Goal: Task Accomplishment & Management: Complete application form

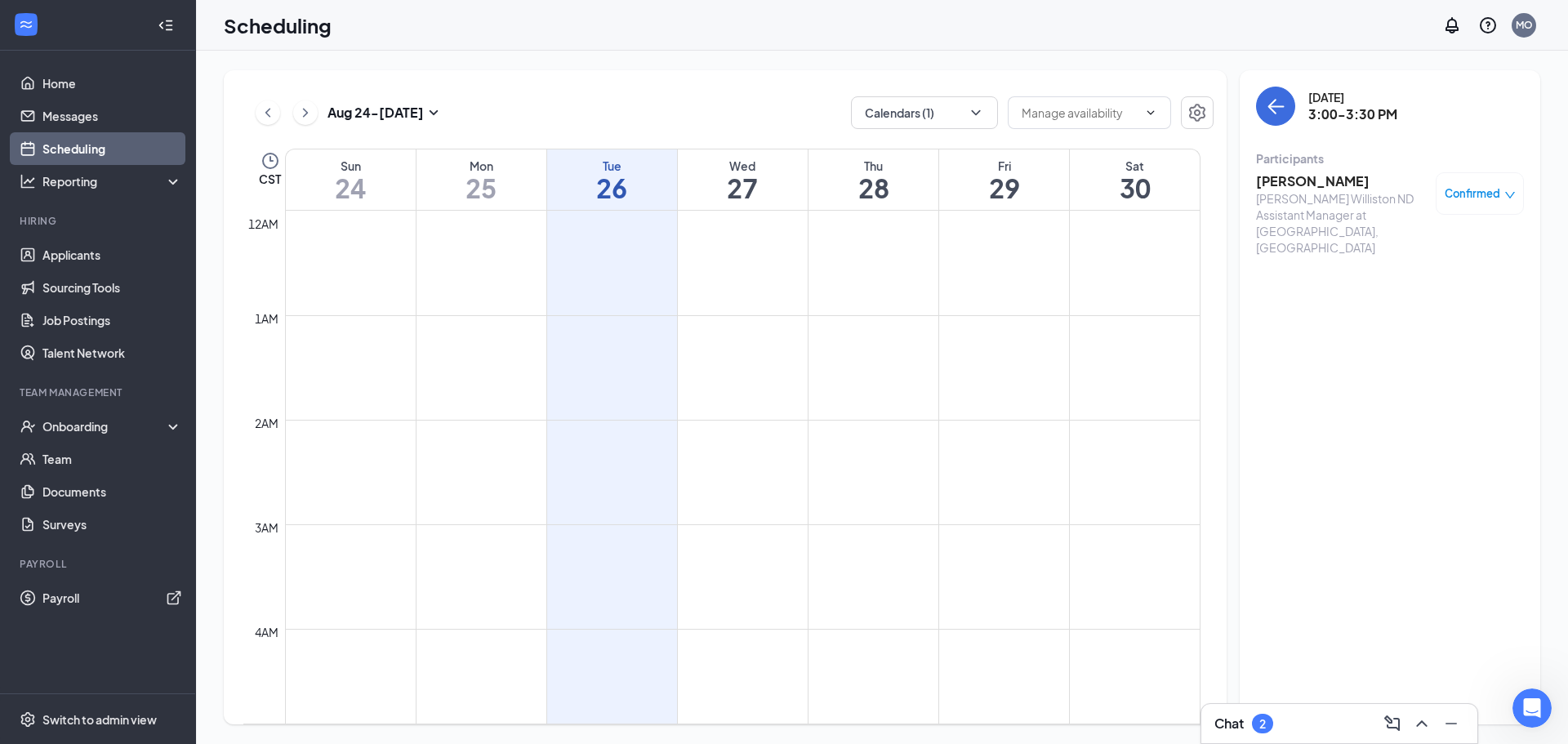
scroll to position [1374, 0]
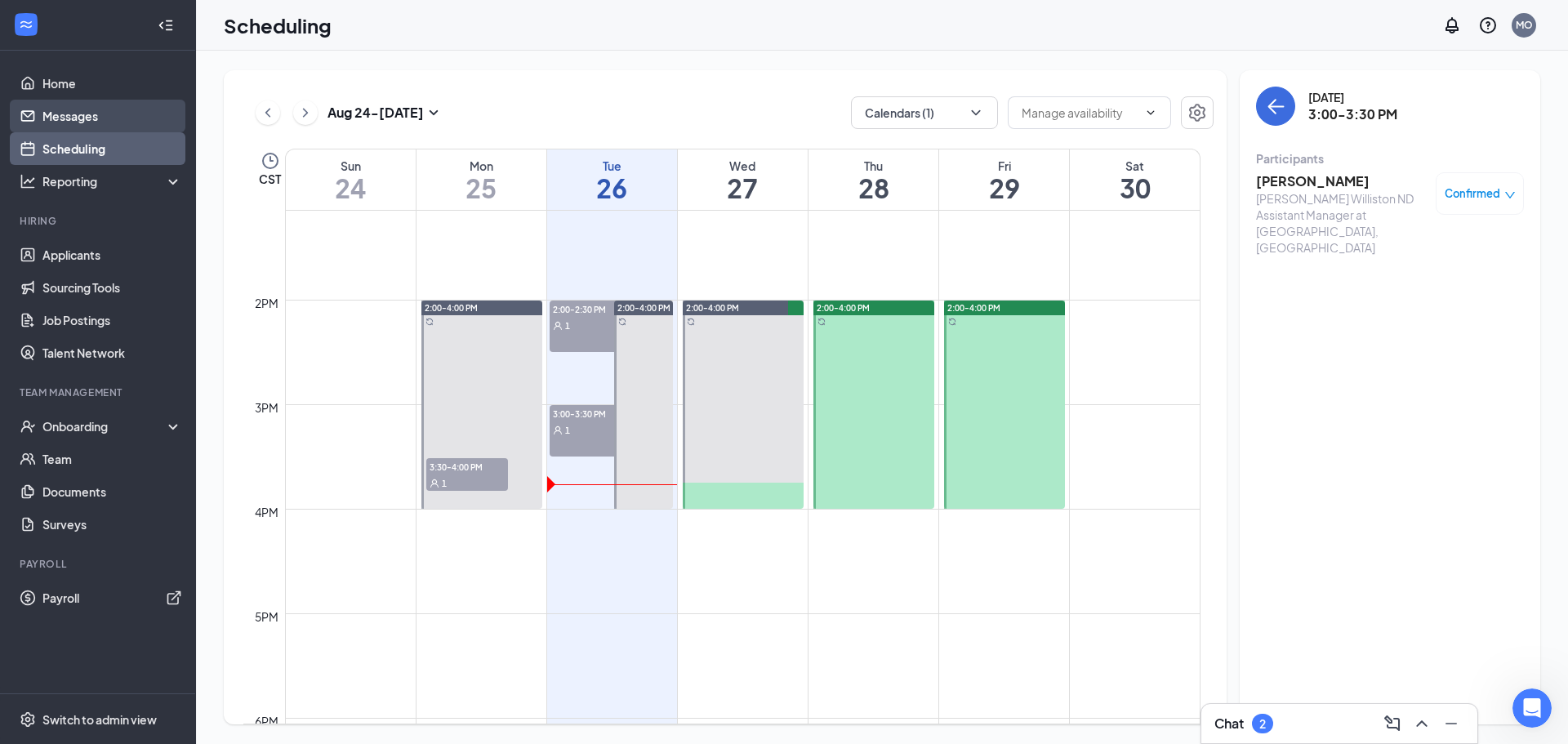
click at [87, 118] on link "Messages" at bounding box center [112, 116] width 140 height 33
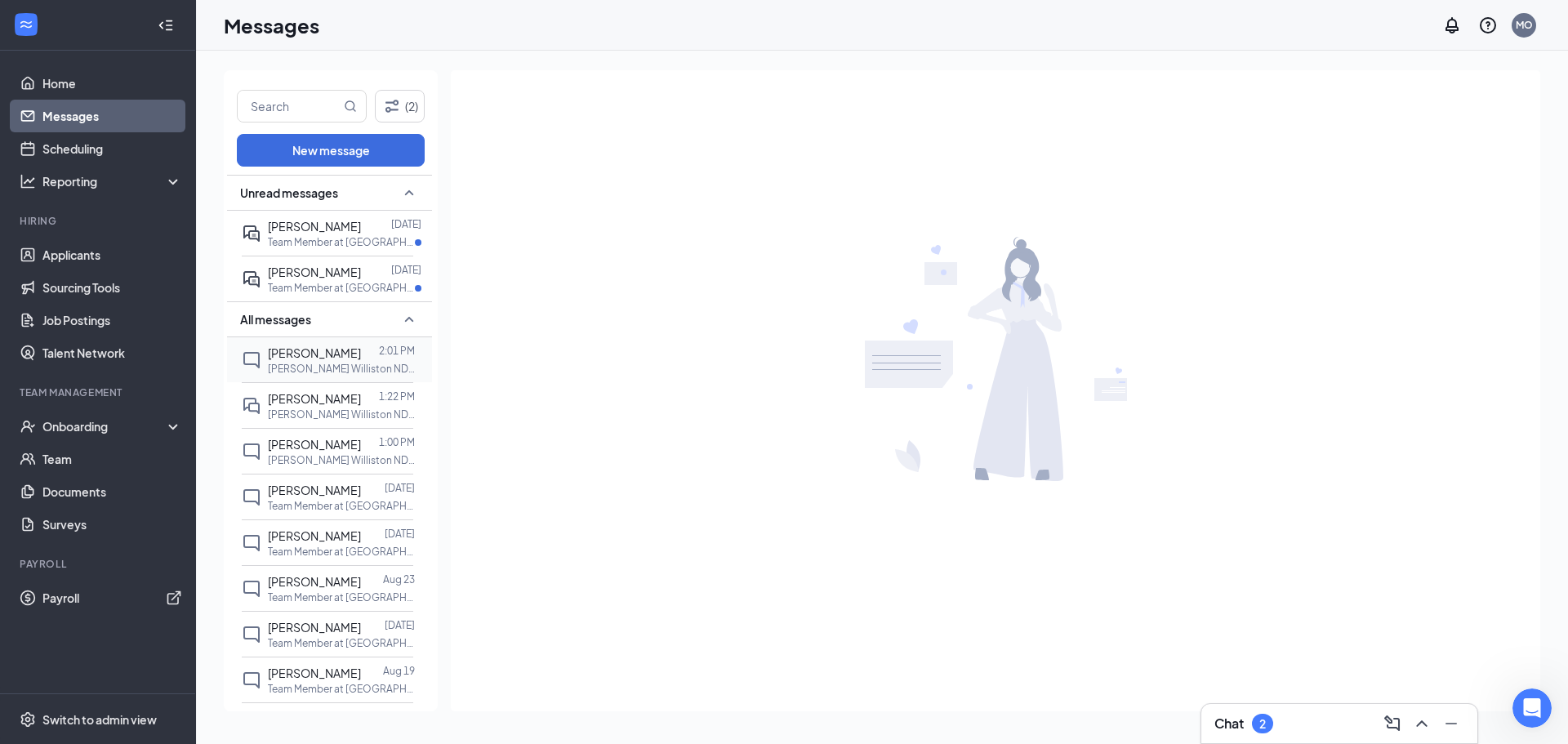
click at [331, 361] on div "[PERSON_NAME]" at bounding box center [314, 353] width 93 height 18
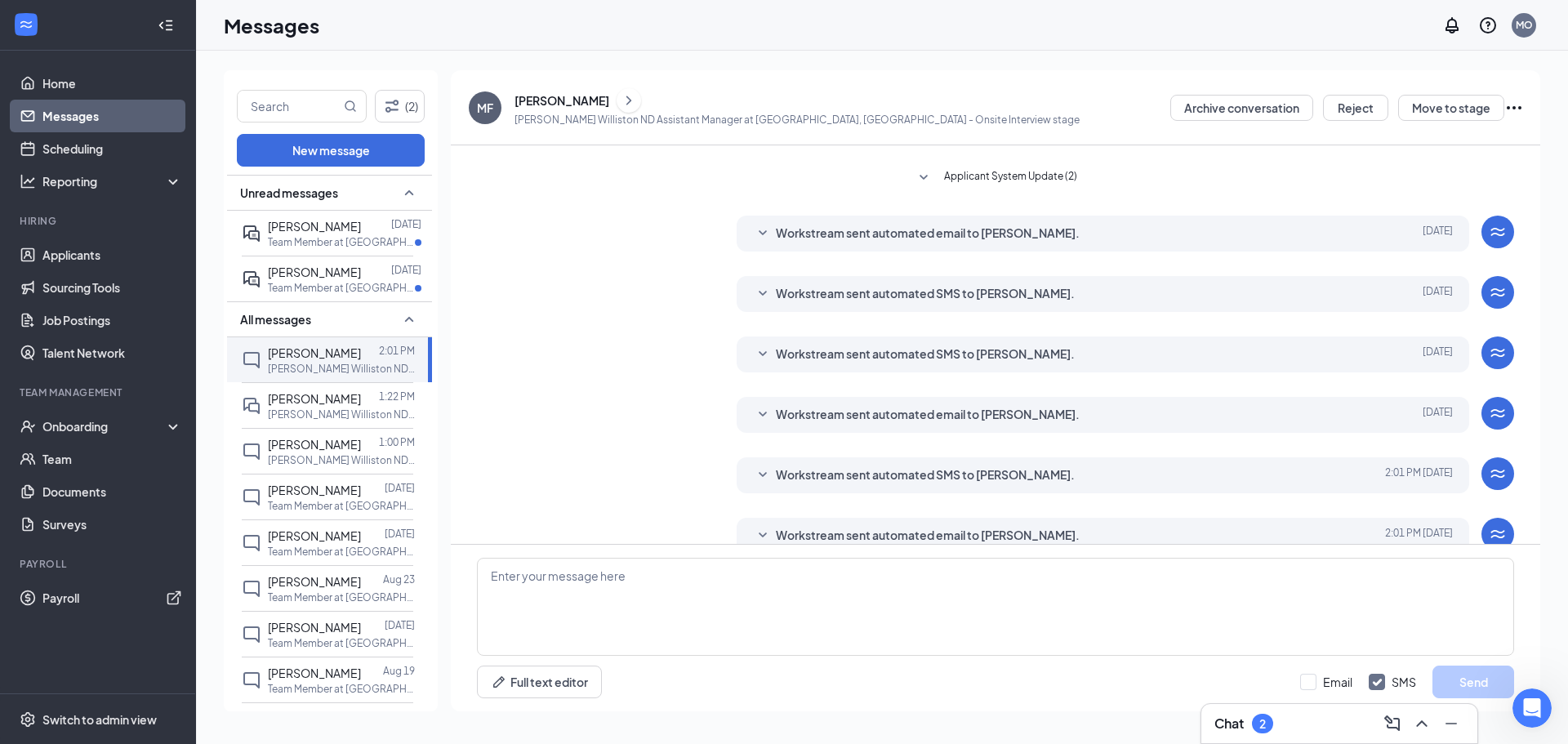
scroll to position [172, 0]
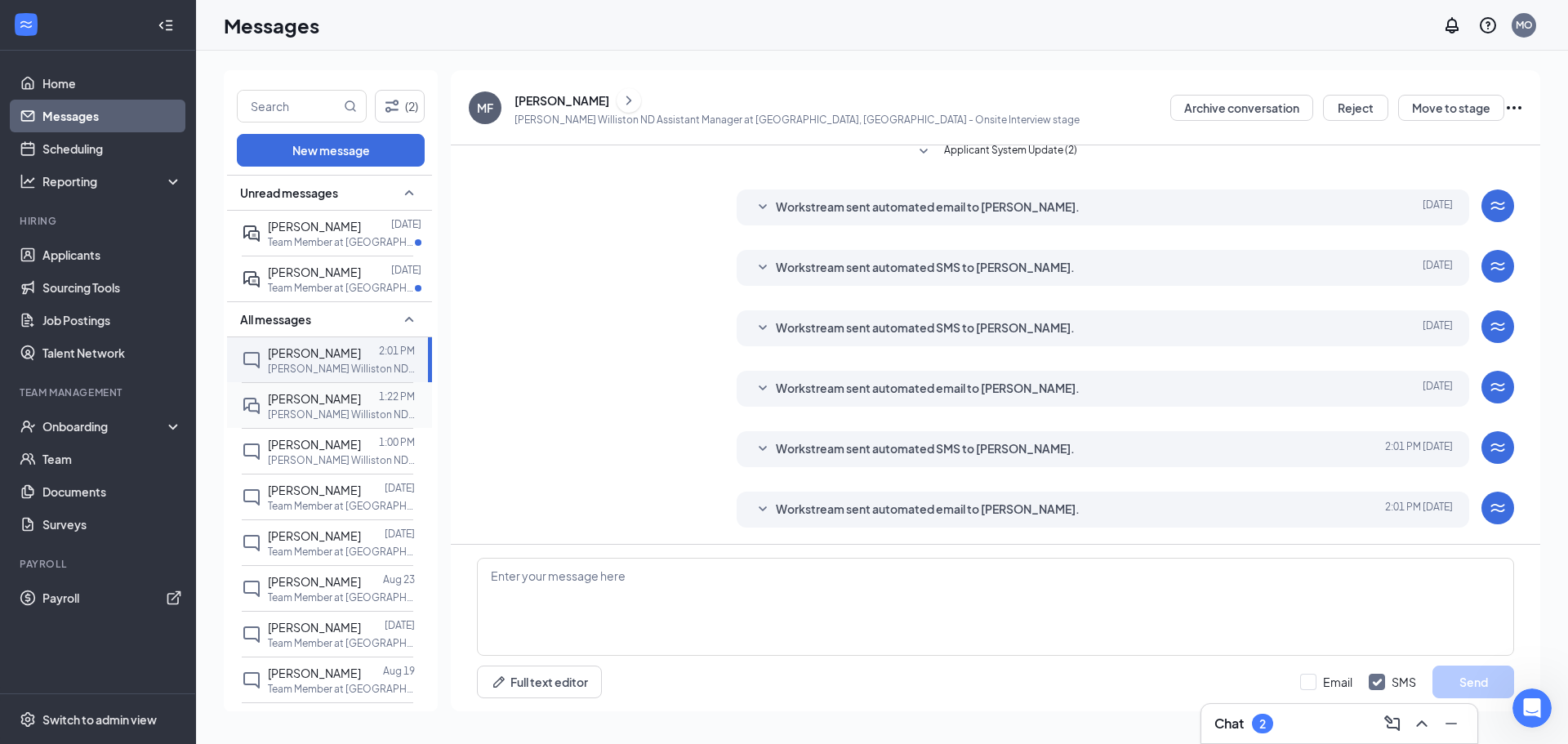
click at [339, 412] on p "[PERSON_NAME] Williston ND Assistant Manager at [GEOGRAPHIC_DATA], [GEOGRAPHIC_…" at bounding box center [341, 414] width 147 height 13
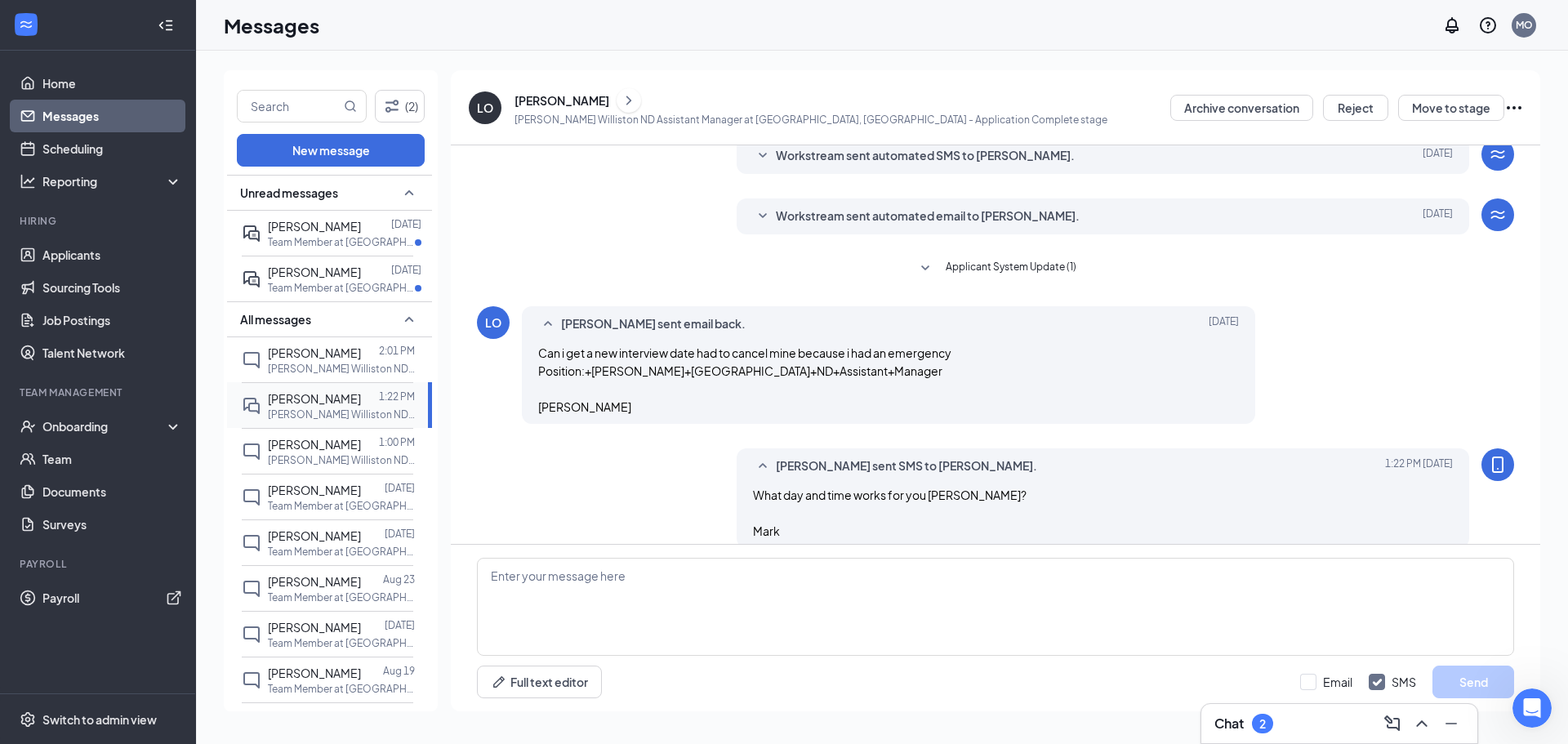
scroll to position [378, 0]
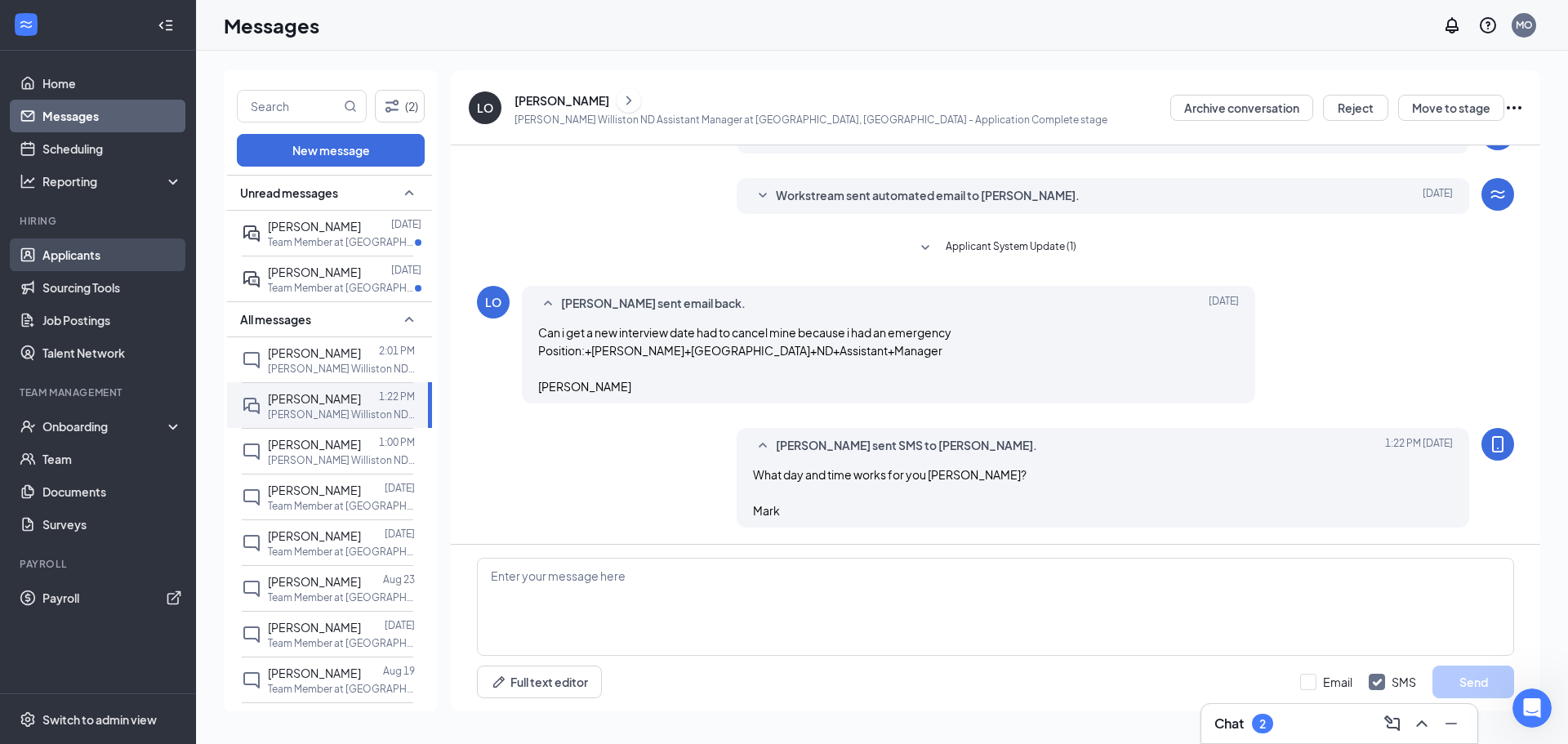
click at [103, 245] on link "Applicants" at bounding box center [112, 254] width 140 height 33
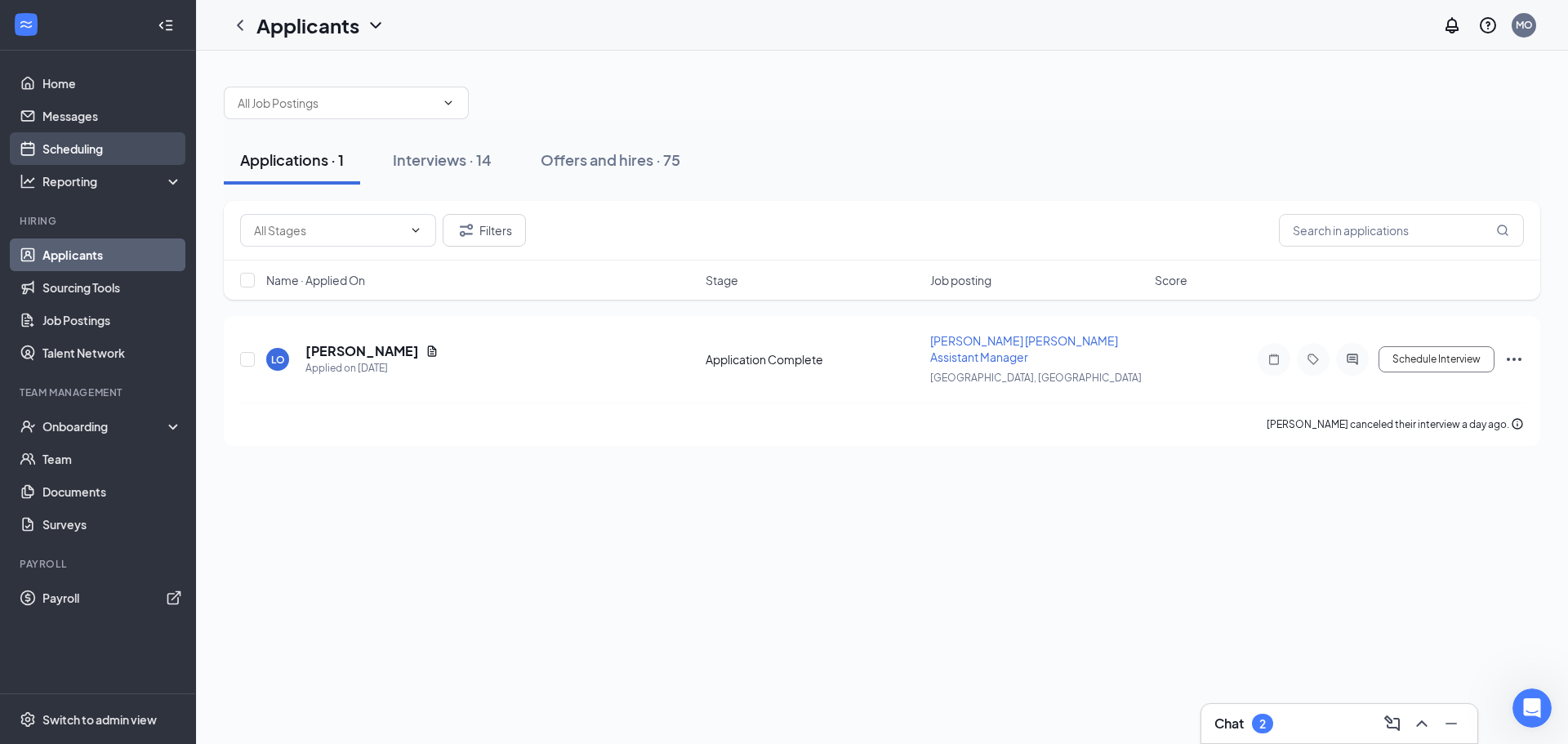
click at [60, 157] on link "Scheduling" at bounding box center [112, 148] width 140 height 33
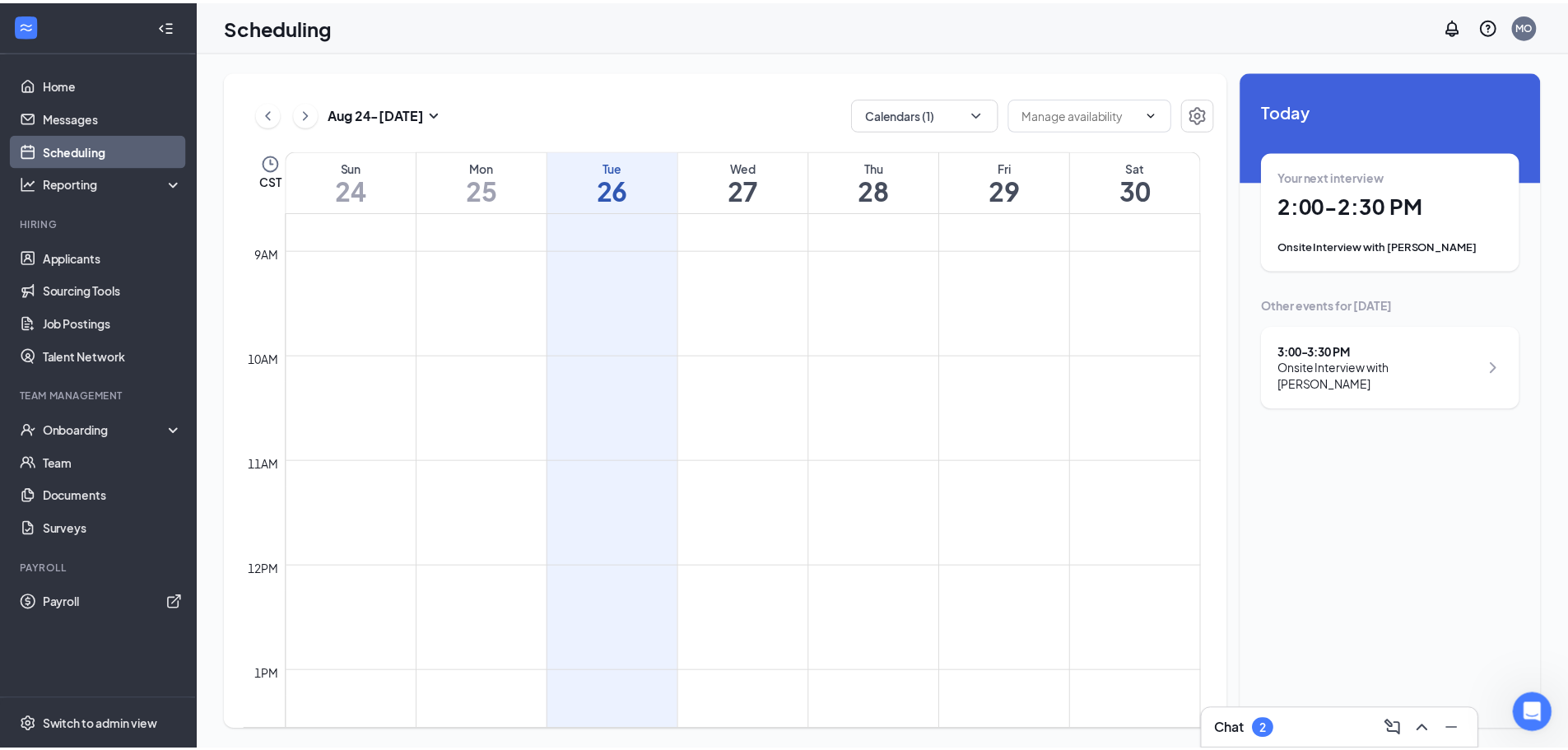
scroll to position [1139, 0]
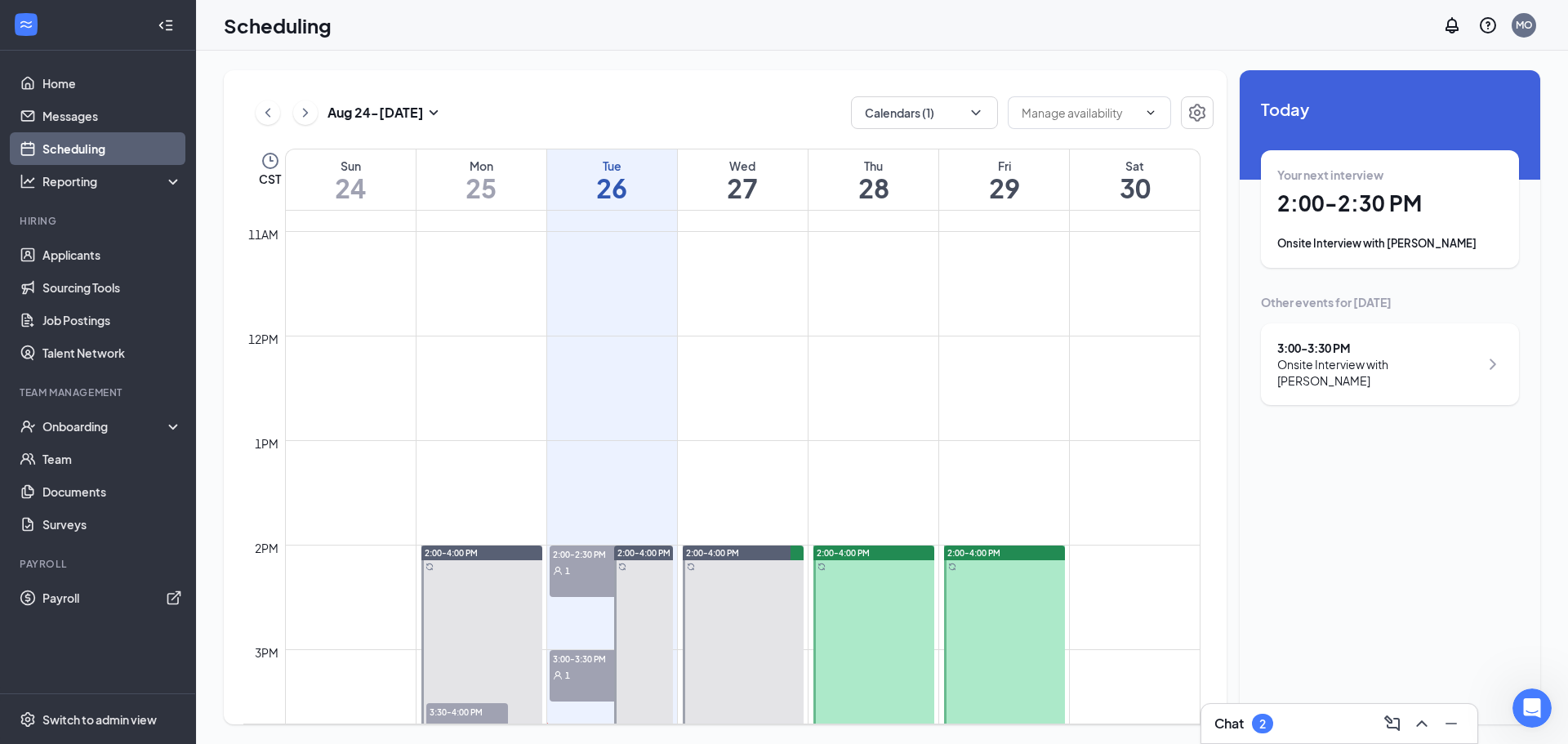
click at [591, 663] on span "3:00-3:30 PM" at bounding box center [590, 658] width 82 height 16
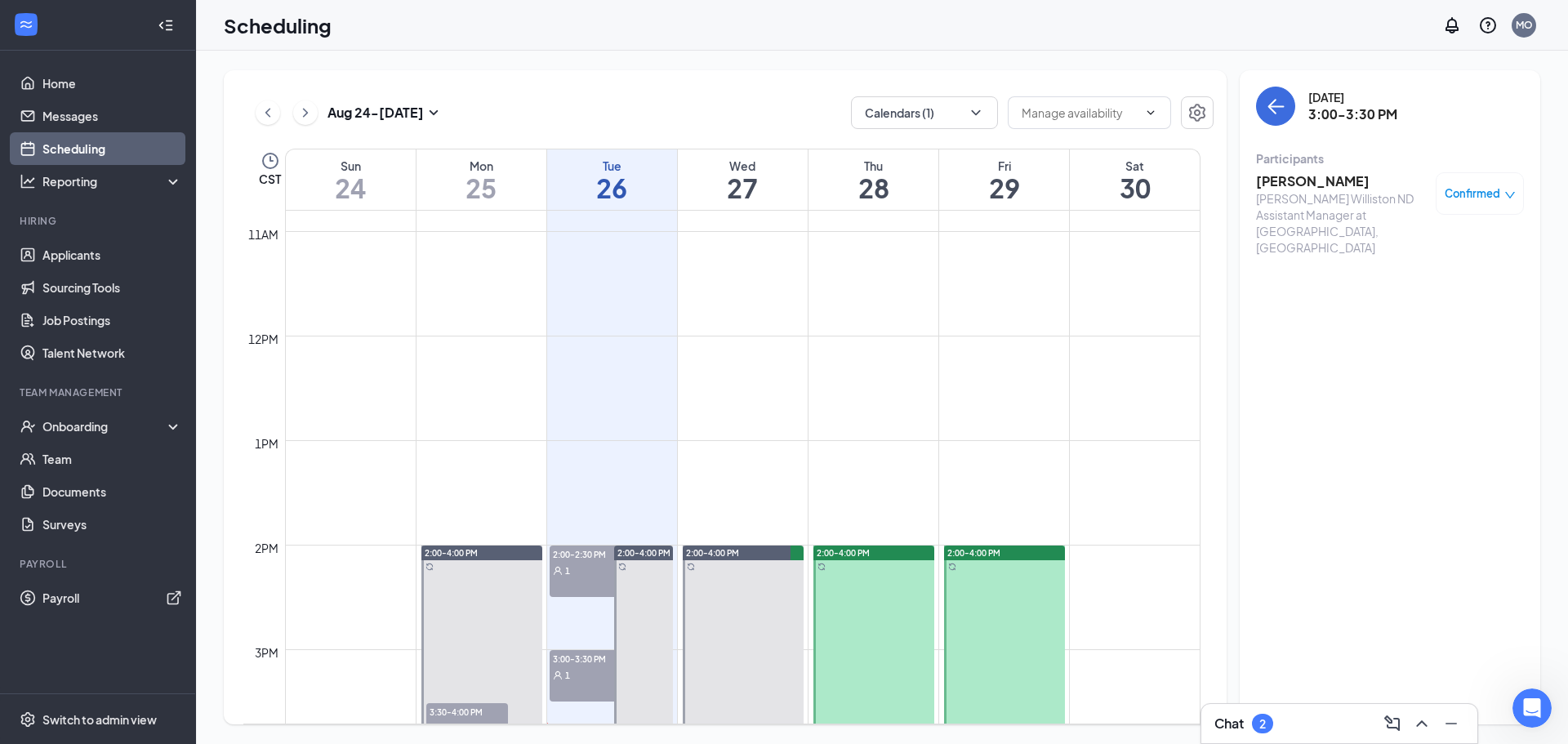
click at [1342, 180] on h3 "[PERSON_NAME]" at bounding box center [1342, 181] width 172 height 18
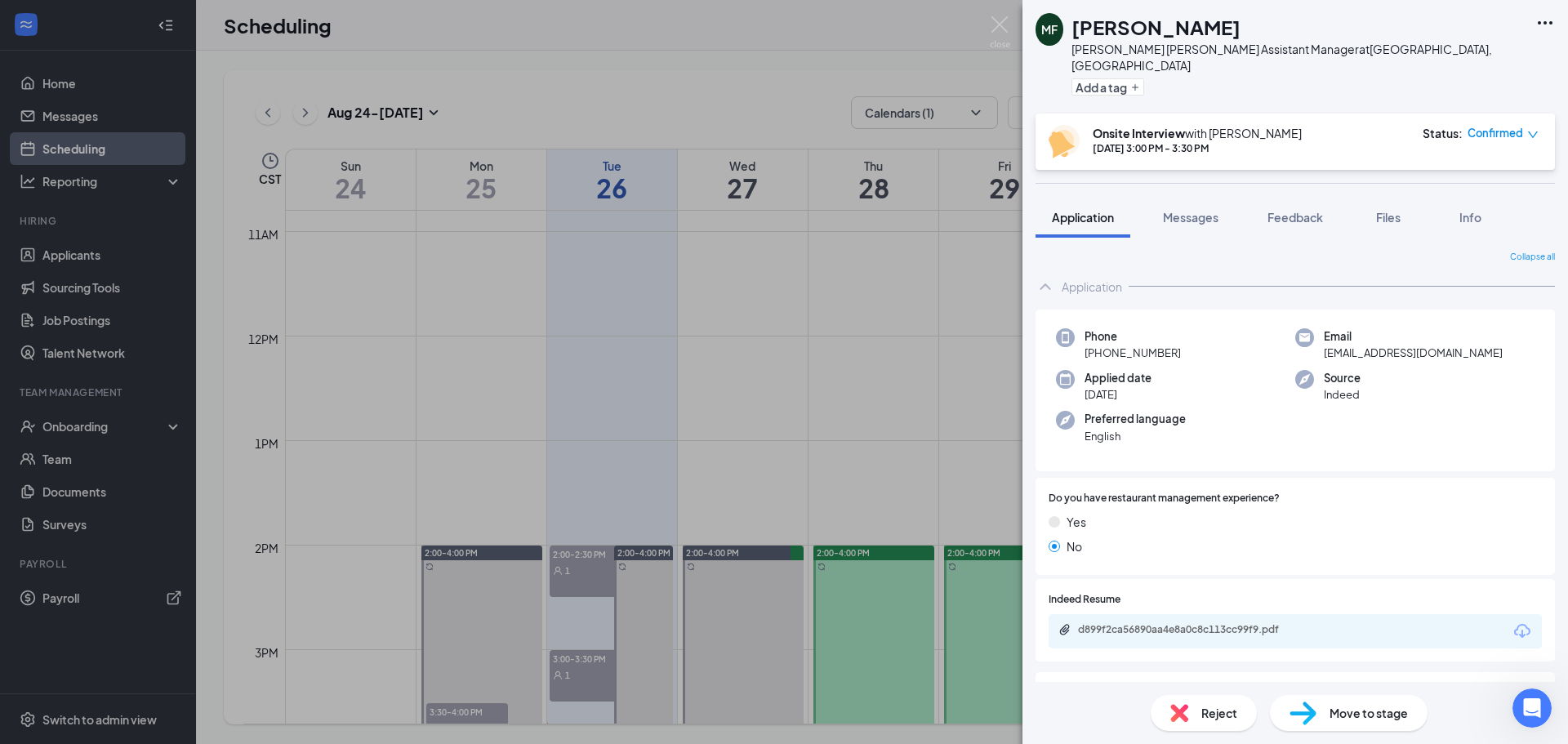
click at [843, 329] on div "MF [PERSON_NAME] [PERSON_NAME] Williston ND Assistant Manager at [GEOGRAPHIC_DA…" at bounding box center [784, 372] width 1568 height 744
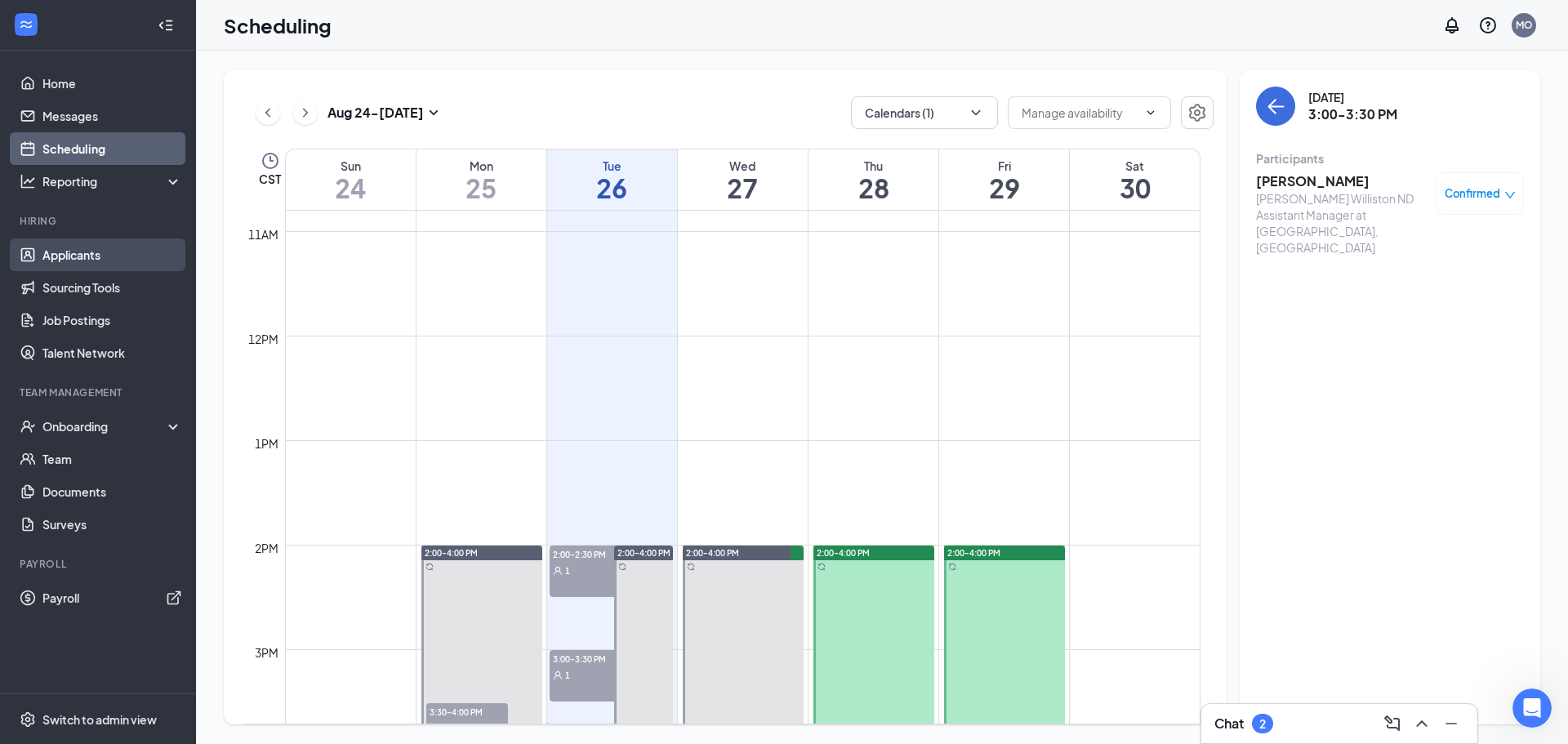
click at [104, 254] on link "Applicants" at bounding box center [112, 254] width 140 height 33
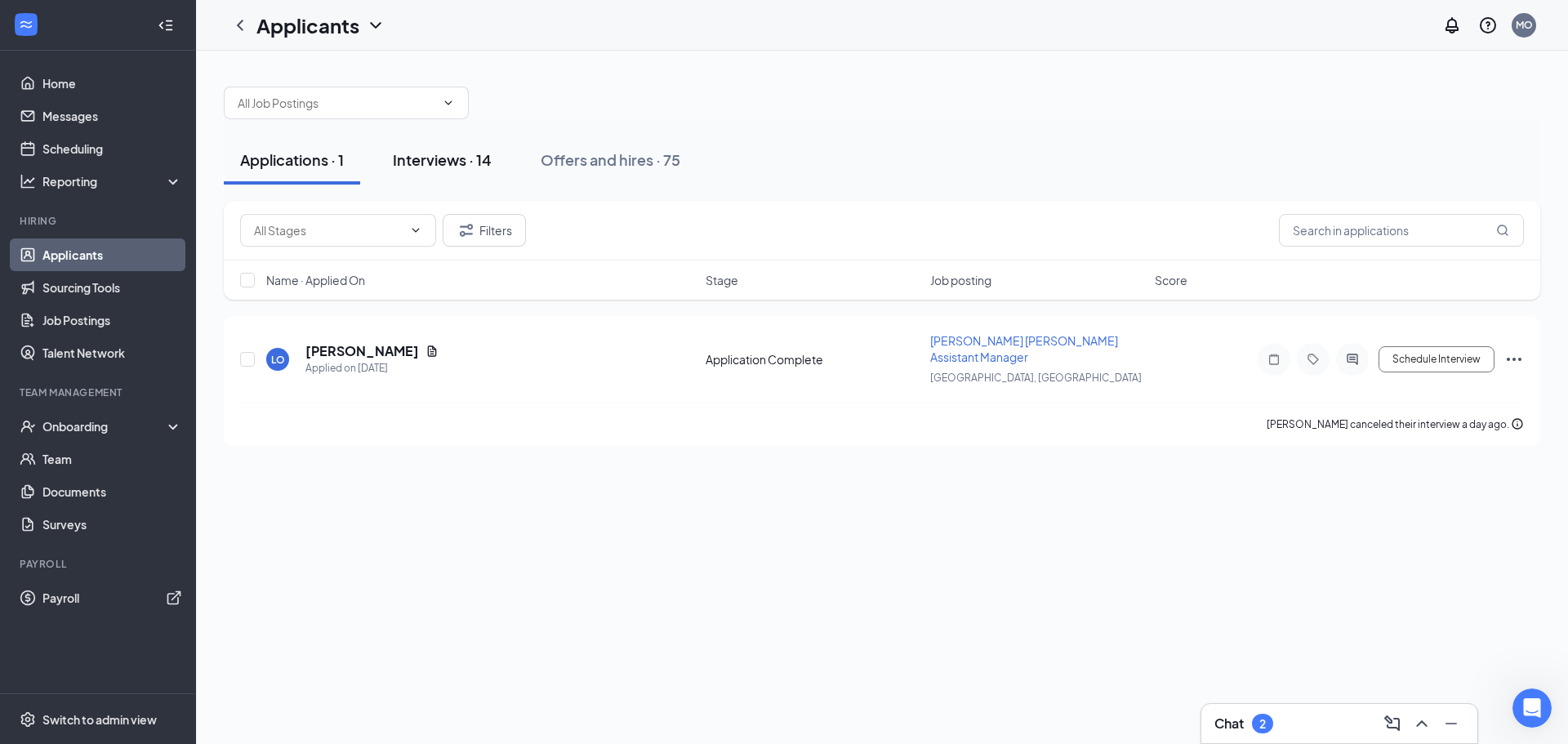
click at [452, 158] on div "Interviews · 14" at bounding box center [442, 159] width 99 height 20
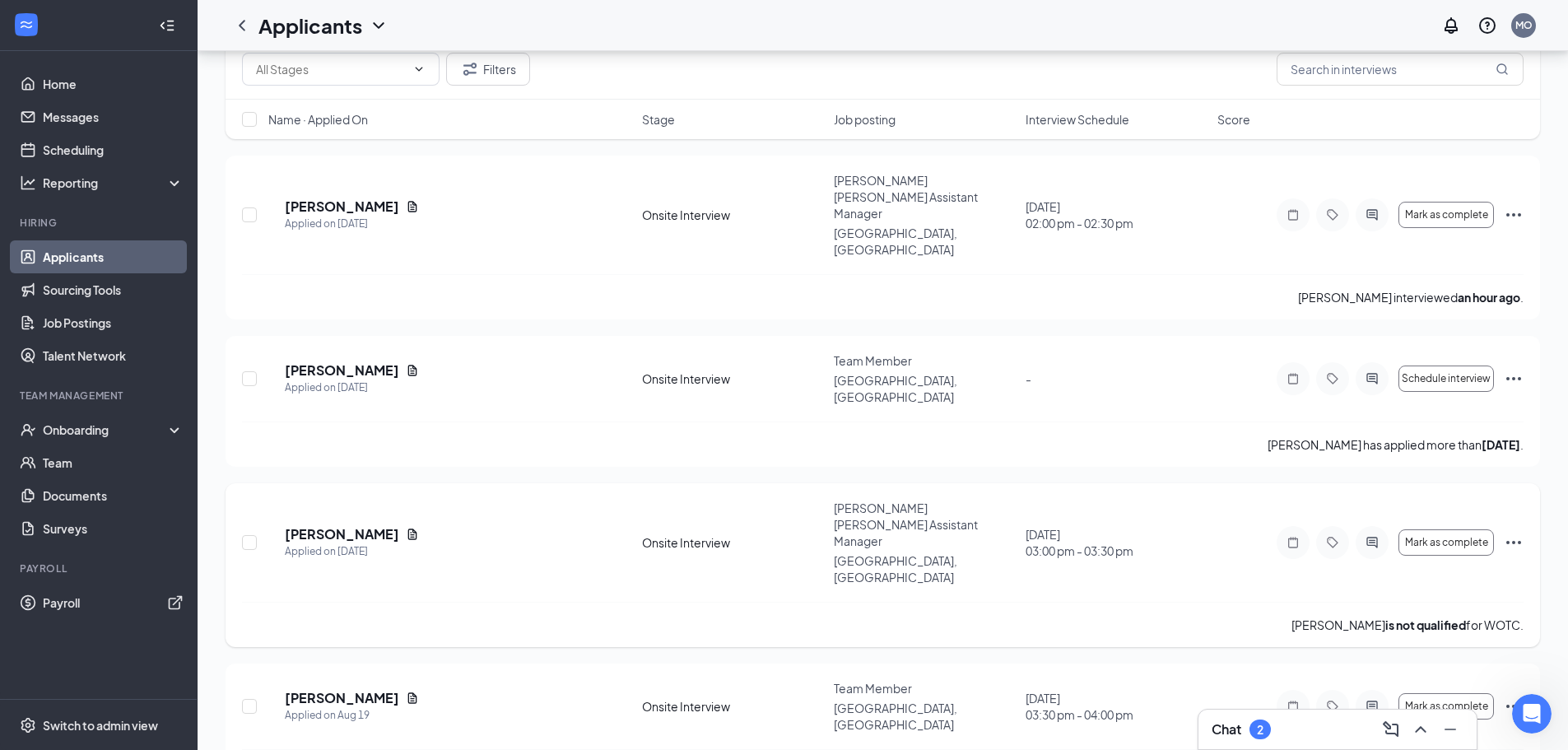
scroll to position [164, 0]
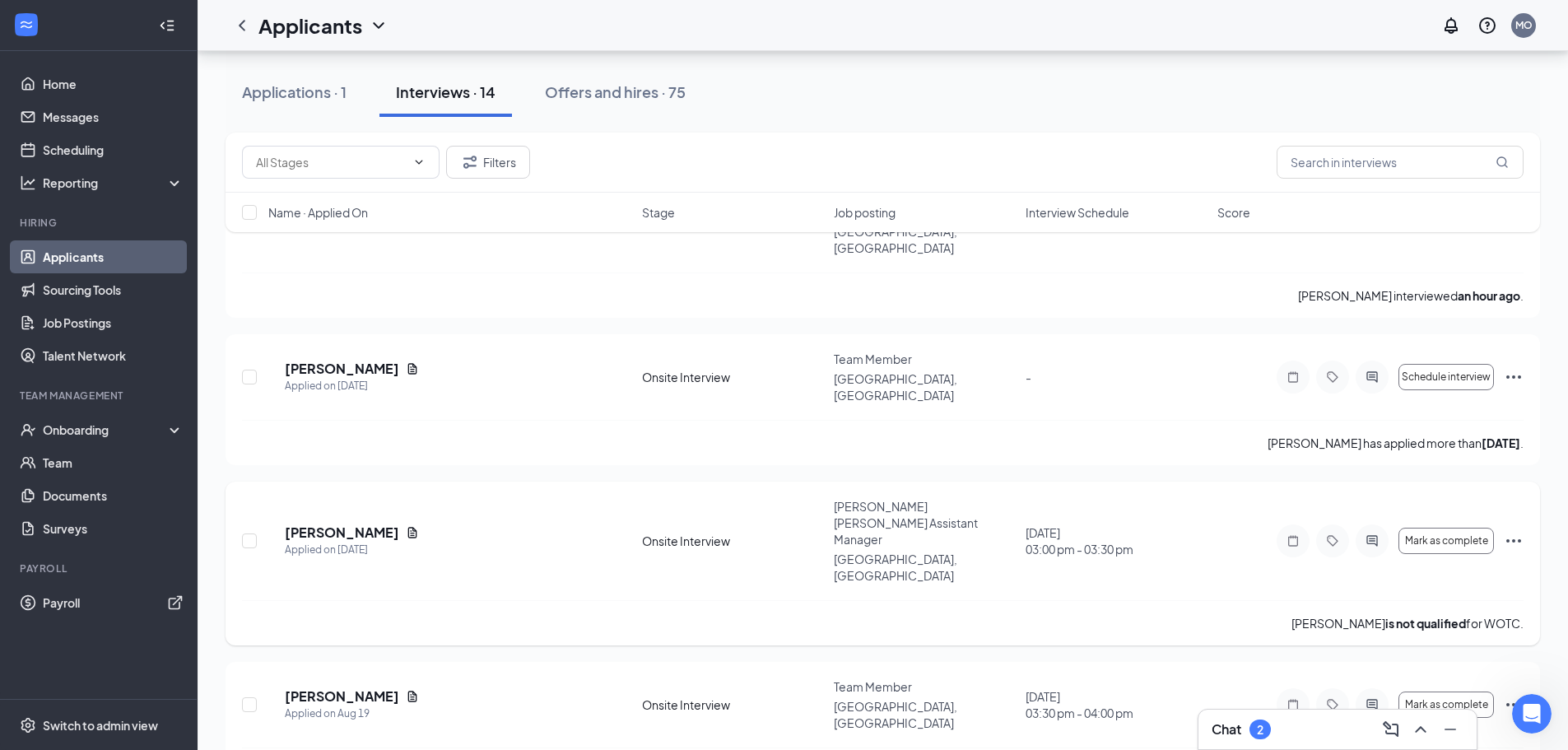
click at [1518, 539] on icon "Ellipses" at bounding box center [1514, 540] width 15 height 3
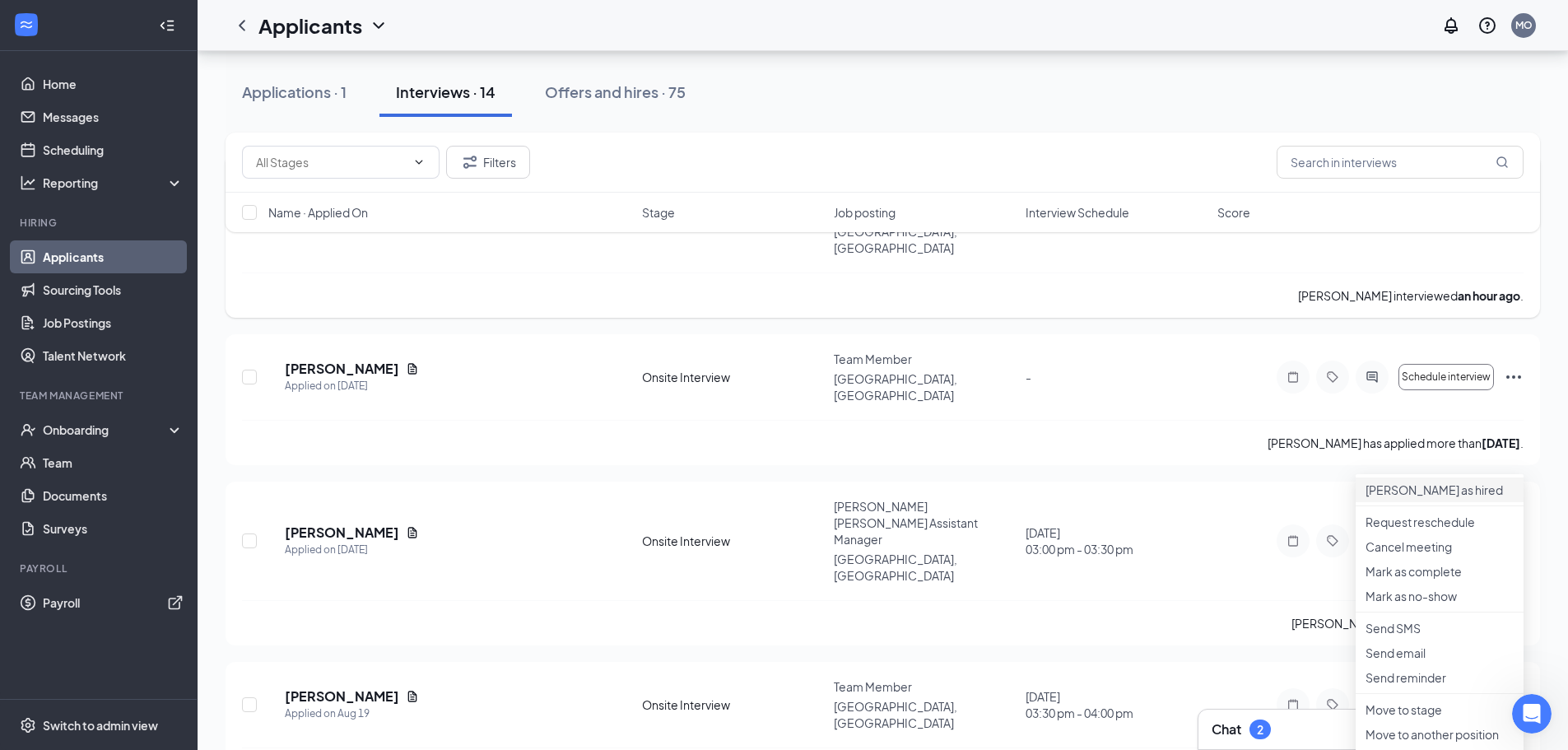
click at [1462, 495] on p "[PERSON_NAME] as hired" at bounding box center [1440, 490] width 149 height 17
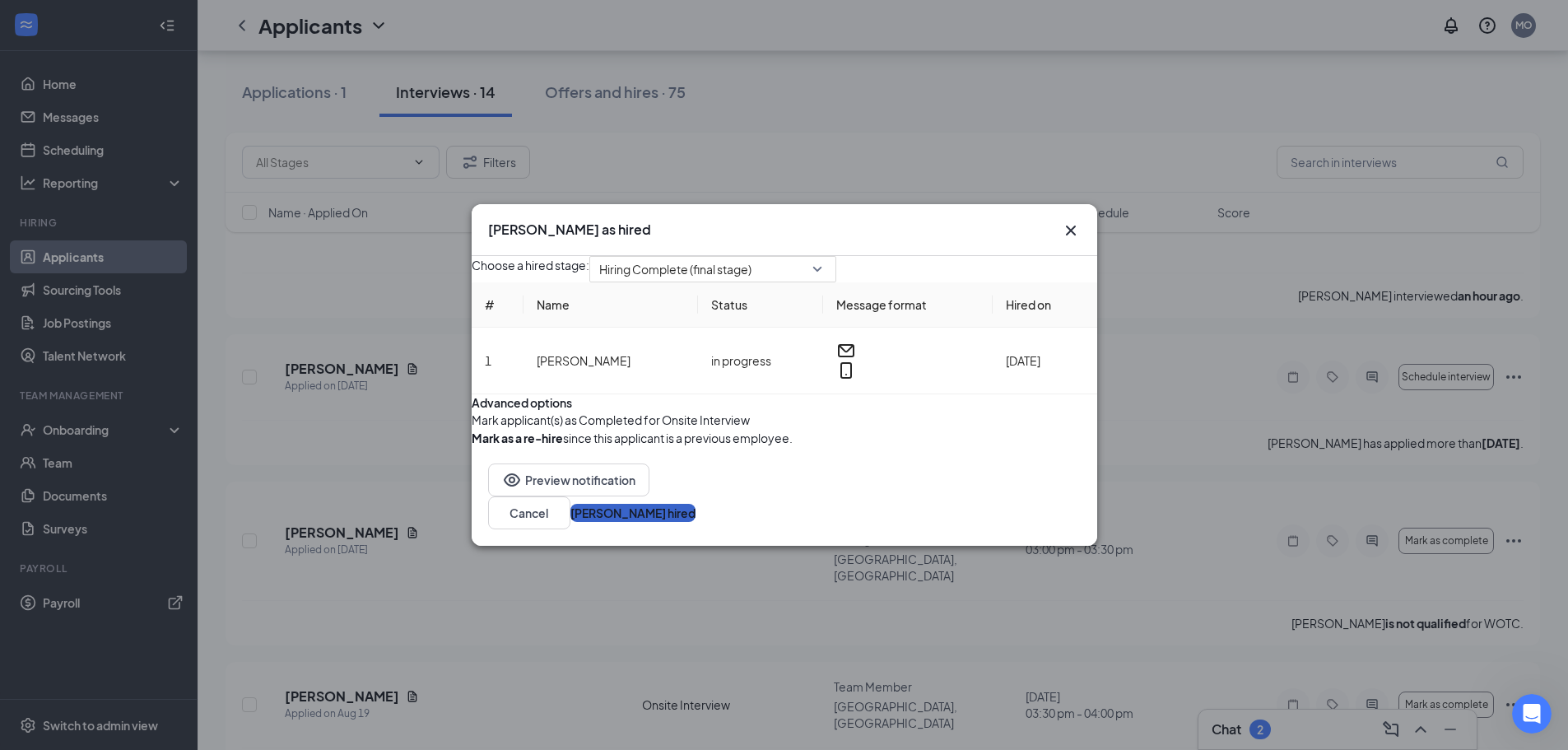
click at [696, 522] on button "[PERSON_NAME] hired" at bounding box center [632, 513] width 125 height 18
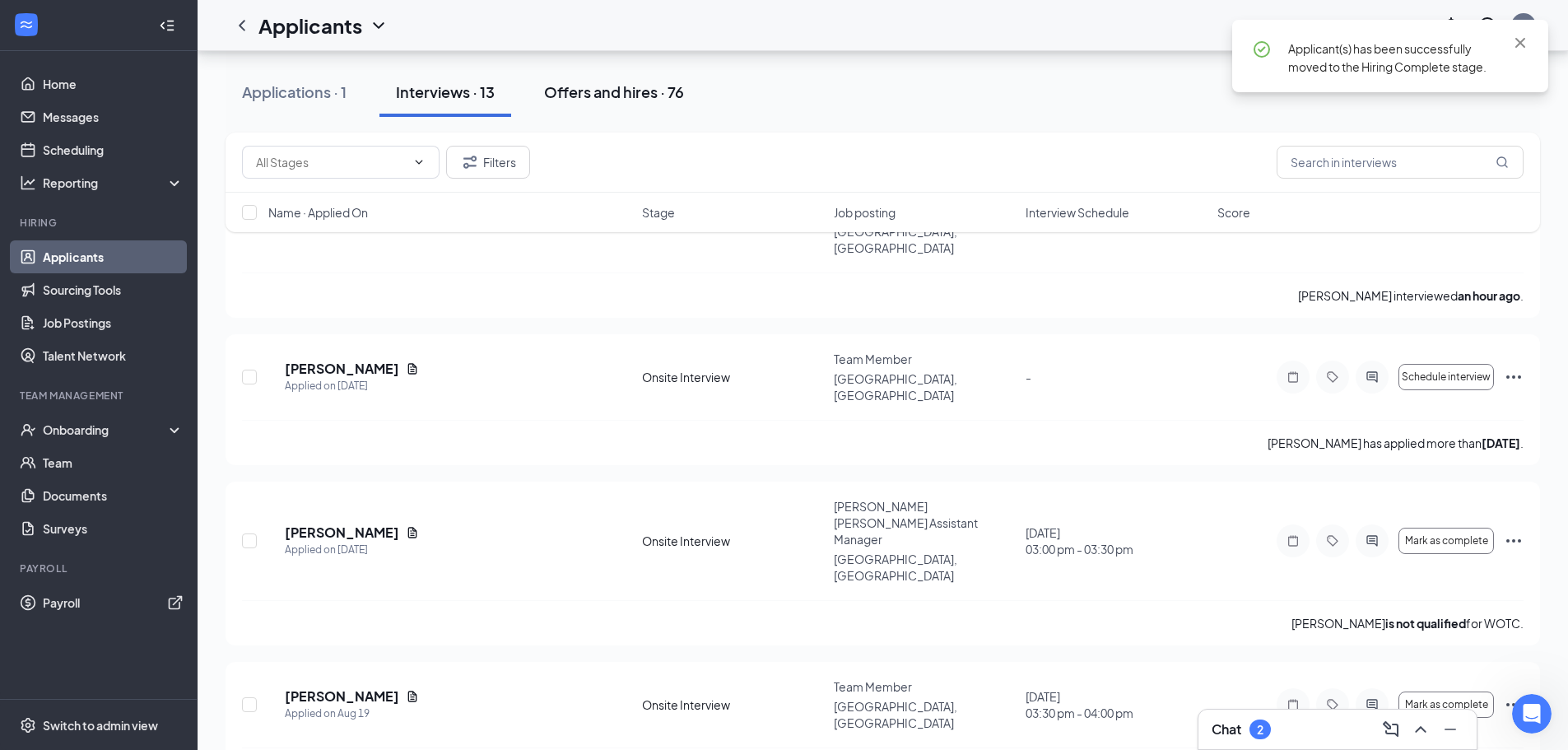
click at [617, 85] on div "Offers and hires · 76" at bounding box center [614, 91] width 140 height 20
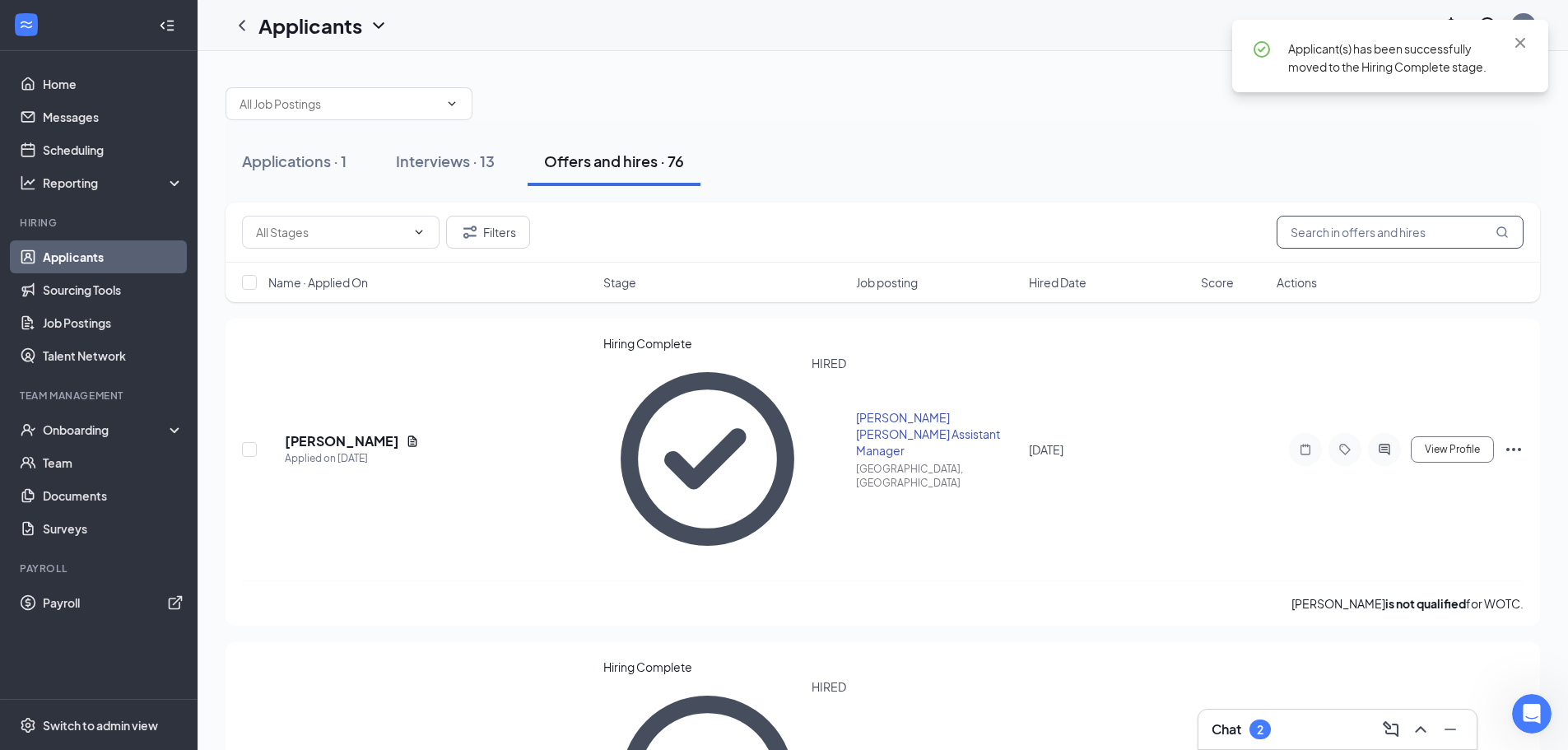
click at [1374, 238] on input "text" at bounding box center [1400, 232] width 247 height 33
click at [1526, 356] on div "MF [PERSON_NAME] Applied on [DATE] Hiring Complete HIRED [PERSON_NAME] Willisto…" at bounding box center [882, 472] width 1314 height 307
click at [1518, 448] on icon "Ellipses" at bounding box center [1514, 449] width 15 height 3
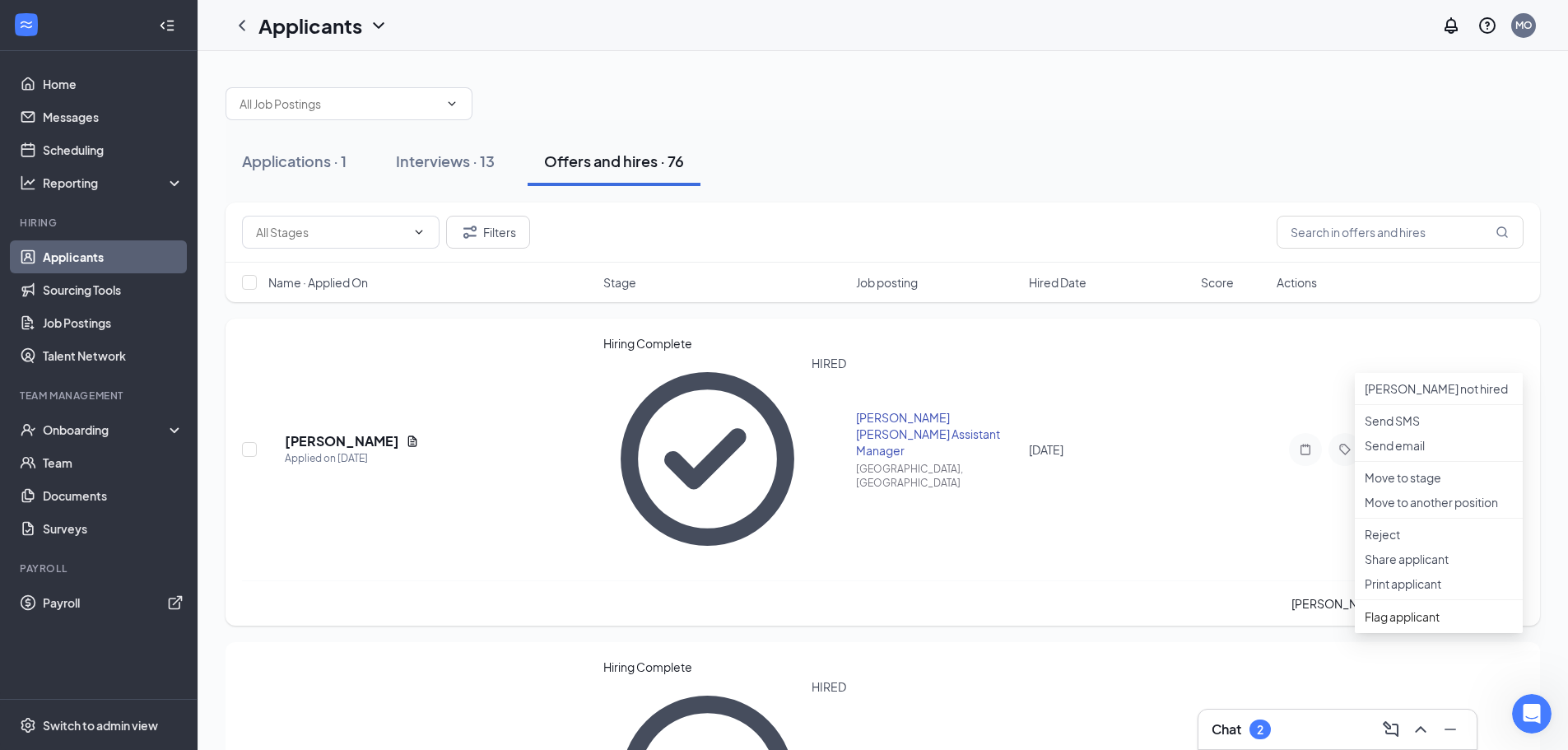
click at [1532, 351] on div "MF [PERSON_NAME] Applied on [DATE] Hiring Complete HIRED [PERSON_NAME] Willisto…" at bounding box center [882, 472] width 1314 height 307
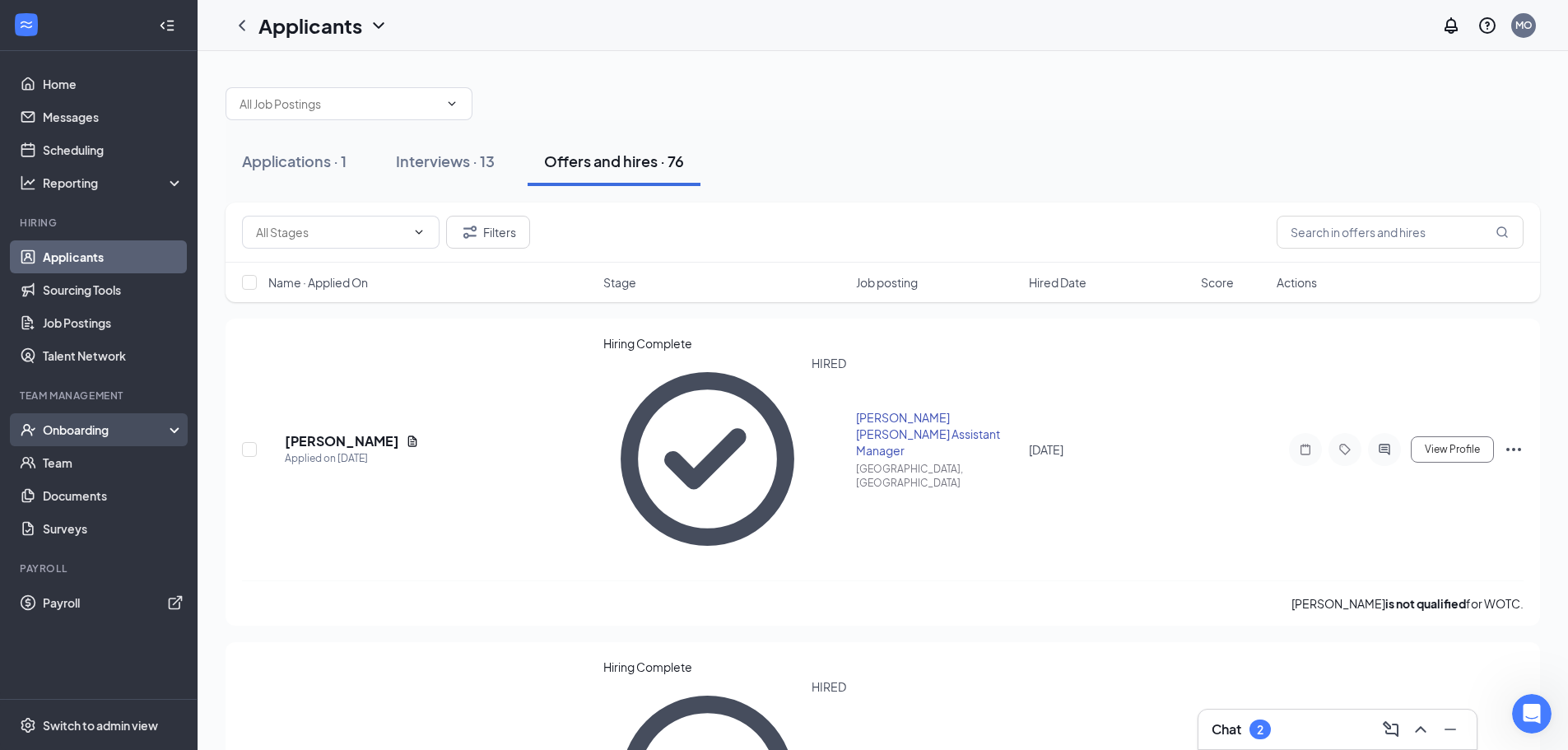
click at [92, 437] on div "Onboarding" at bounding box center [106, 429] width 127 height 17
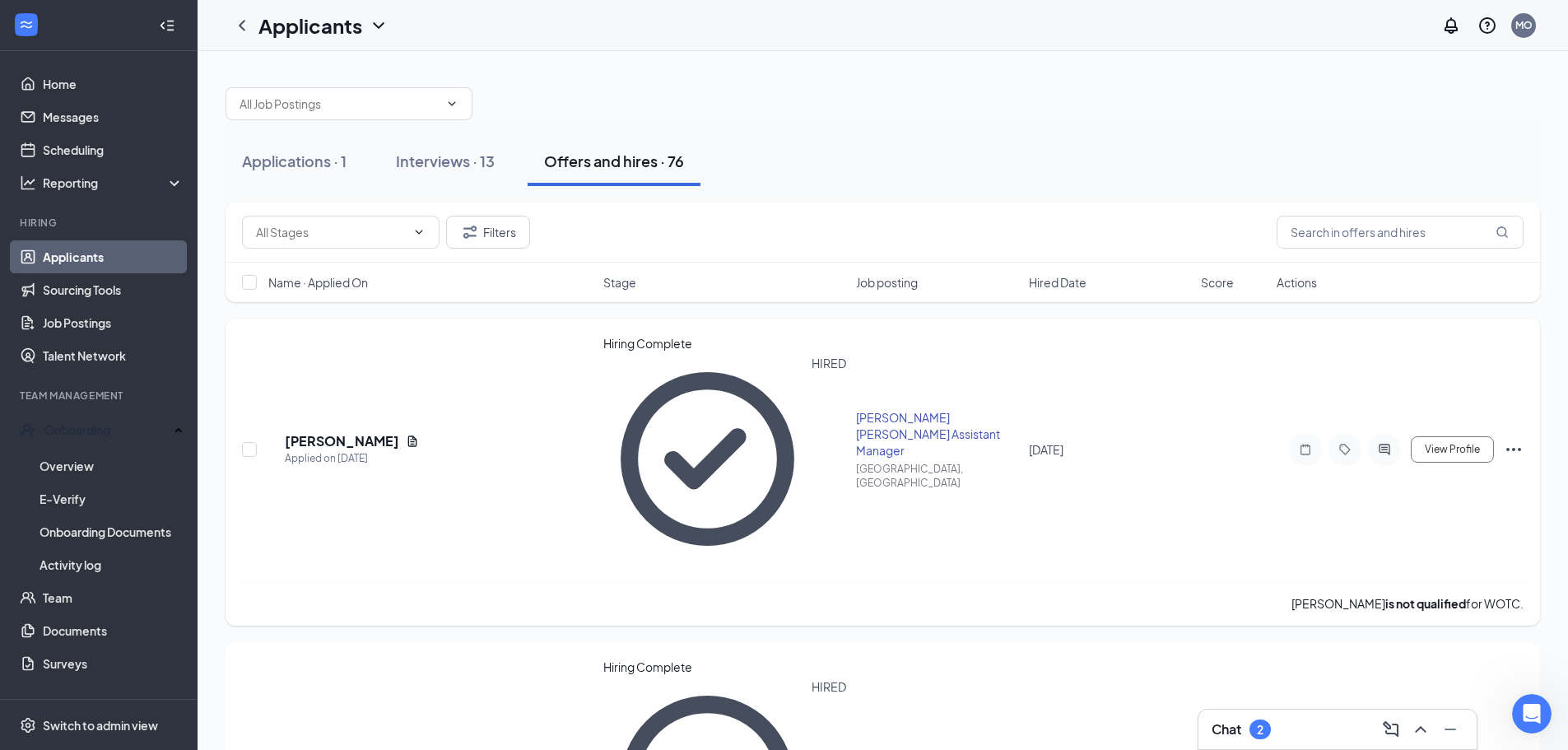
click at [1519, 440] on icon "Ellipses" at bounding box center [1514, 450] width 19 height 19
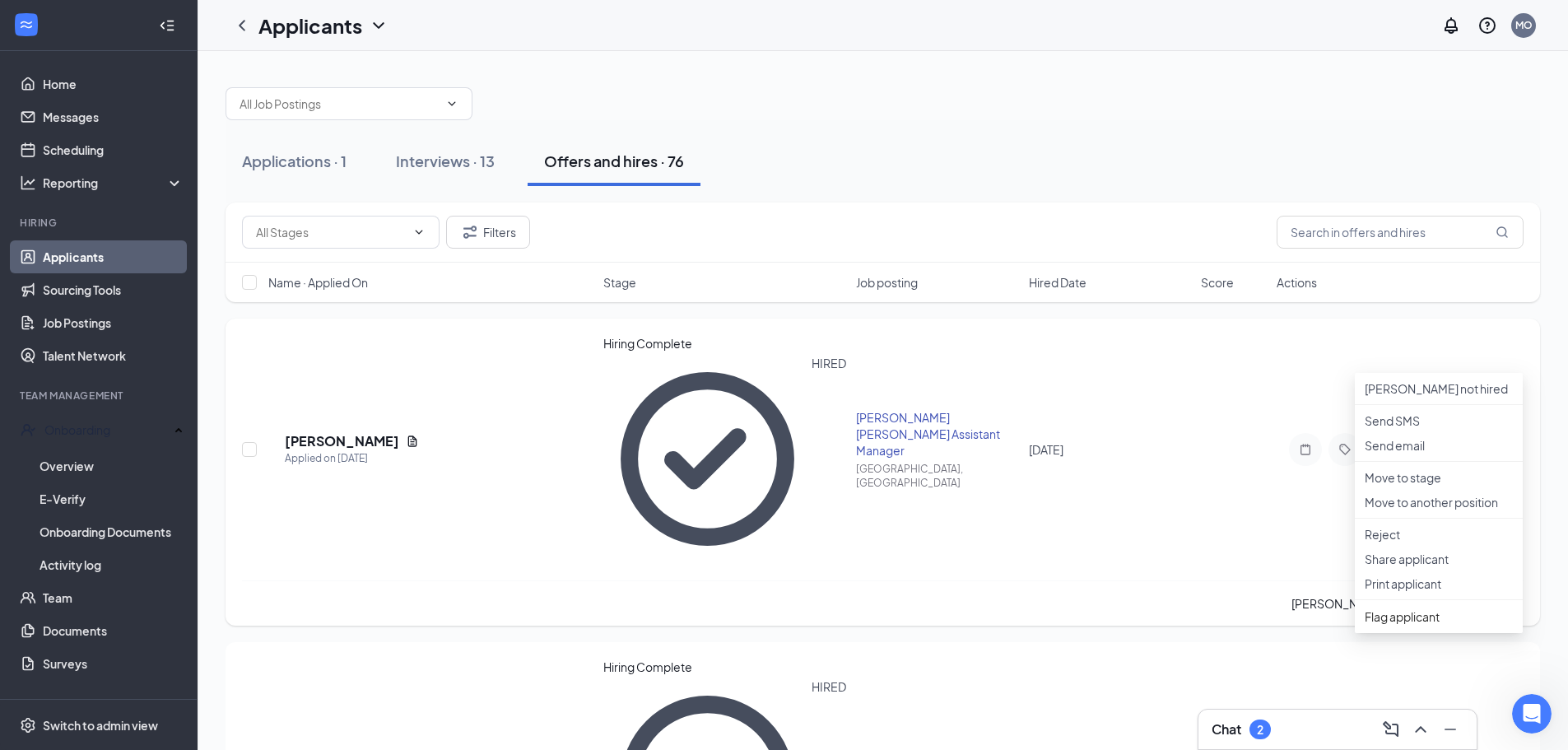
click at [1519, 440] on icon "Ellipses" at bounding box center [1514, 450] width 19 height 19
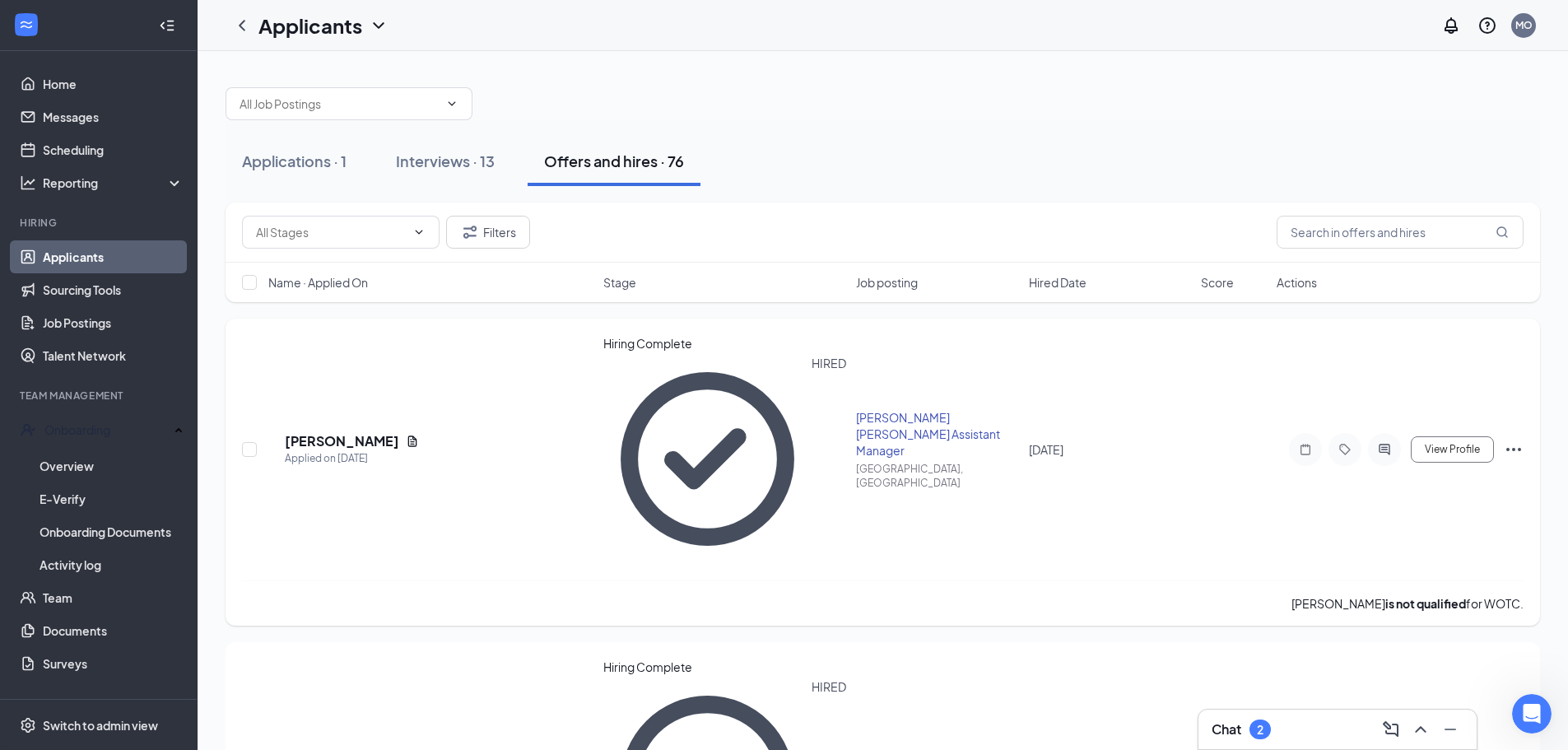
click at [1508, 433] on div "View Profile [PERSON_NAME] not hired Send SMS Send email Move to stage Move to …" at bounding box center [1400, 450] width 247 height 33
click at [1509, 440] on icon "Ellipses" at bounding box center [1514, 450] width 19 height 19
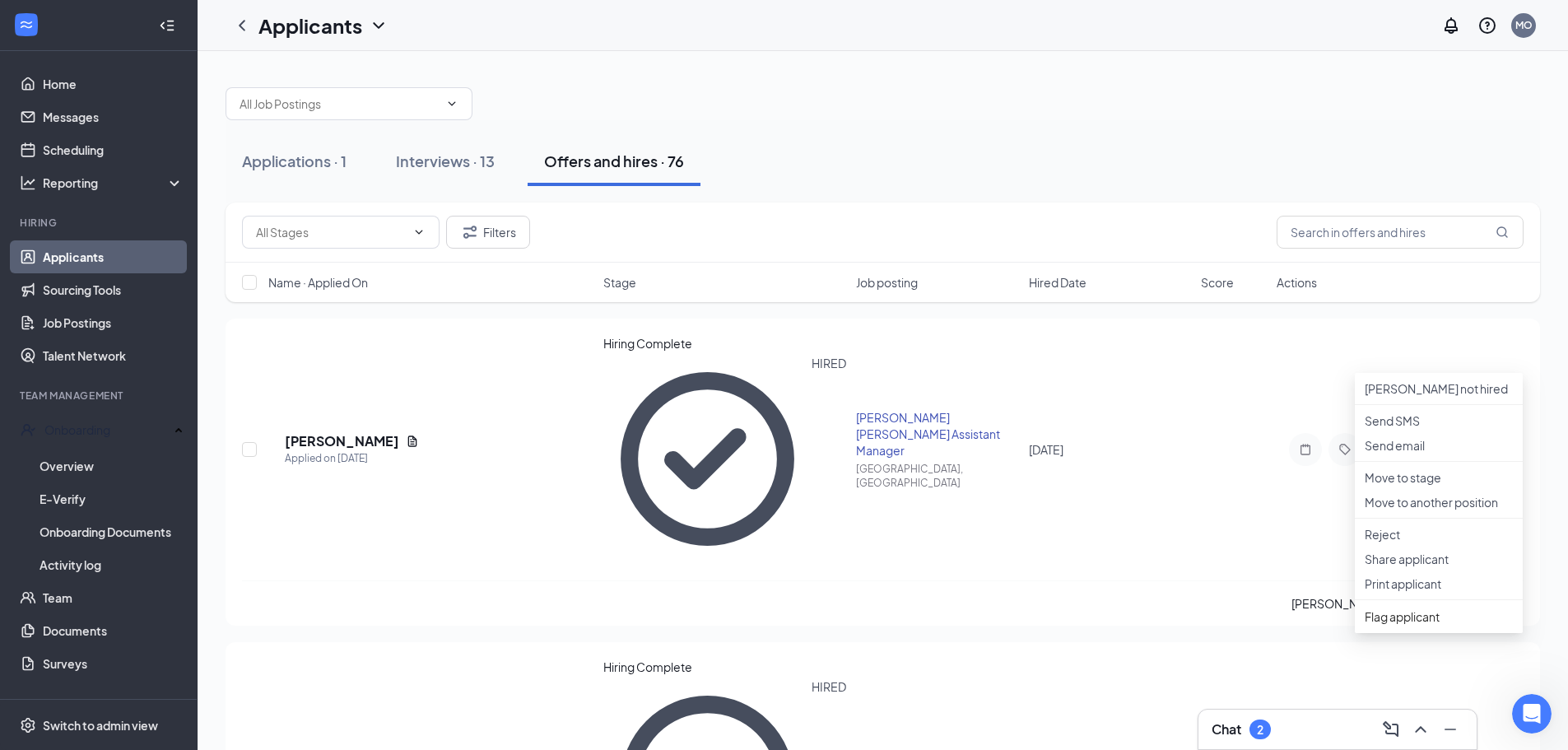
click at [735, 88] on div at bounding box center [882, 95] width 1314 height 50
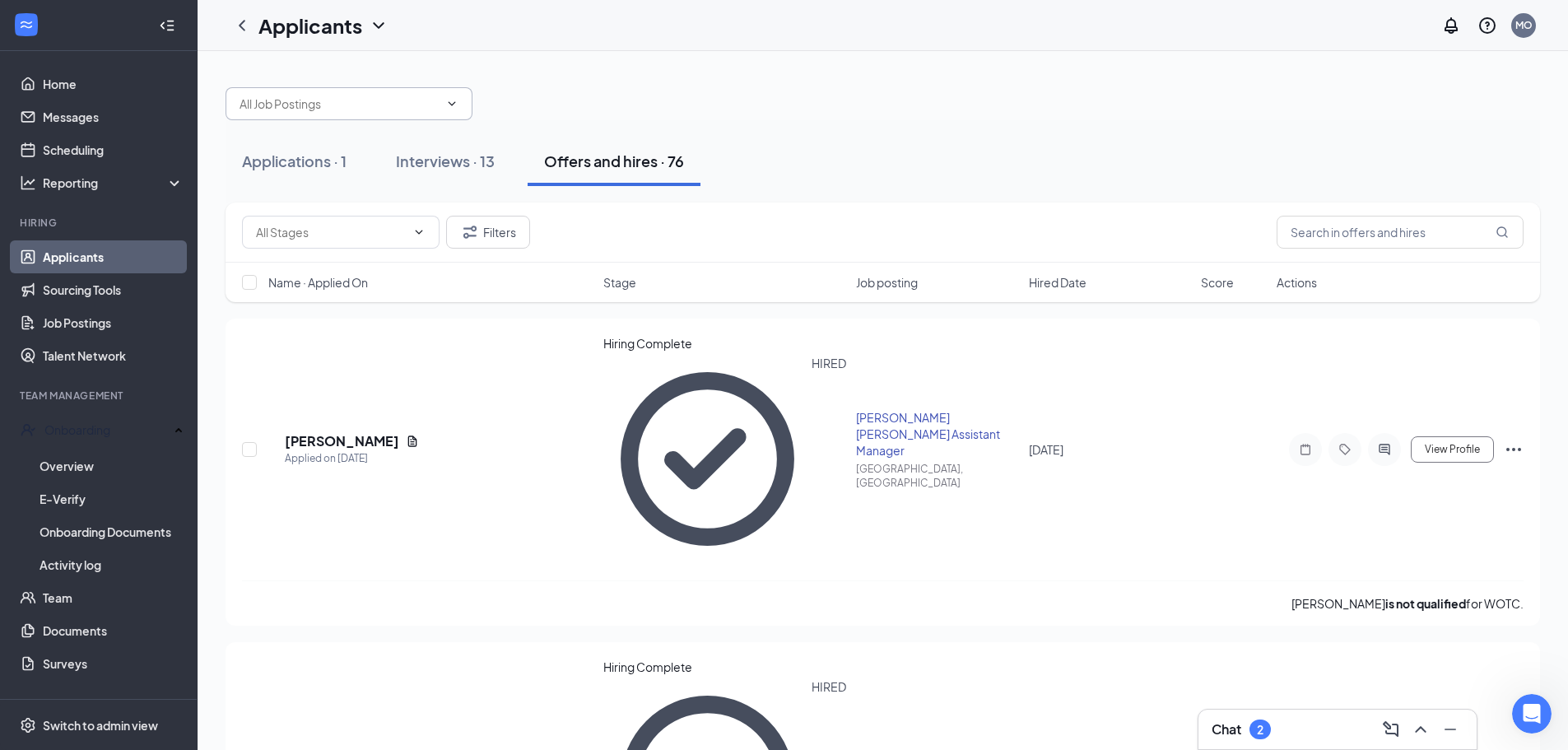
click at [445, 105] on span at bounding box center [450, 104] width 17 height 14
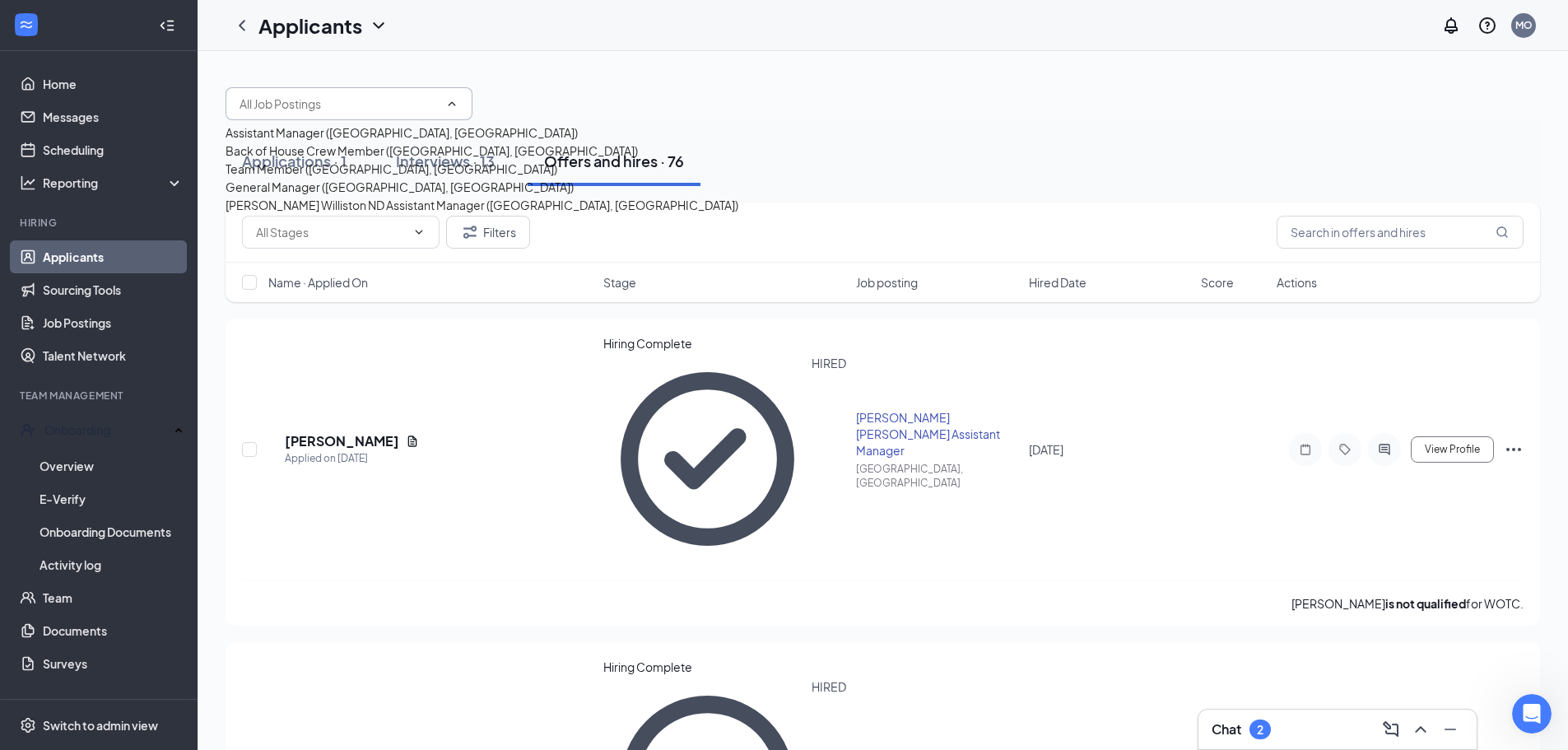
click at [359, 178] on div "Team Member ([GEOGRAPHIC_DATA], [GEOGRAPHIC_DATA])" at bounding box center [392, 168] width 332 height 18
type input "Team Member ([GEOGRAPHIC_DATA], [GEOGRAPHIC_DATA])"
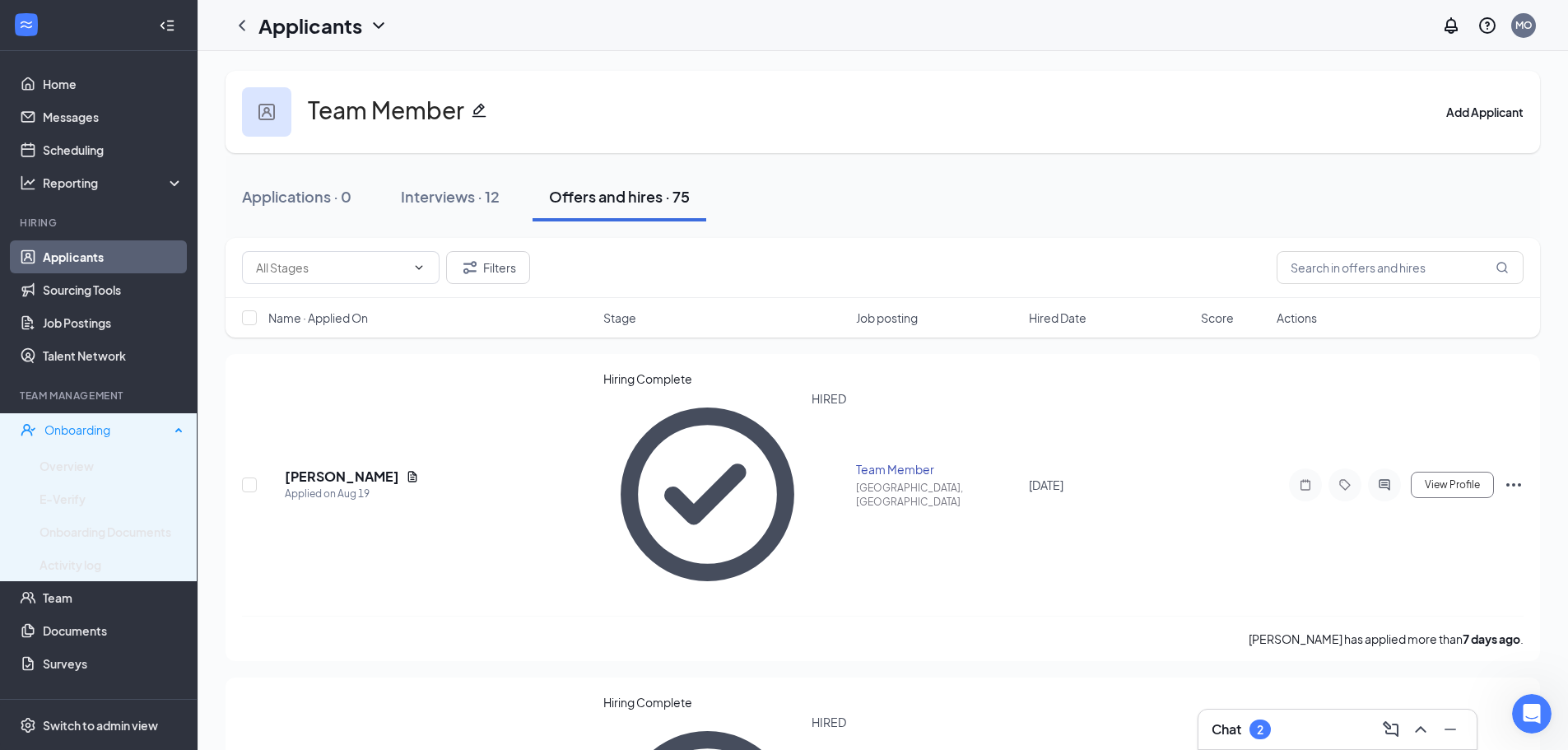
click at [97, 429] on div "Onboarding" at bounding box center [107, 429] width 125 height 17
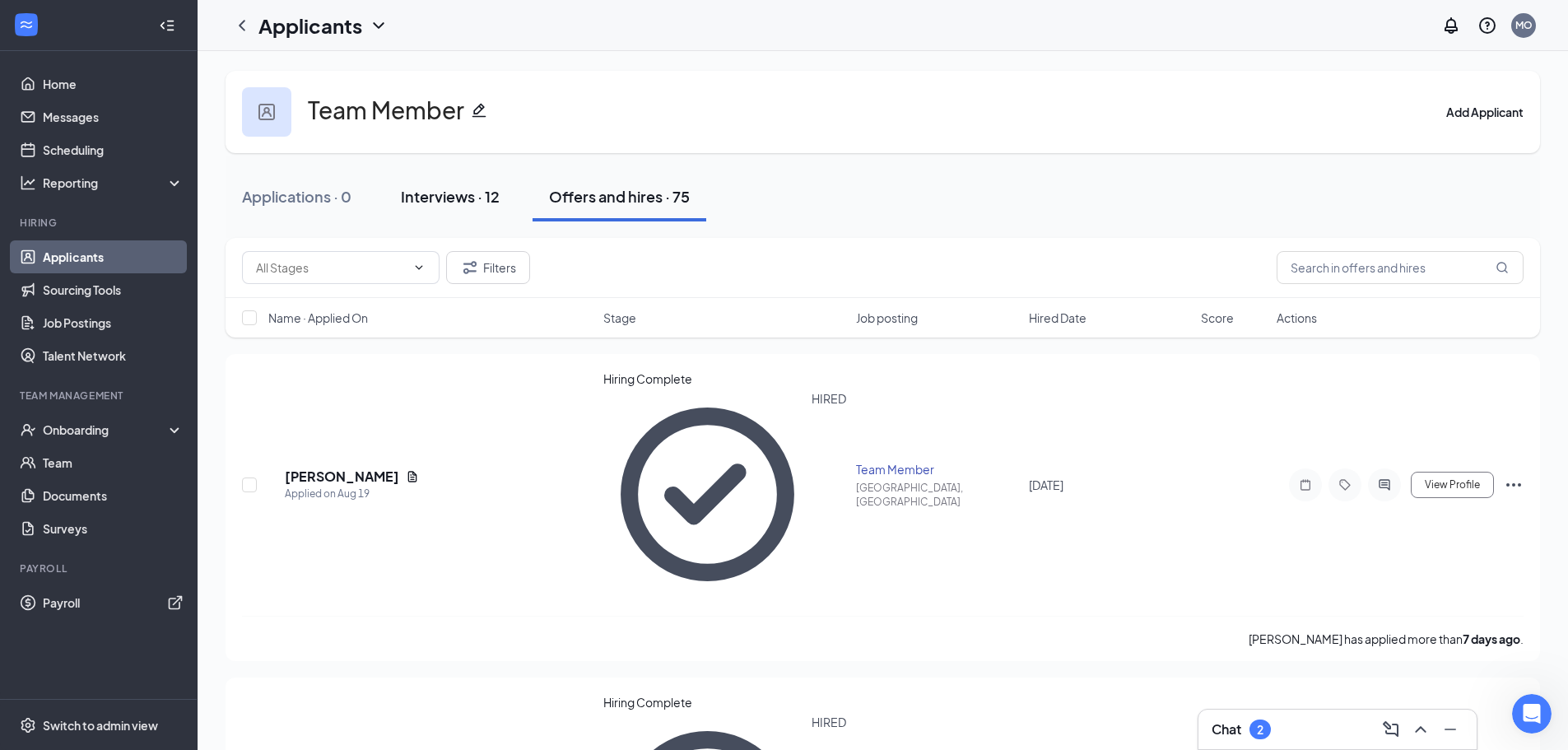
click at [460, 187] on div "Interviews · 12" at bounding box center [451, 196] width 99 height 20
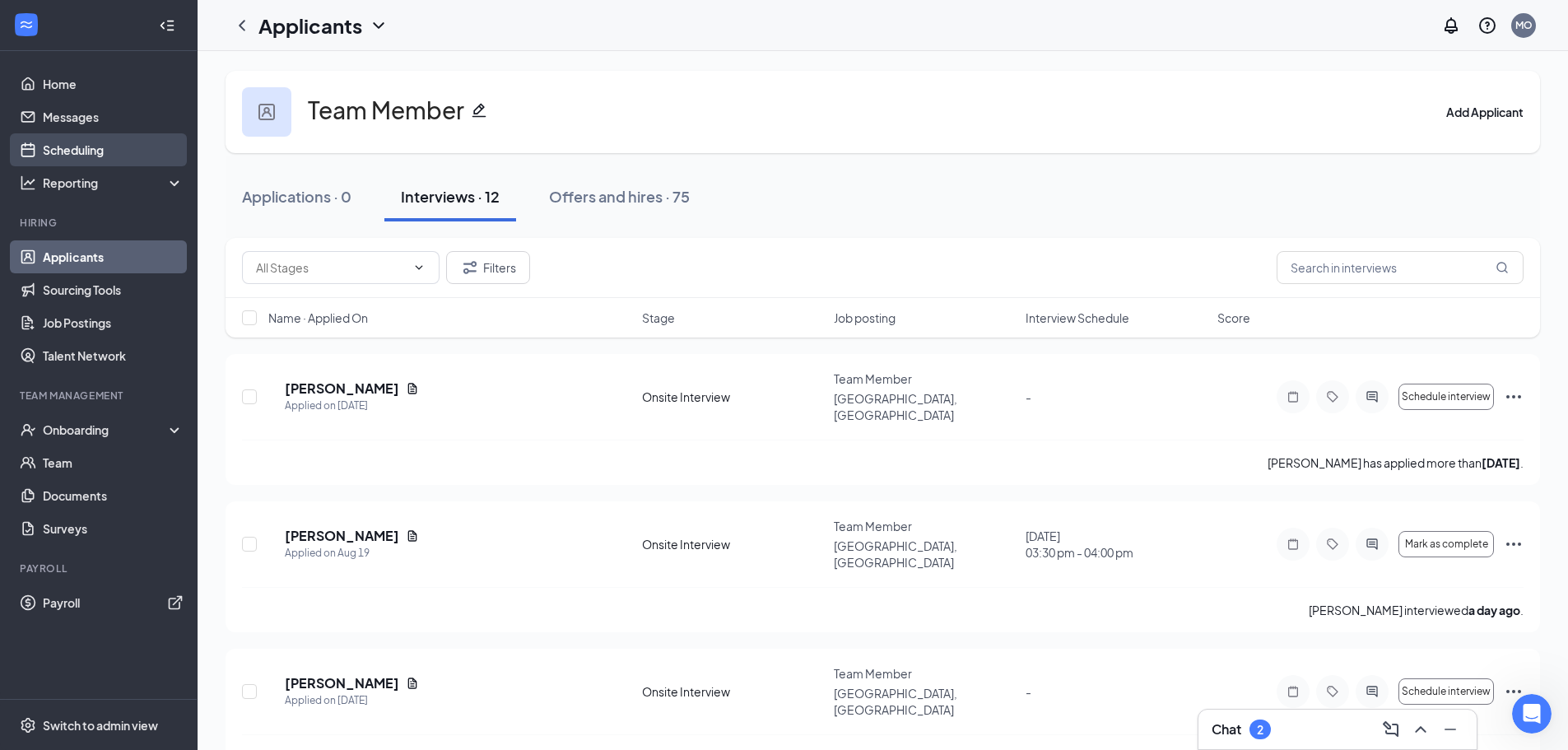
click at [95, 151] on link "Scheduling" at bounding box center [113, 150] width 141 height 33
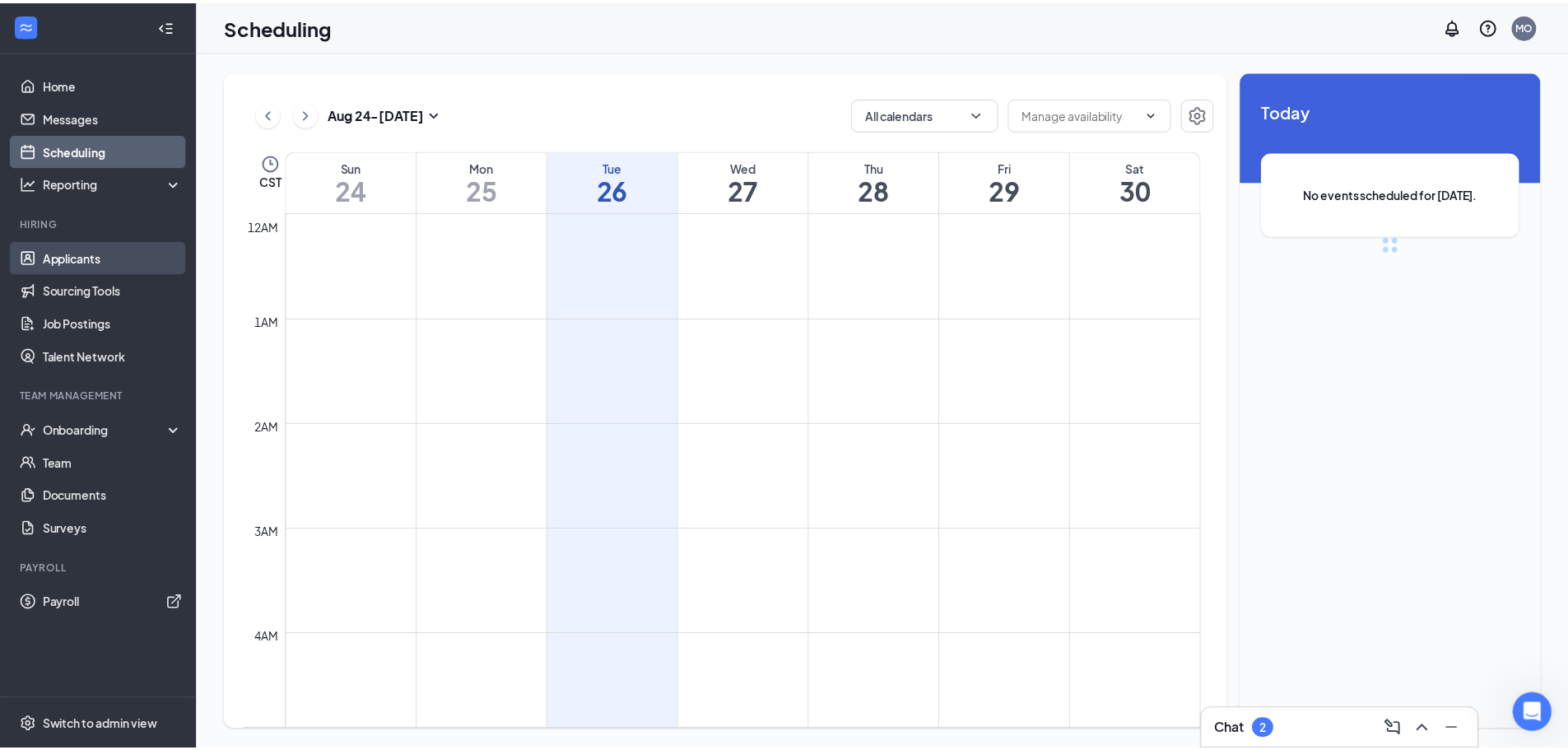
scroll to position [809, 0]
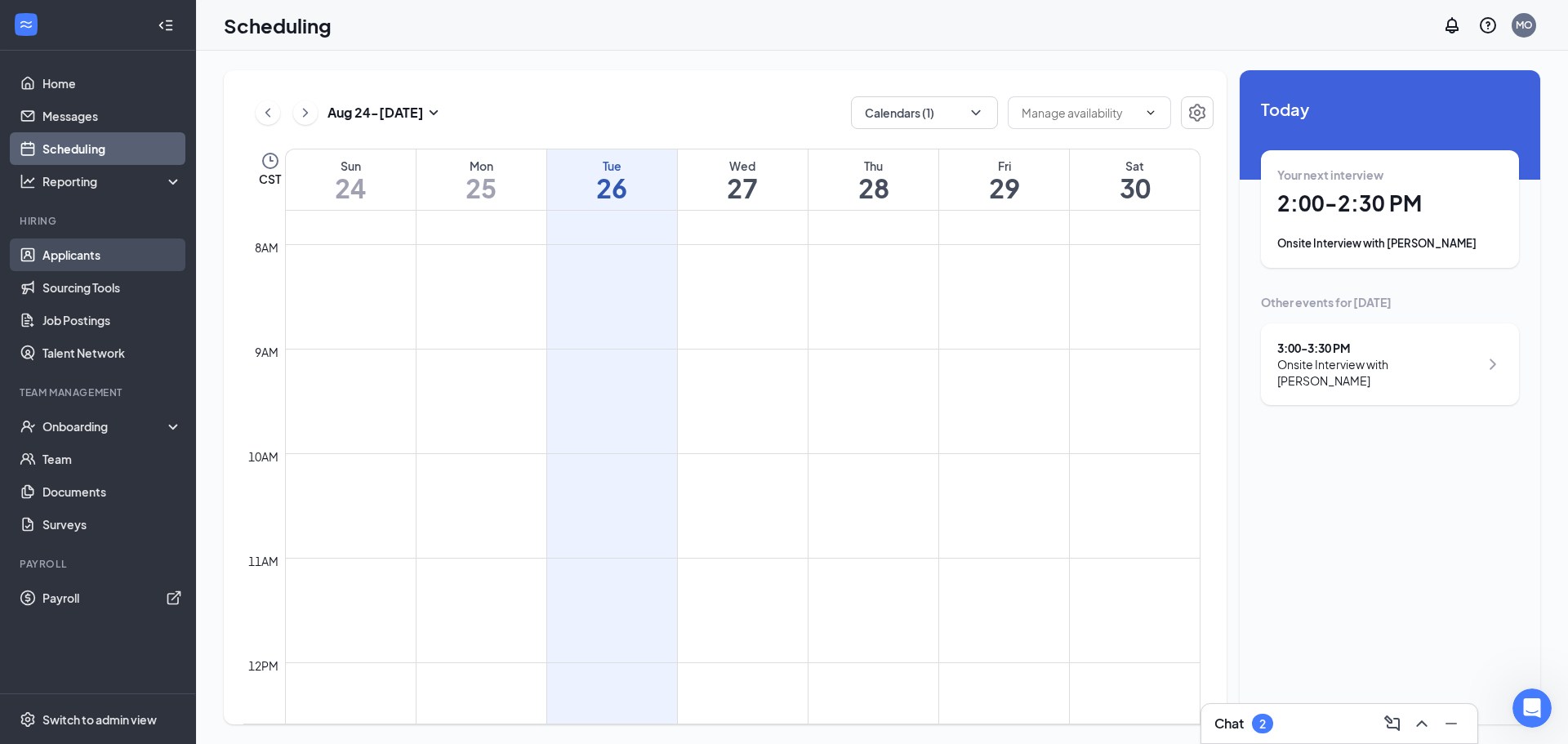
click at [93, 260] on link "Applicants" at bounding box center [112, 254] width 140 height 33
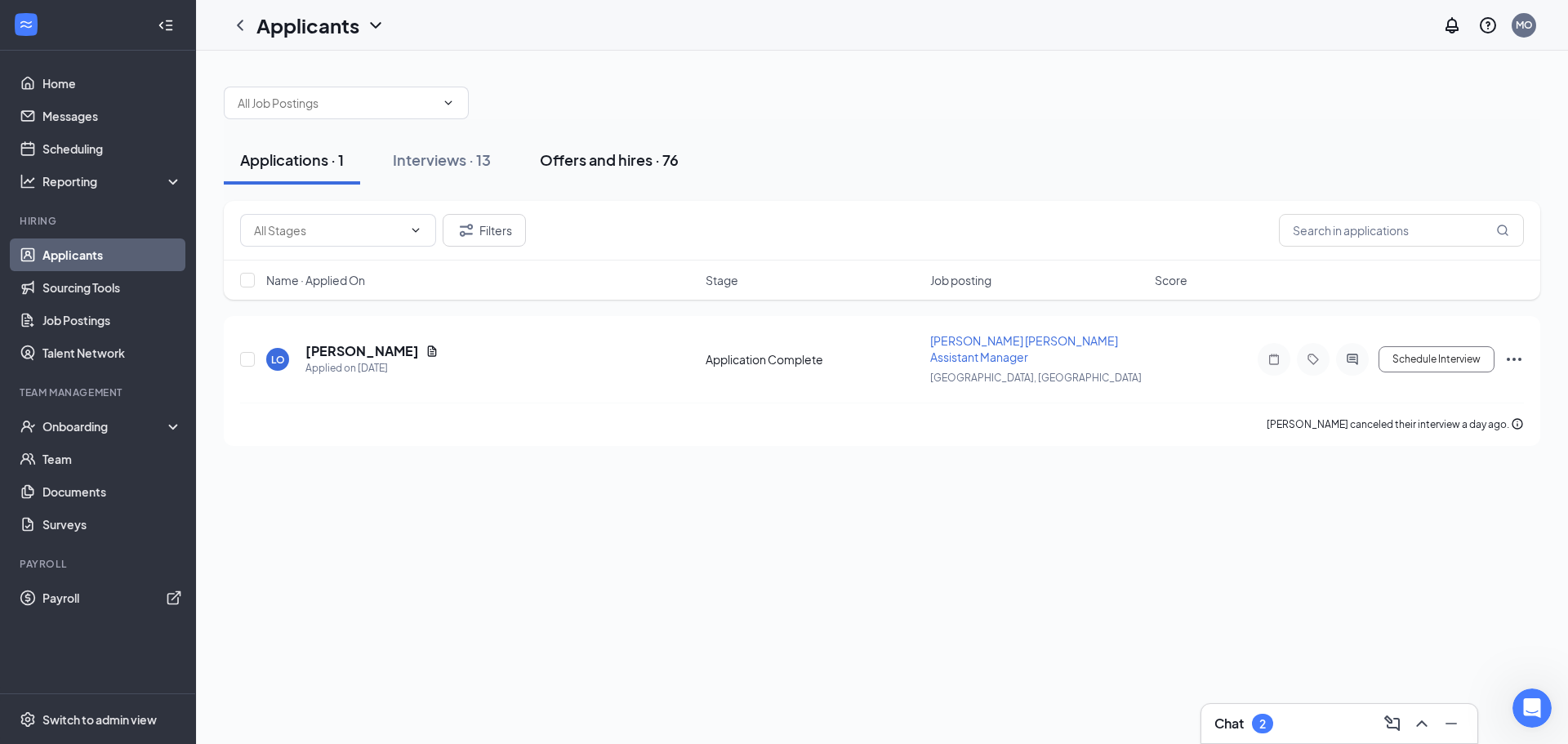
click at [554, 150] on div "Offers and hires · 76" at bounding box center [609, 159] width 139 height 20
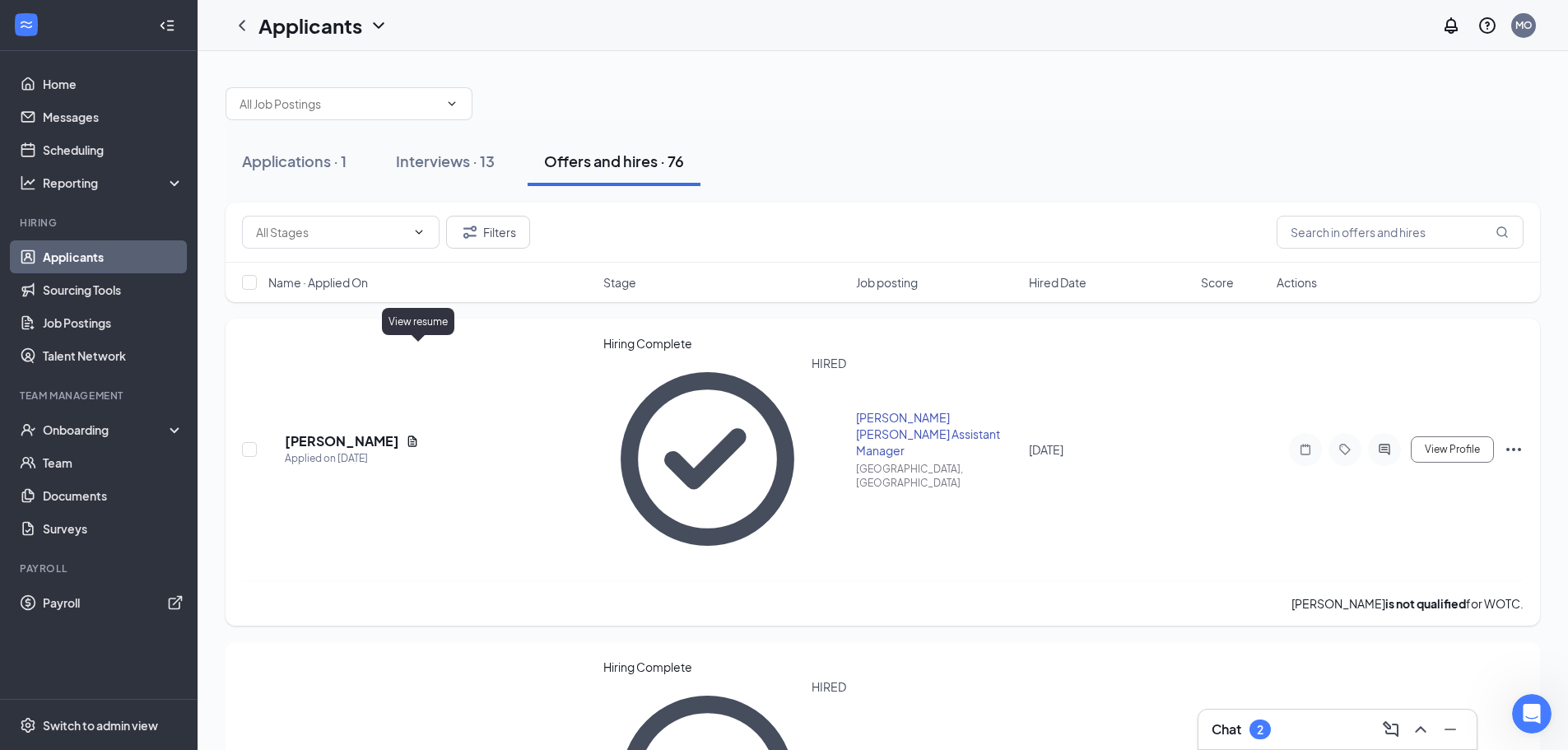
click at [416, 434] on icon "Document" at bounding box center [413, 441] width 14 height 14
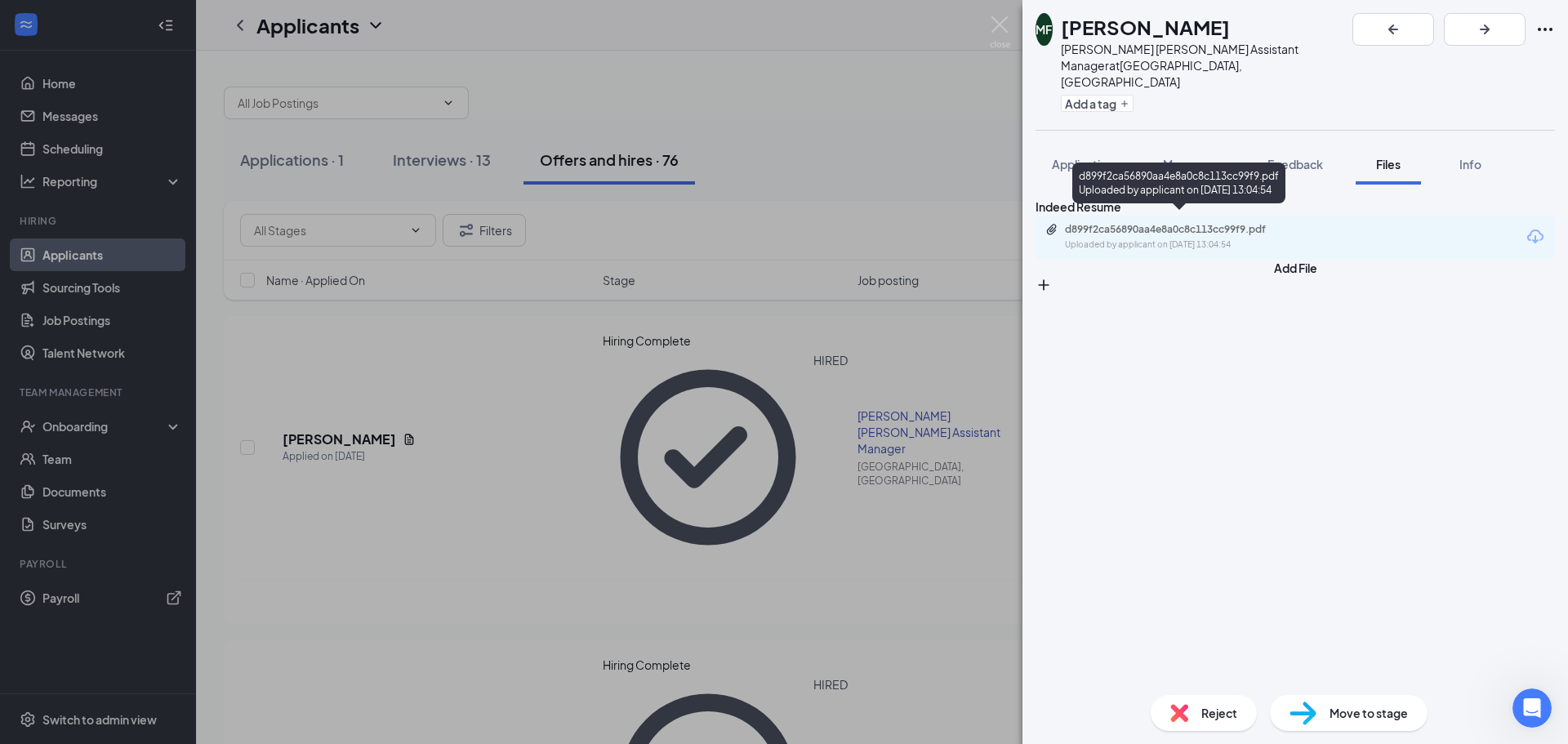
click at [1170, 238] on div "Uploaded by applicant on [DATE] 13:04:54" at bounding box center [1187, 245] width 245 height 13
click at [897, 190] on div "MF [PERSON_NAME] [PERSON_NAME] Williston ND Assistant Manager at [GEOGRAPHIC_DA…" at bounding box center [784, 372] width 1568 height 744
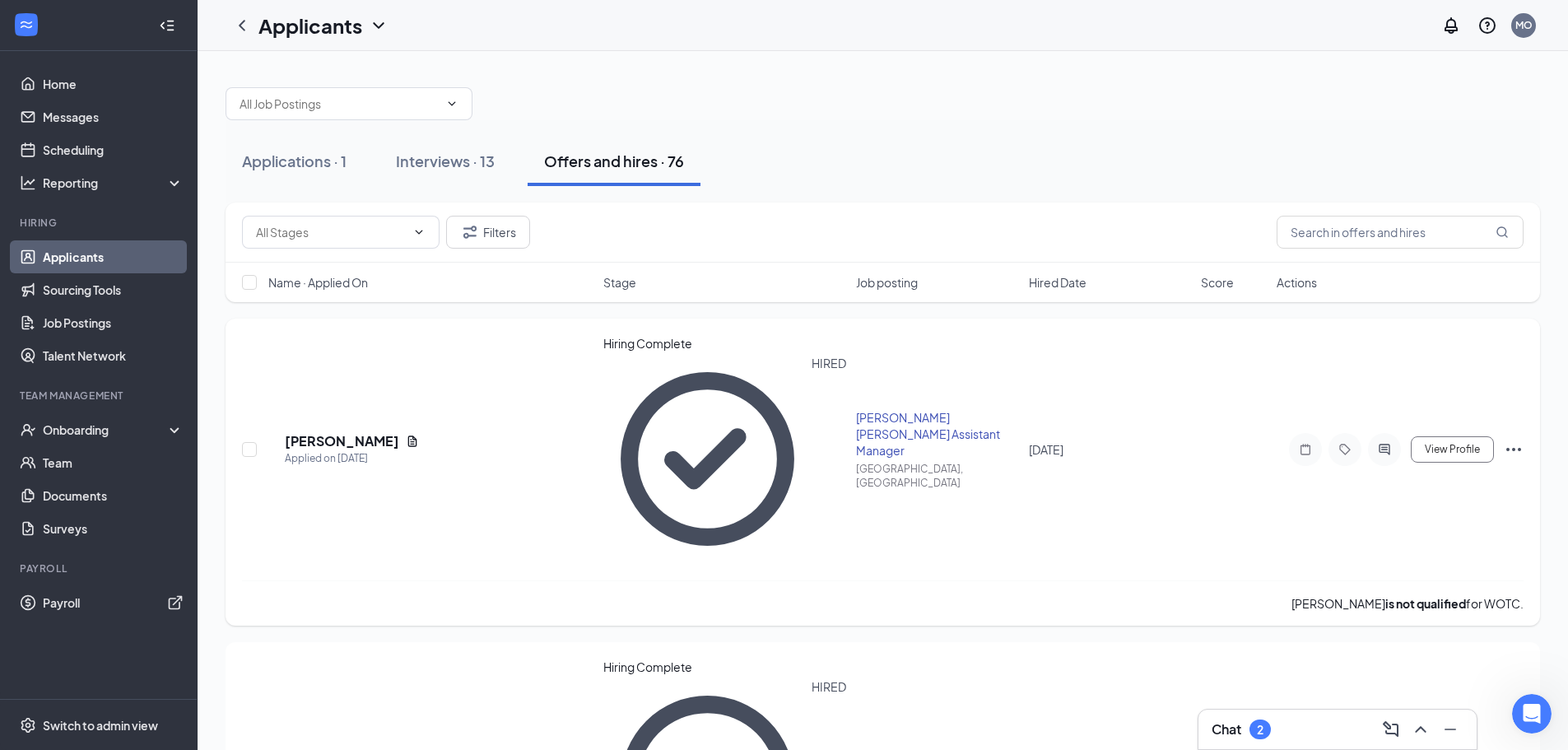
click at [1514, 440] on icon "Ellipses" at bounding box center [1514, 450] width 19 height 19
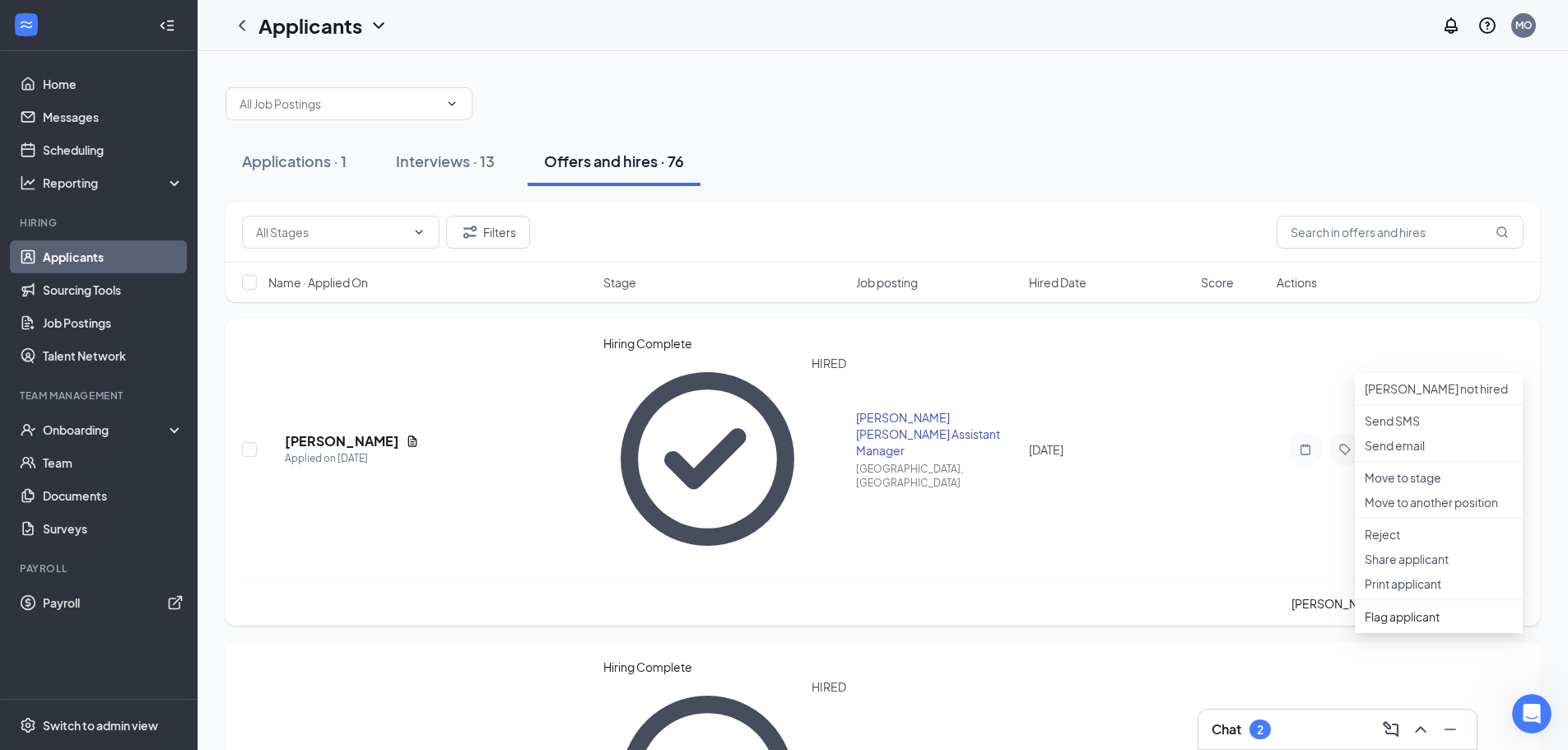
click at [1165, 440] on div "[DATE]" at bounding box center [1109, 449] width 162 height 18
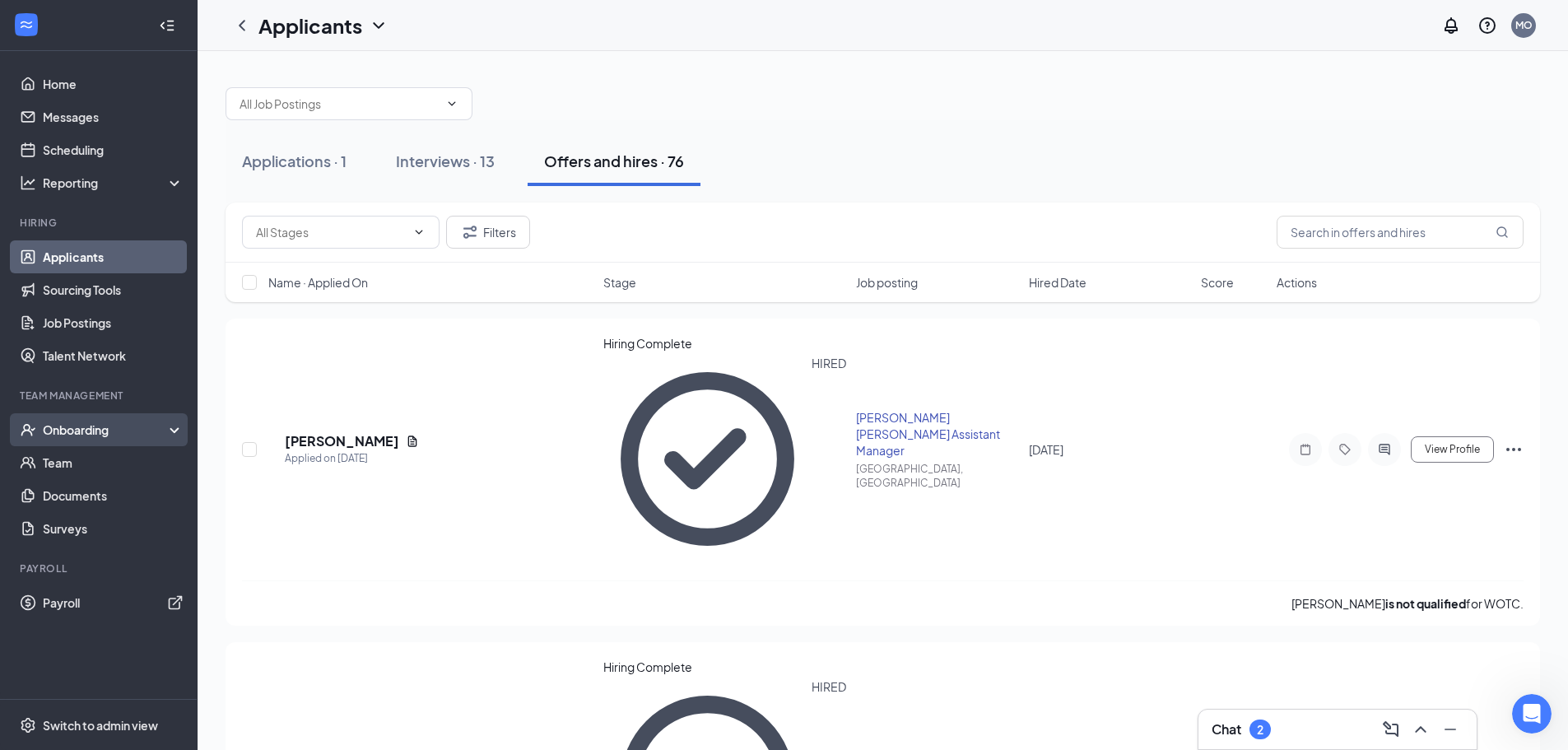
click at [55, 432] on div "Onboarding" at bounding box center [106, 429] width 127 height 17
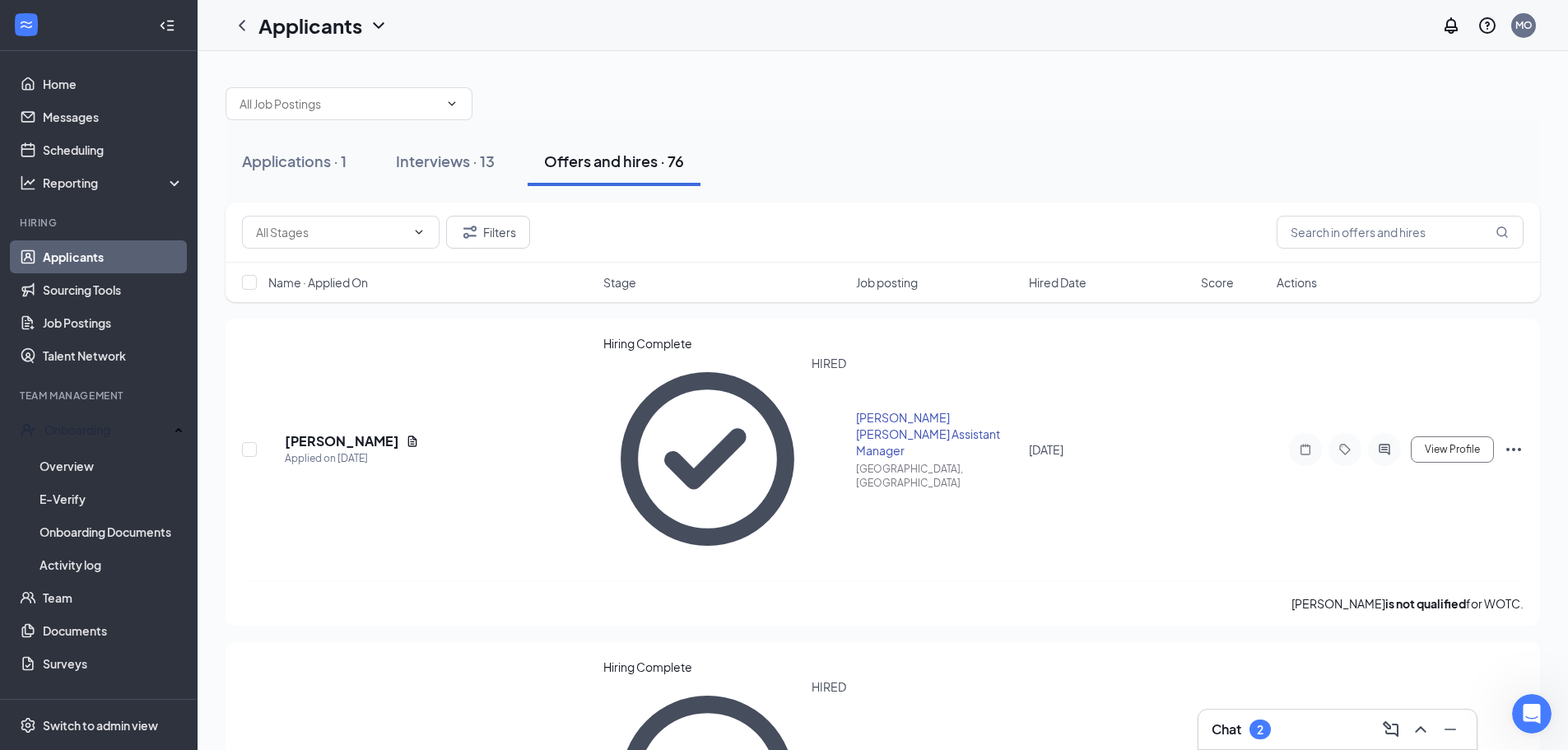
click at [113, 257] on link "Applicants" at bounding box center [113, 256] width 141 height 33
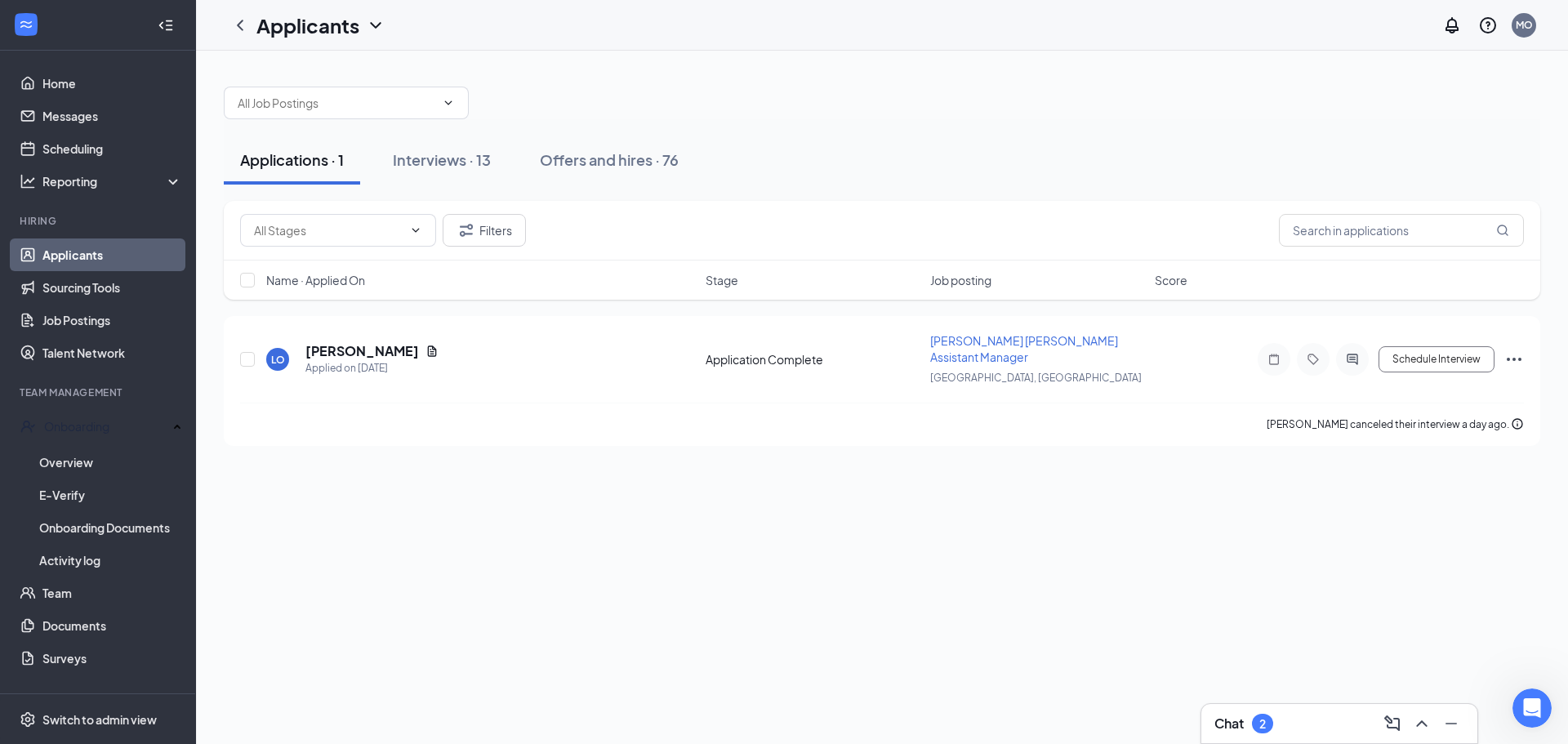
click at [104, 253] on link "Applicants" at bounding box center [112, 254] width 140 height 33
click at [472, 152] on div "Interviews · 13" at bounding box center [442, 159] width 98 height 20
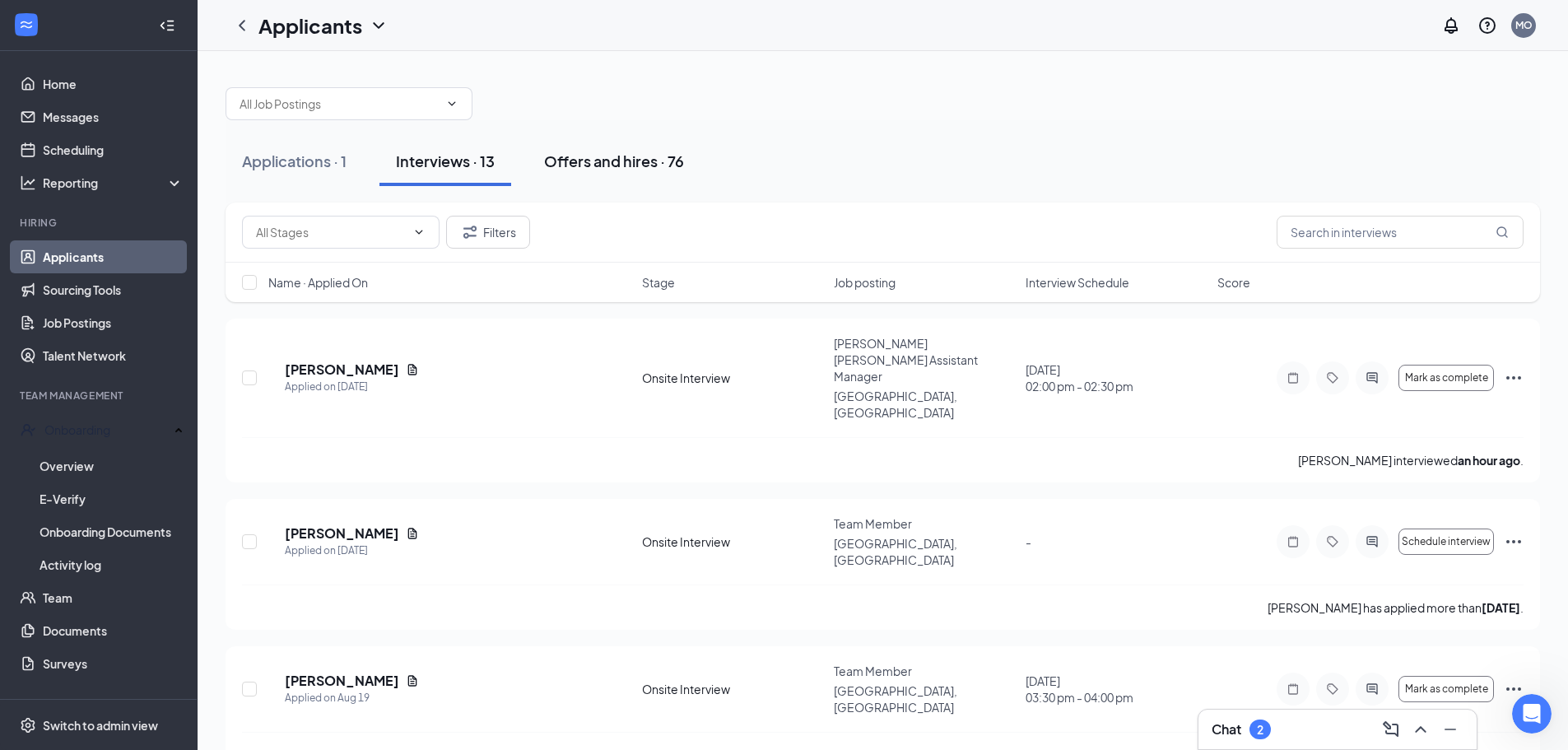
click at [591, 162] on div "Offers and hires · 76" at bounding box center [614, 160] width 140 height 20
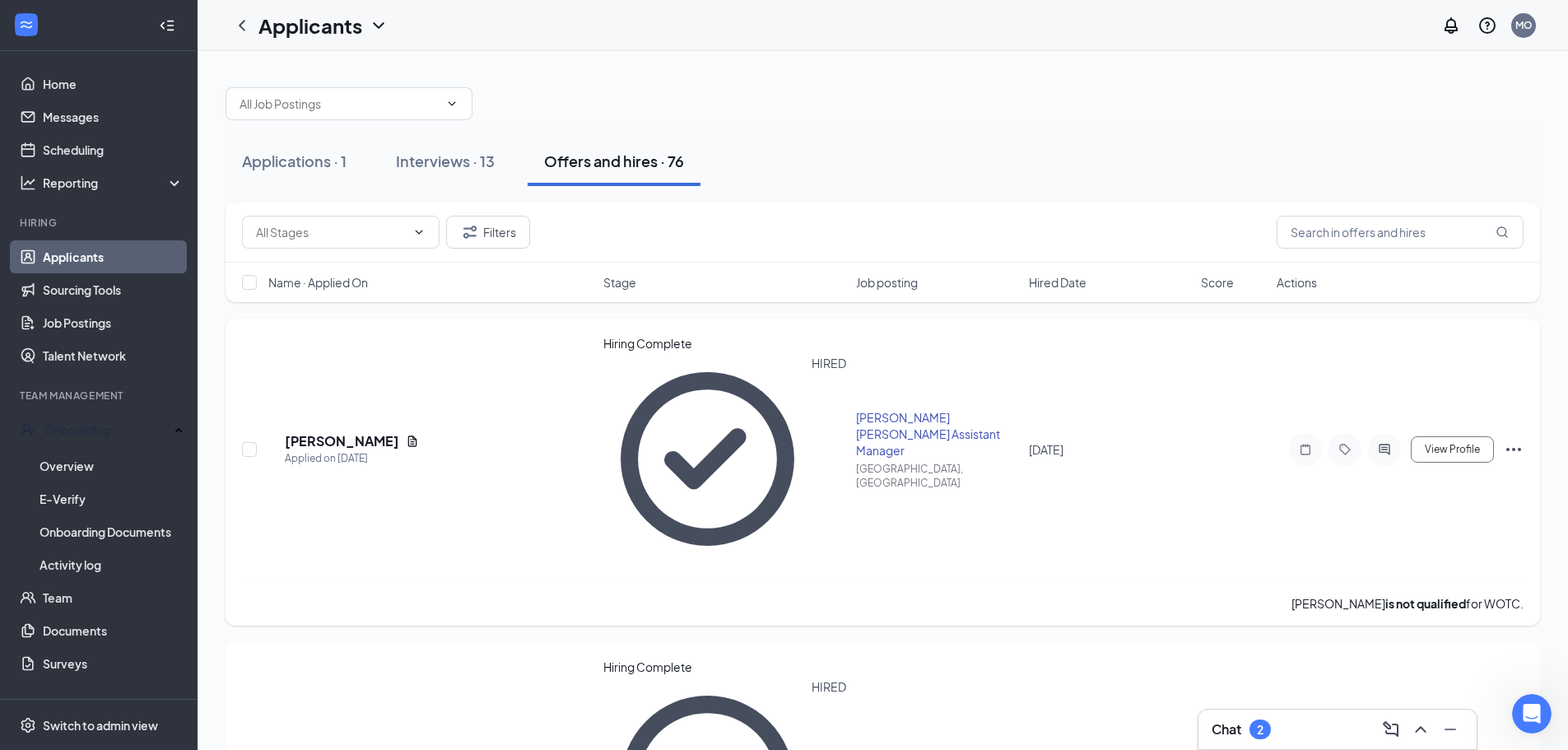
click at [1509, 440] on icon "Ellipses" at bounding box center [1514, 450] width 19 height 19
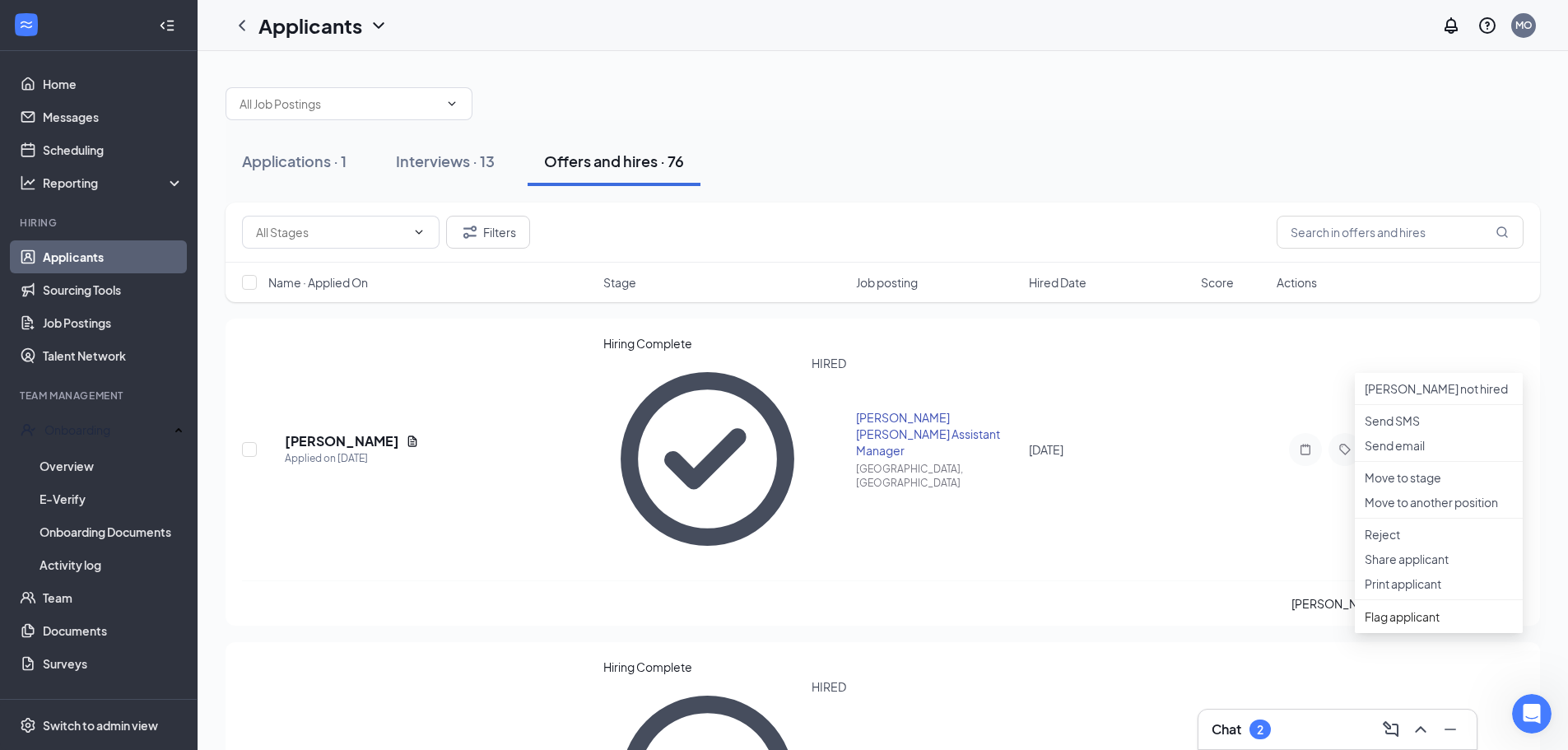
click at [1157, 313] on div "Filters Name · Applied On Stage Job posting Hired Date Score Actions" at bounding box center [882, 259] width 1314 height 116
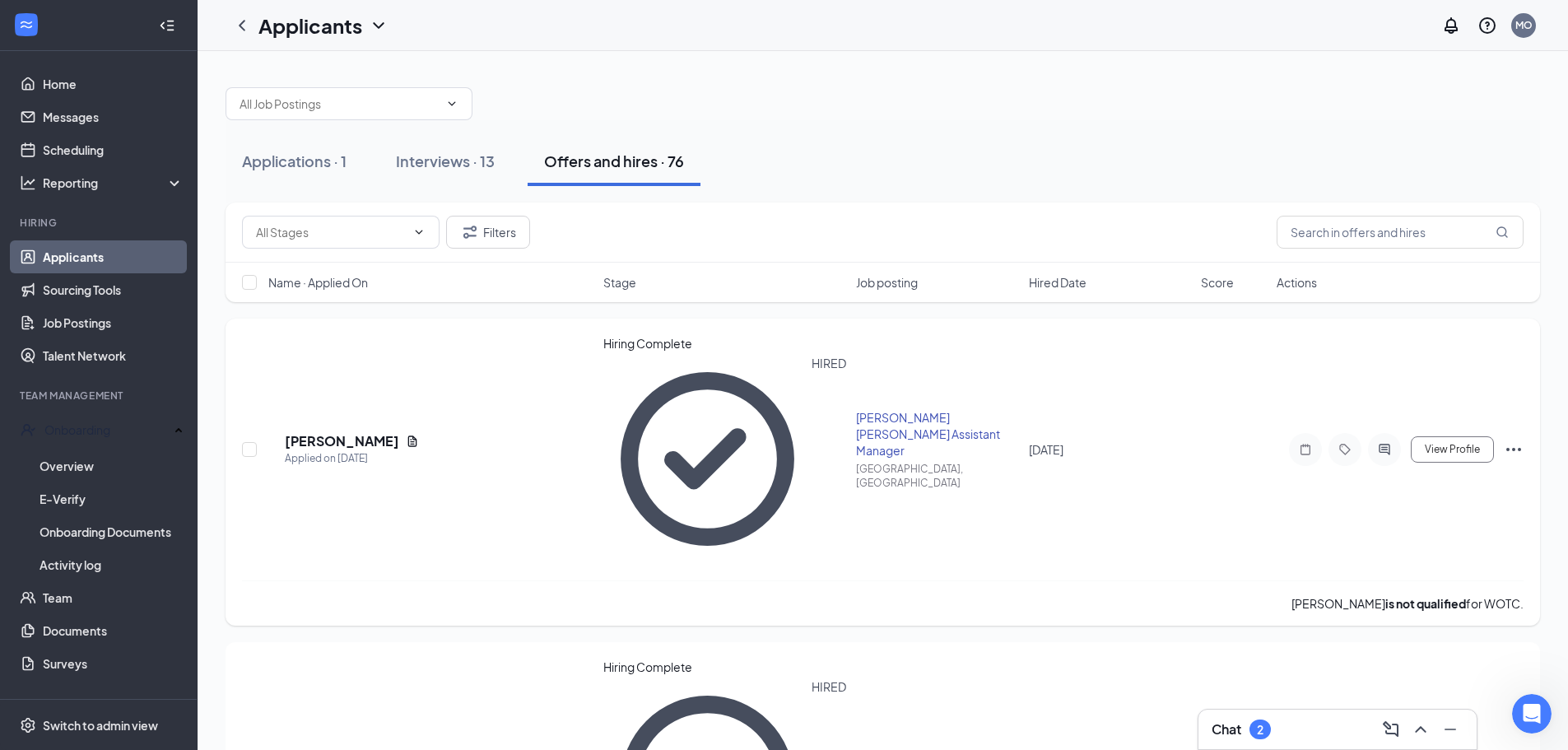
click at [1504, 440] on icon "Ellipses" at bounding box center [1514, 450] width 19 height 19
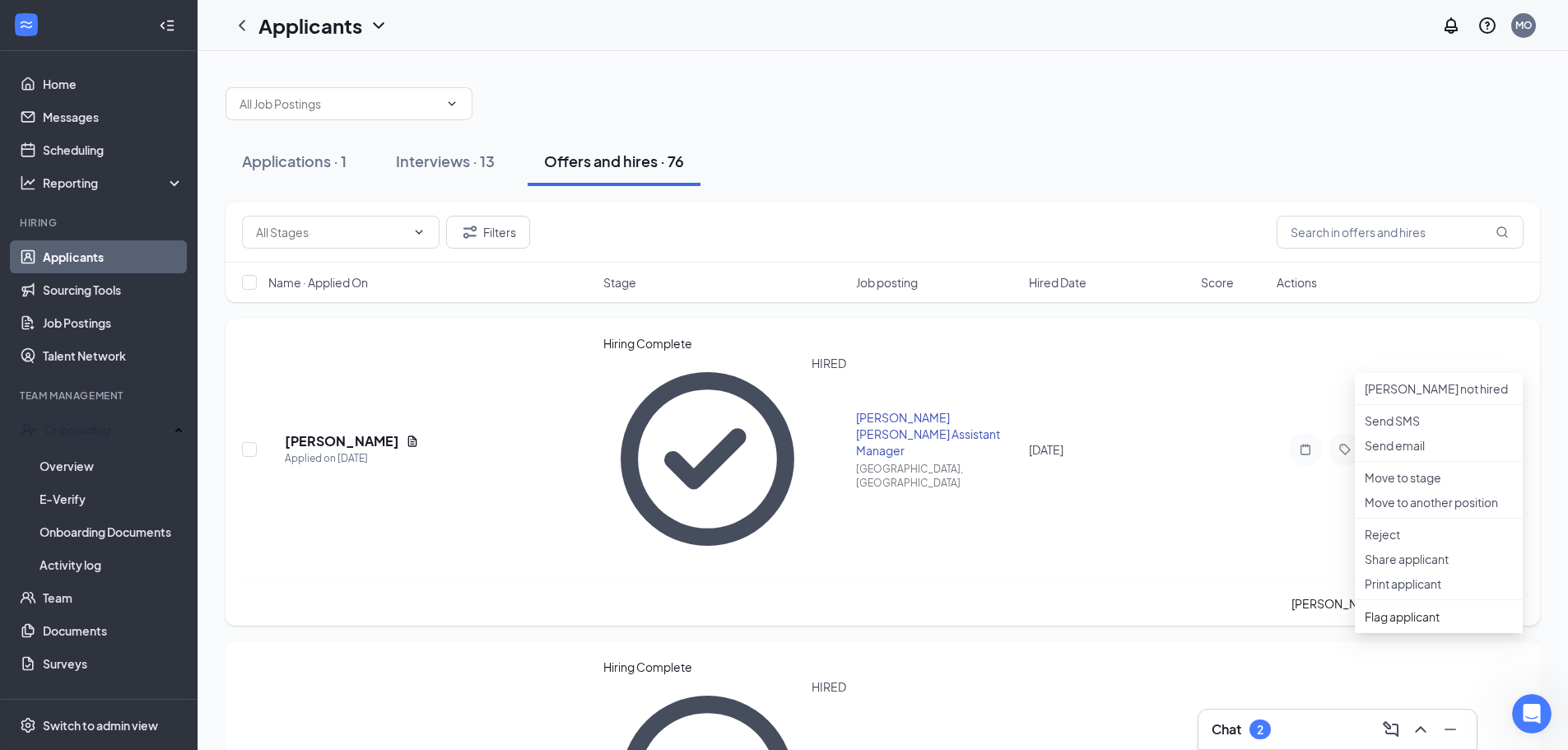
click at [1521, 433] on div "View Profile [PERSON_NAME] not hired Send SMS Send email Move to stage Move to …" at bounding box center [1400, 450] width 247 height 33
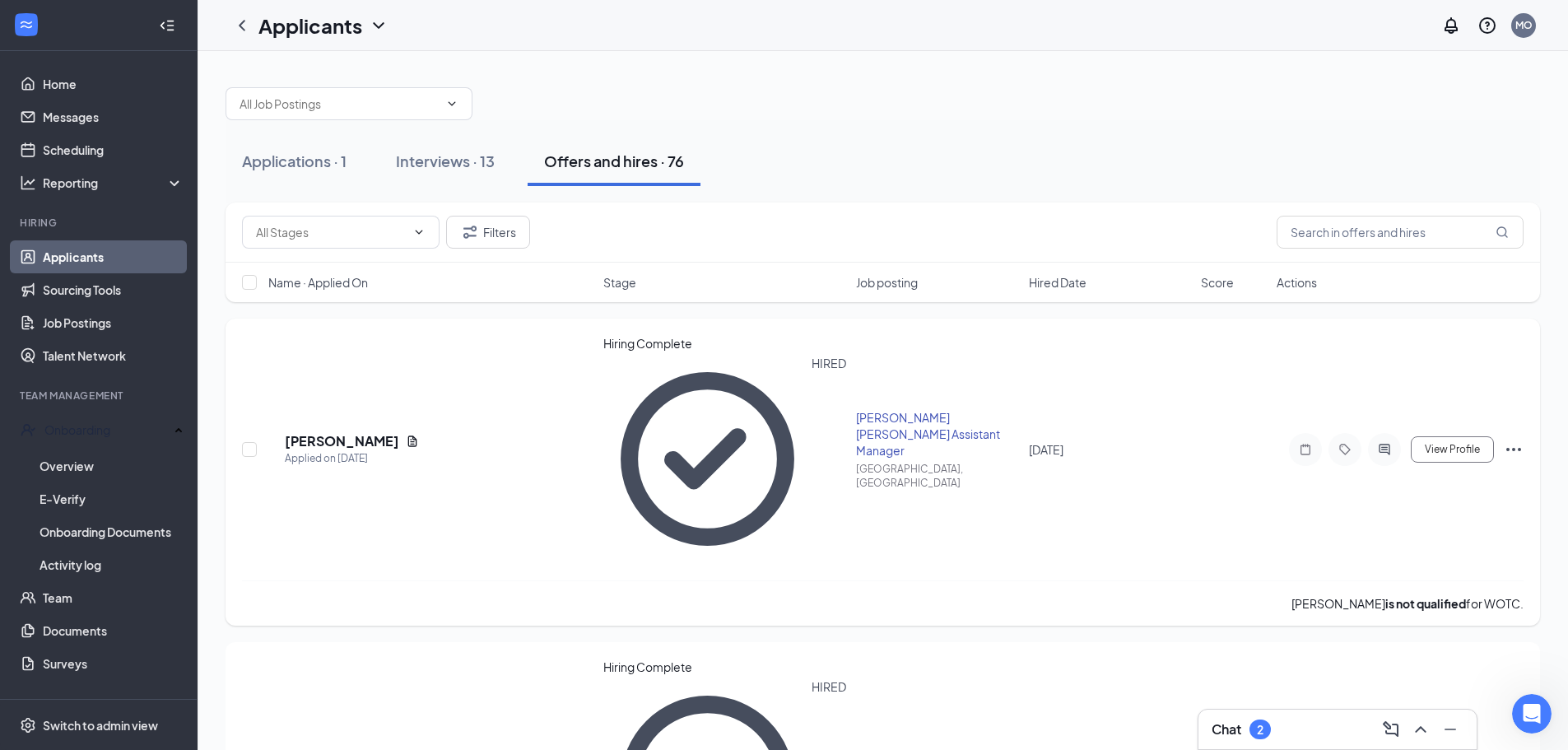
click at [1509, 448] on icon "Ellipses" at bounding box center [1514, 449] width 15 height 3
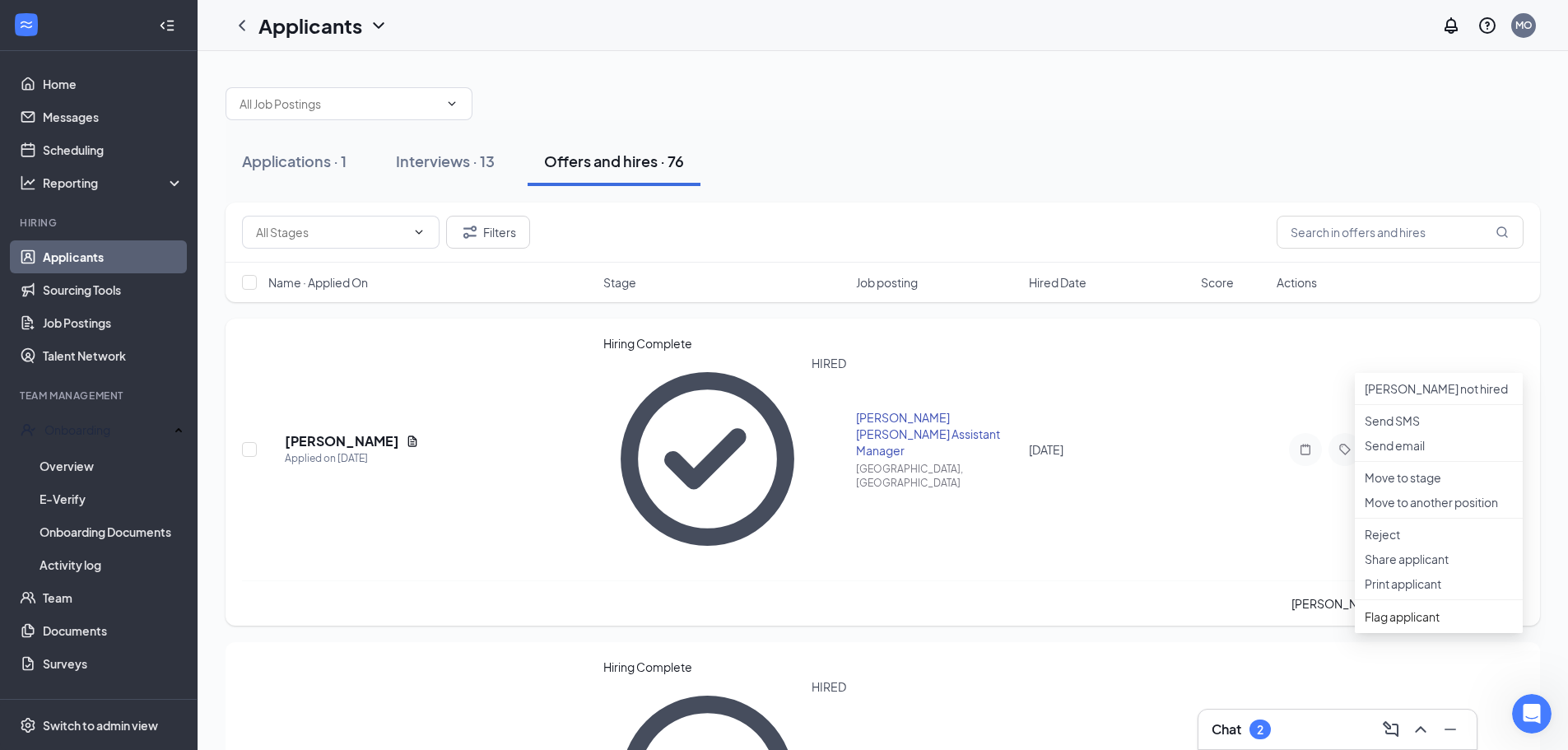
click at [1173, 376] on div "MF [PERSON_NAME] Applied on [DATE] Hiring Complete HIRED [PERSON_NAME] Willisto…" at bounding box center [882, 458] width 1281 height 246
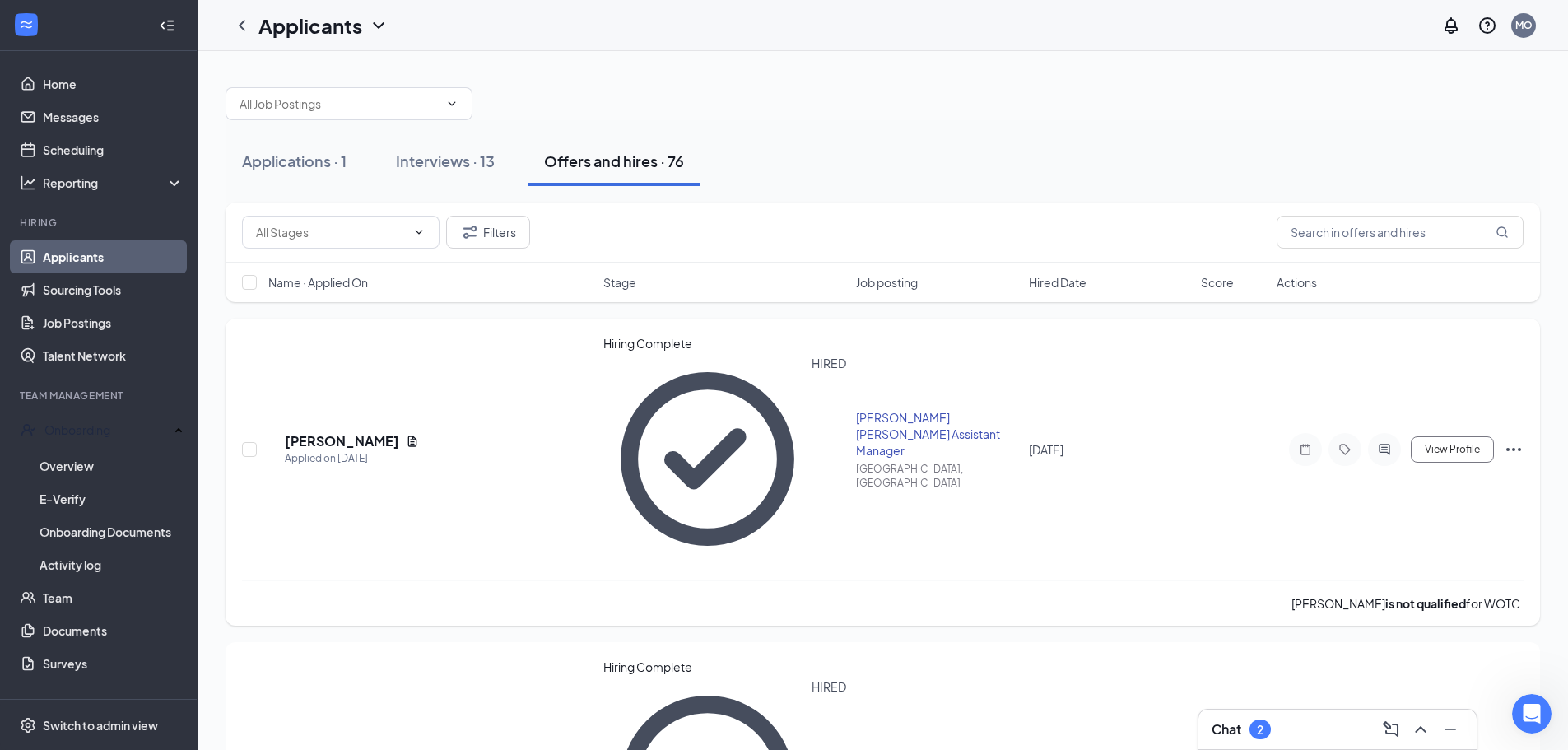
click at [1064, 442] on span "[DATE]" at bounding box center [1046, 449] width 35 height 15
click at [1514, 448] on icon "Ellipses" at bounding box center [1514, 449] width 15 height 3
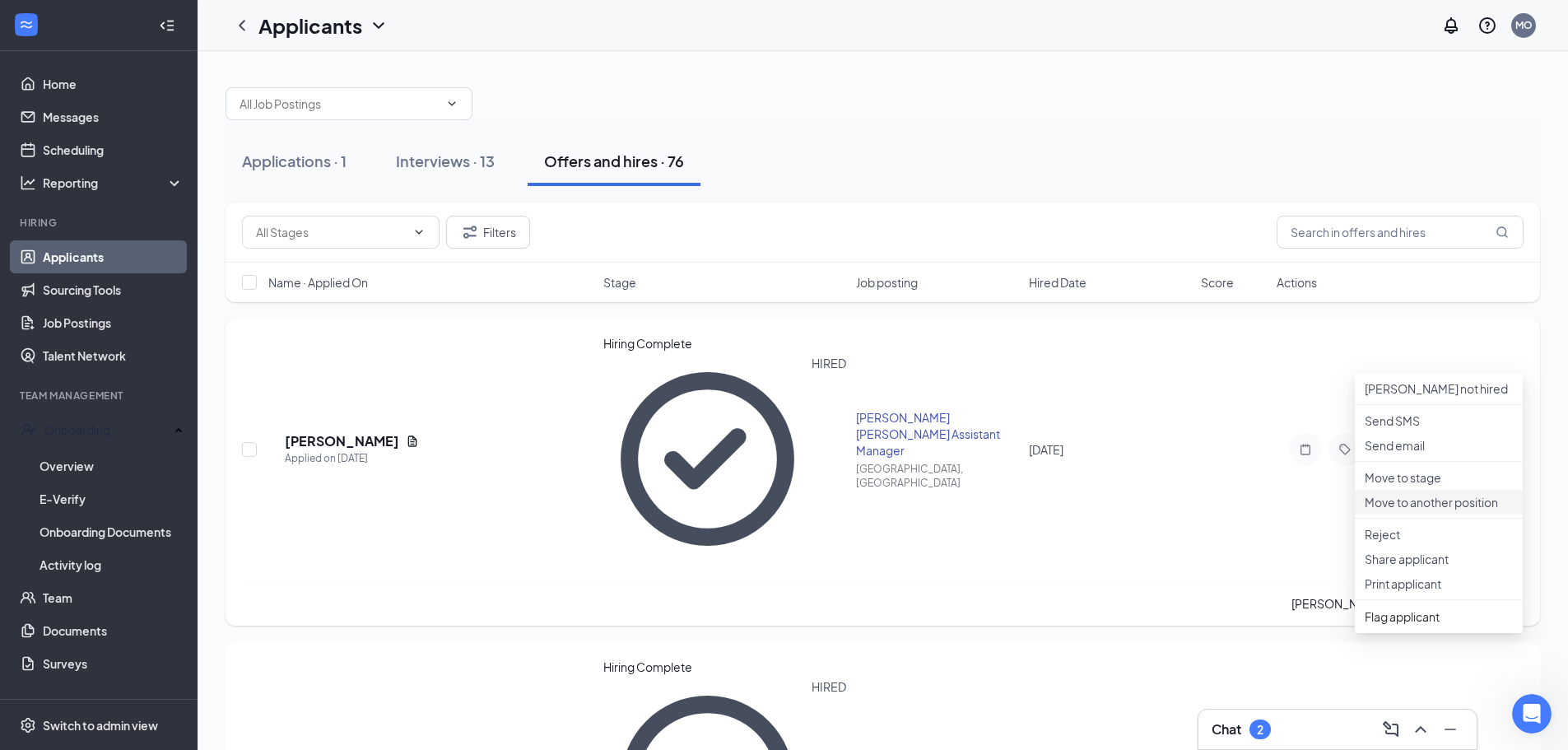
click at [1433, 510] on p "Move to another position" at bounding box center [1439, 501] width 149 height 17
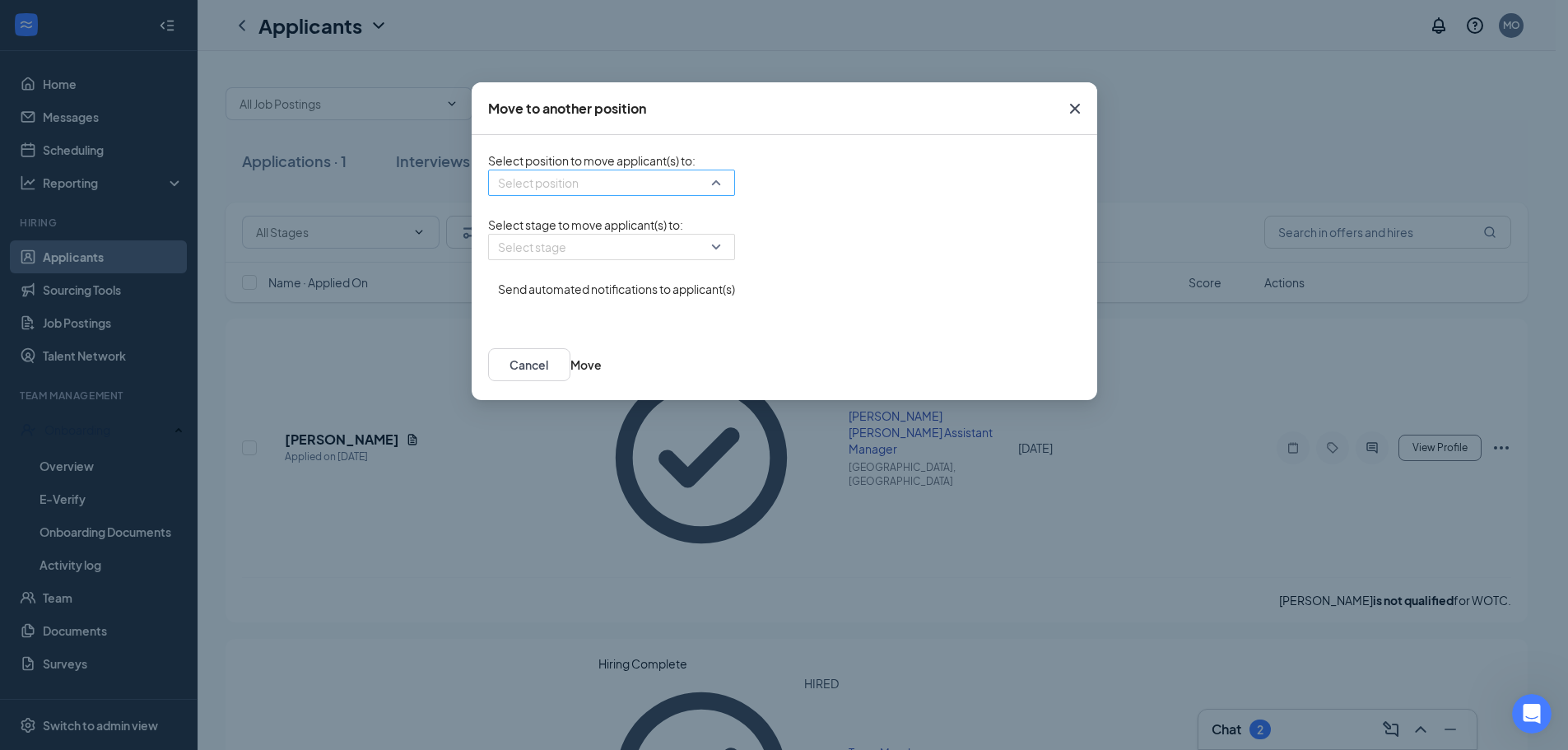
click at [710, 195] on input "search" at bounding box center [606, 182] width 216 height 24
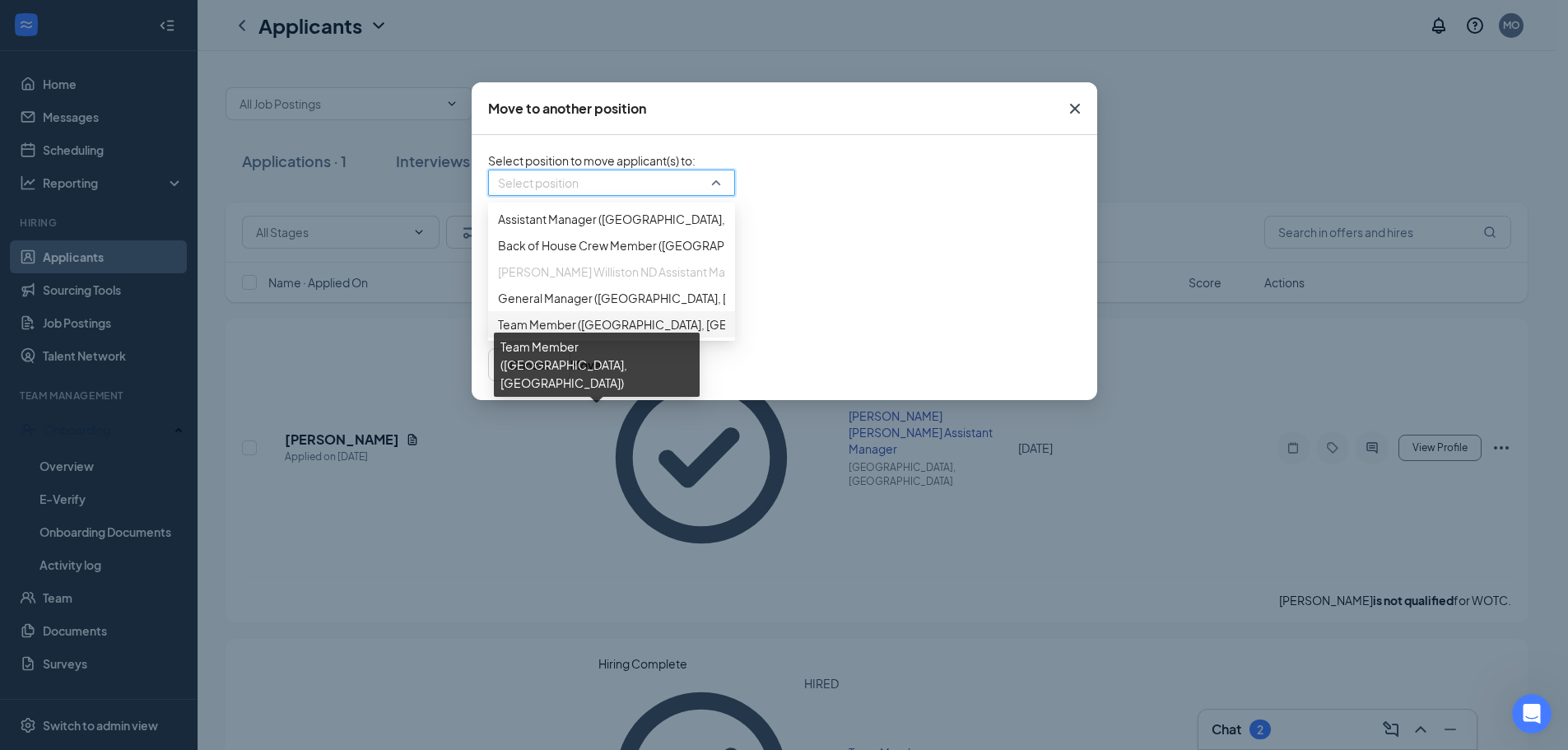
click at [654, 333] on span "Team Member ([GEOGRAPHIC_DATA], [GEOGRAPHIC_DATA])" at bounding box center [665, 324] width 332 height 18
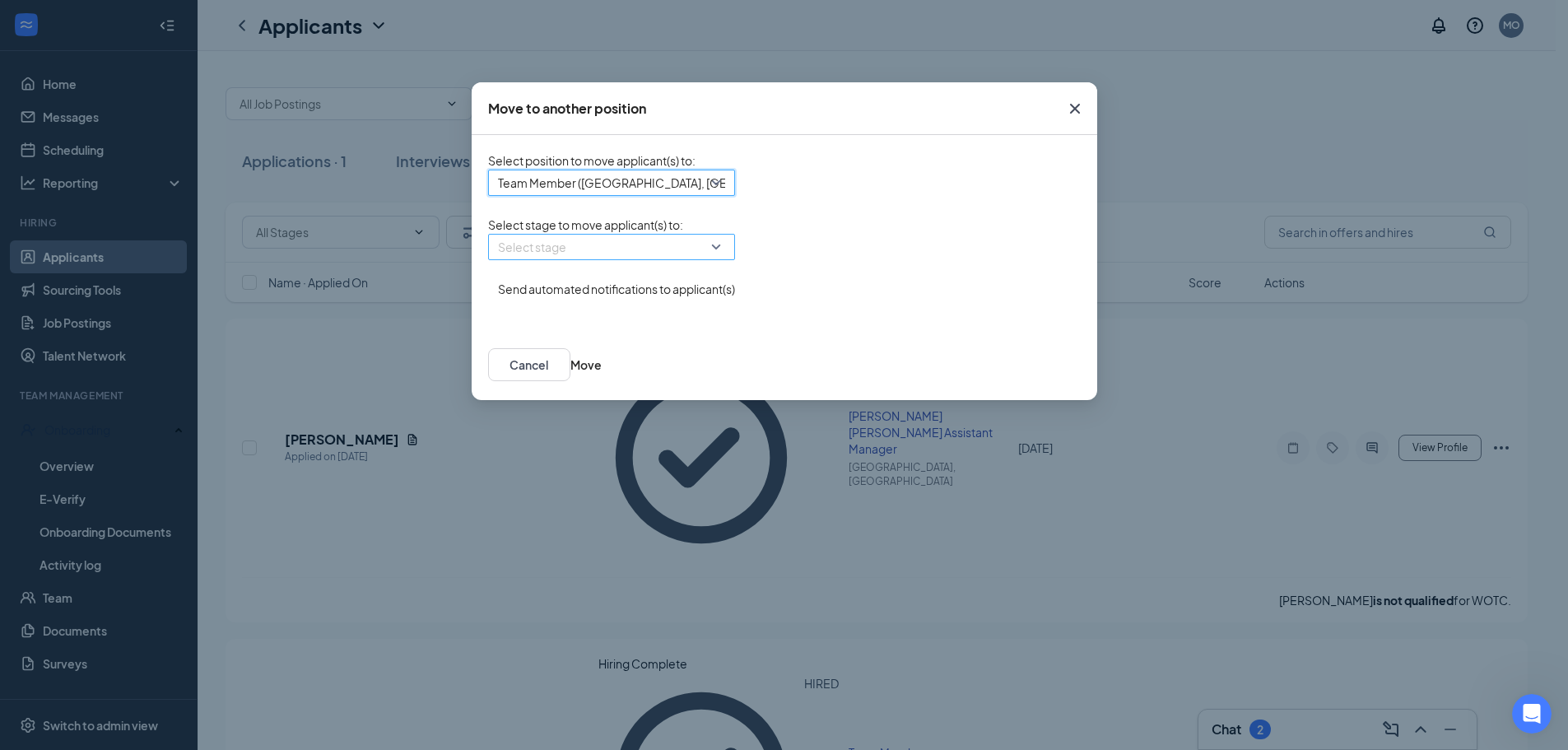
click at [725, 260] on div "Select stage" at bounding box center [612, 247] width 247 height 26
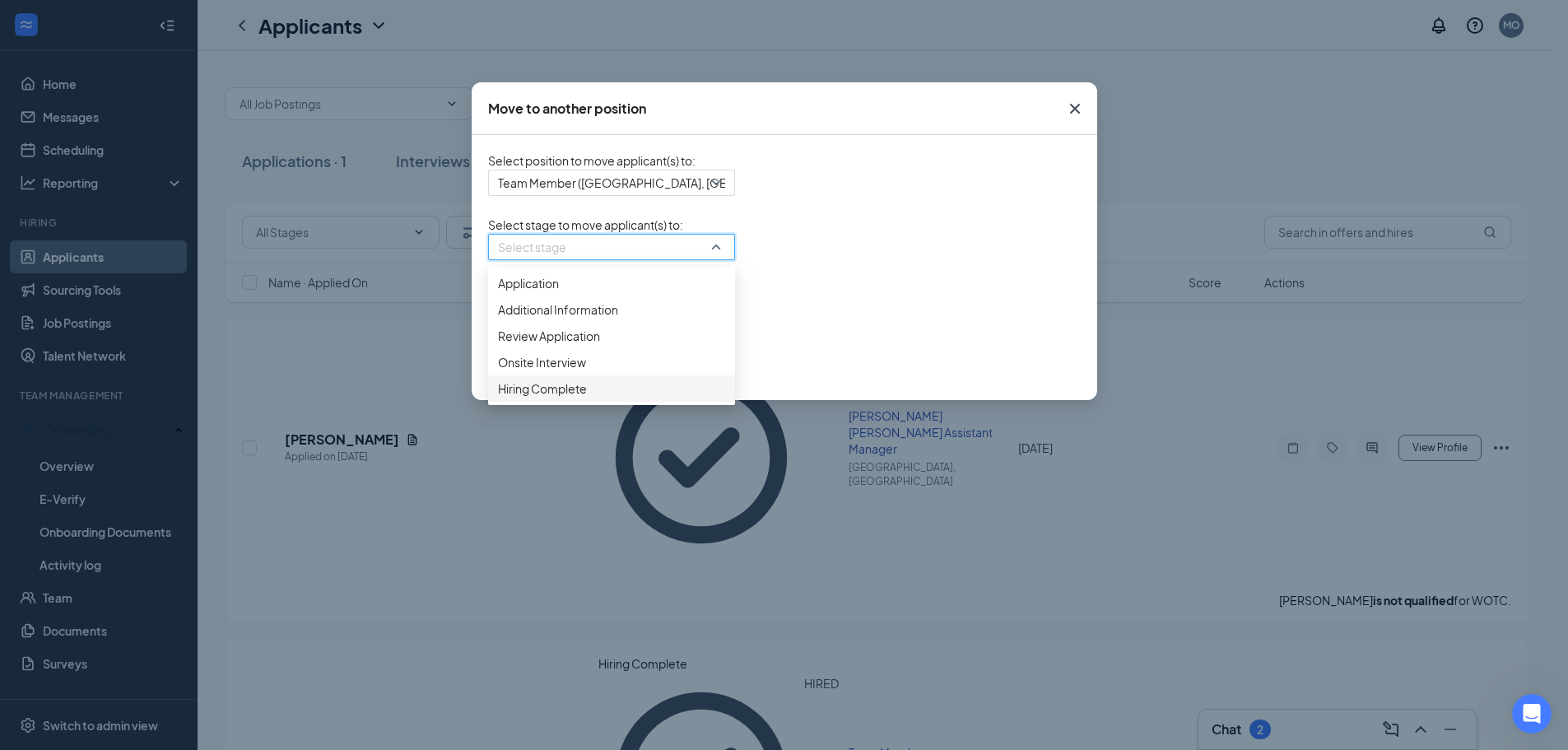
click at [592, 397] on span "Hiring Complete" at bounding box center [612, 389] width 227 height 18
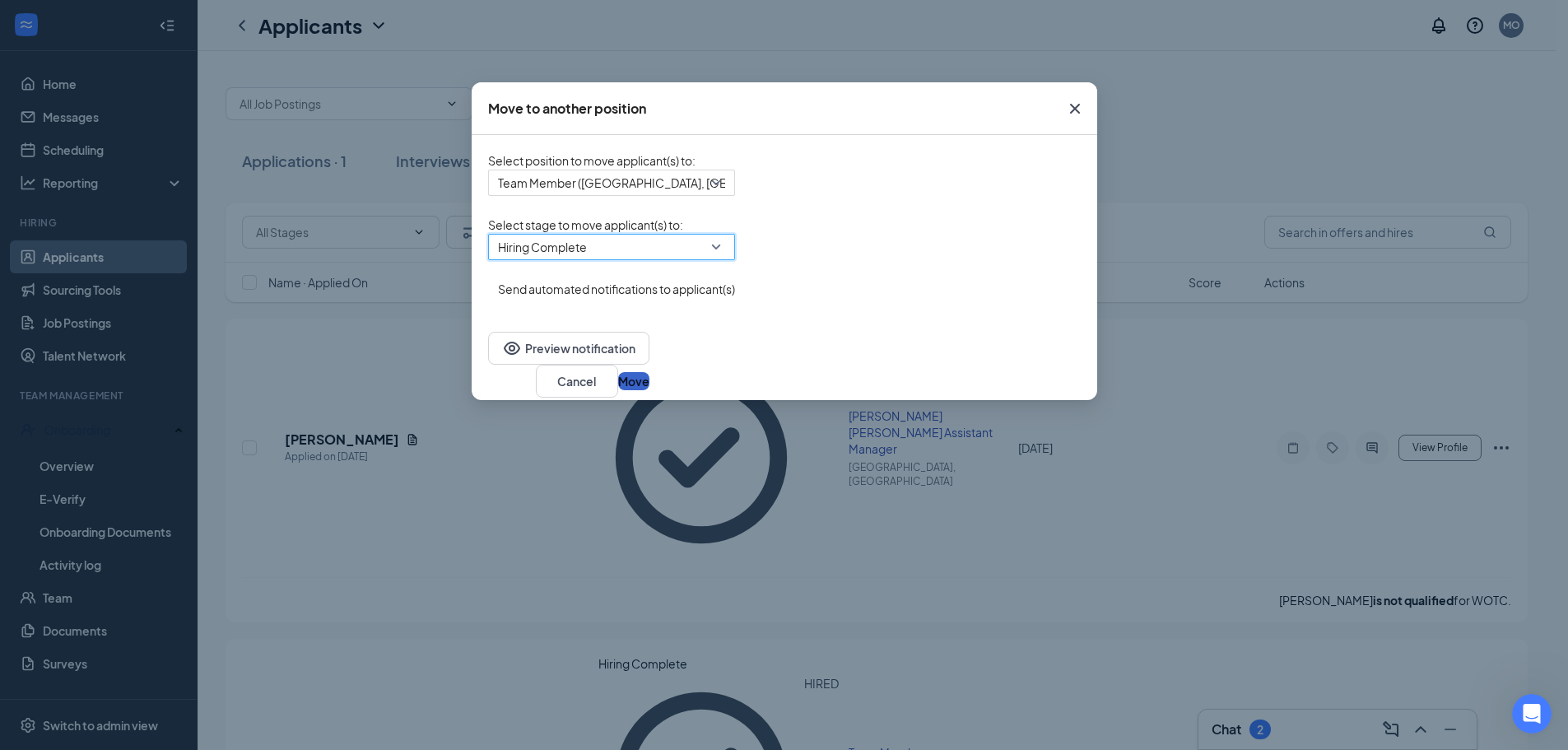
click at [650, 375] on button "Move" at bounding box center [633, 381] width 31 height 18
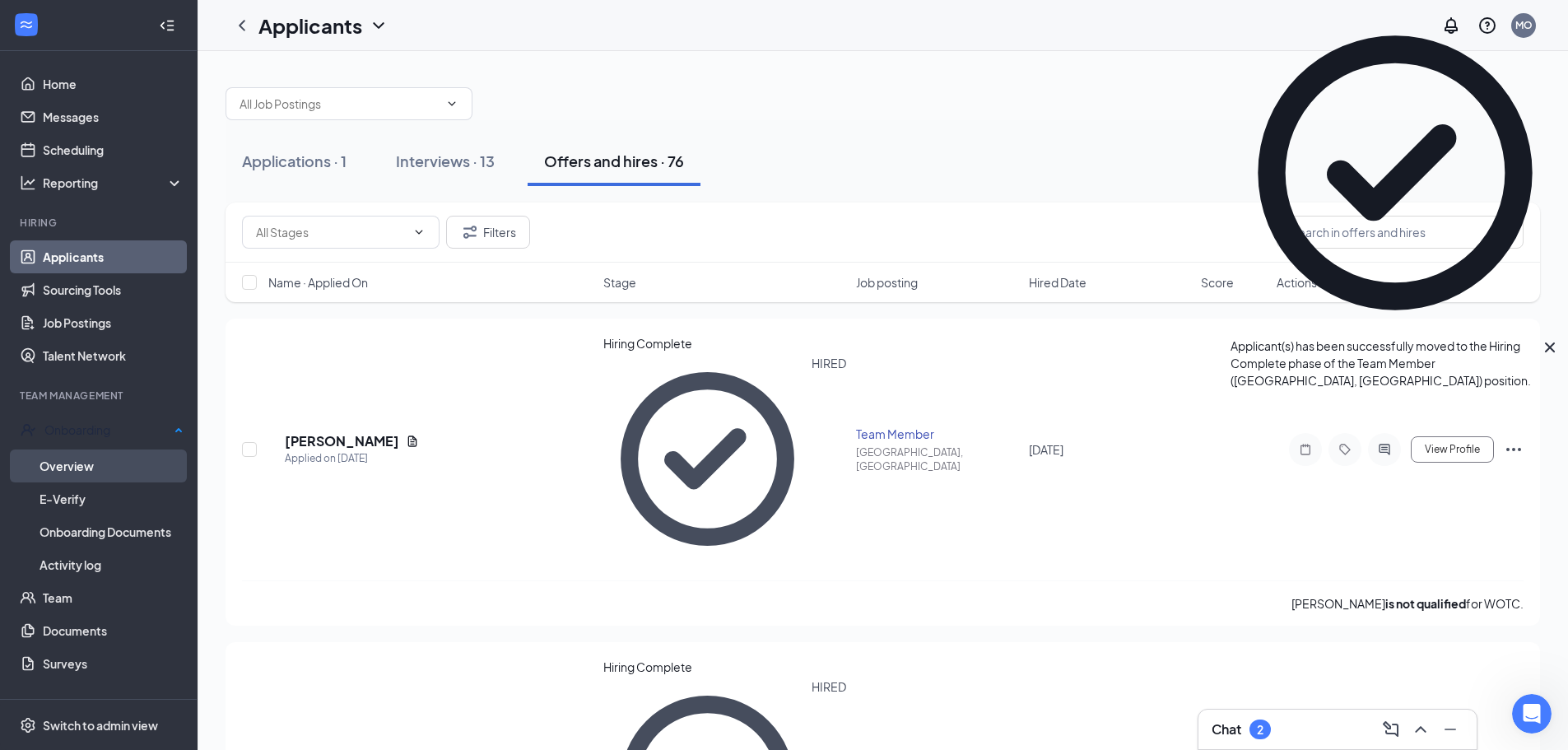
click at [75, 461] on link "Overview" at bounding box center [112, 466] width 144 height 33
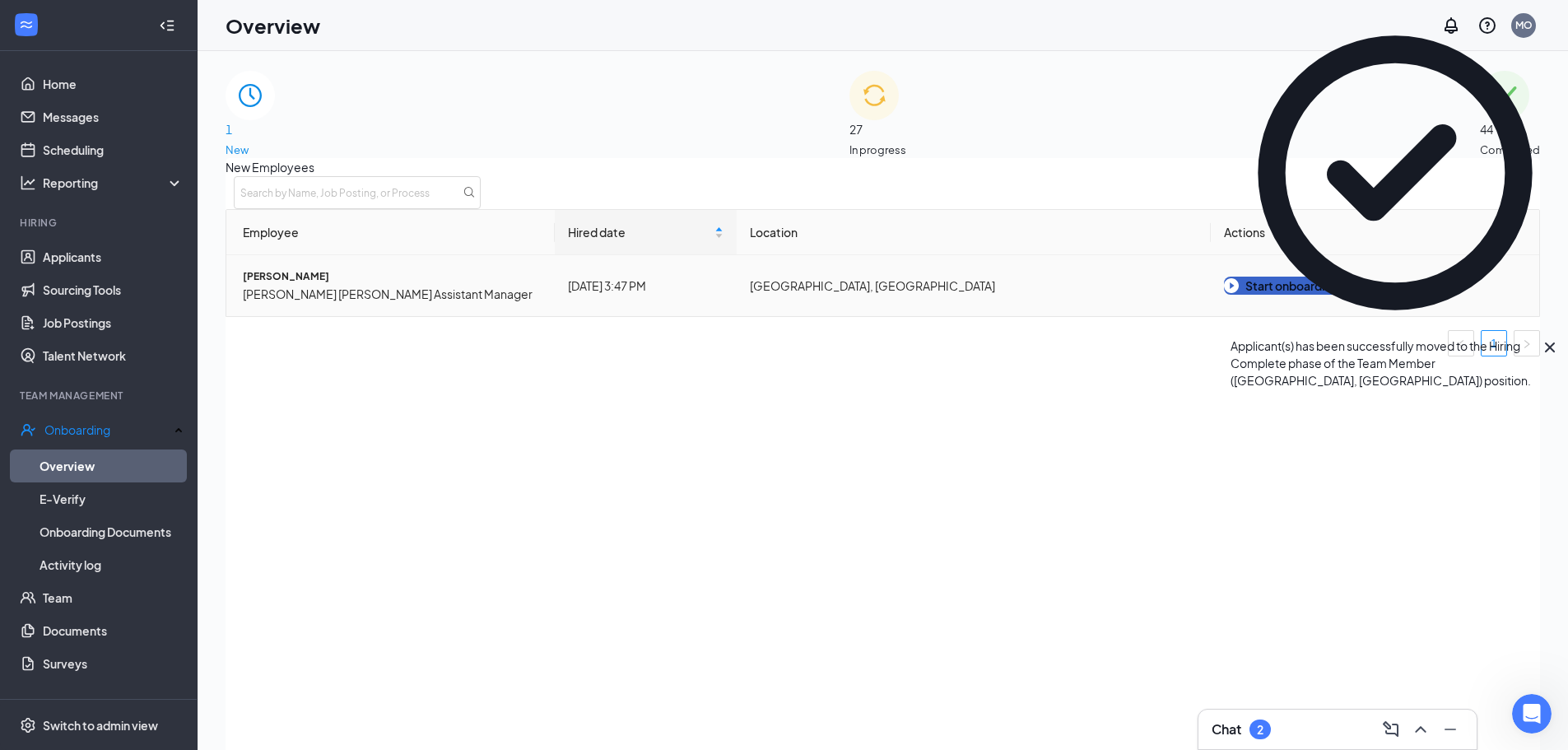
click at [1289, 294] on div "Start onboarding" at bounding box center [1281, 286] width 115 height 18
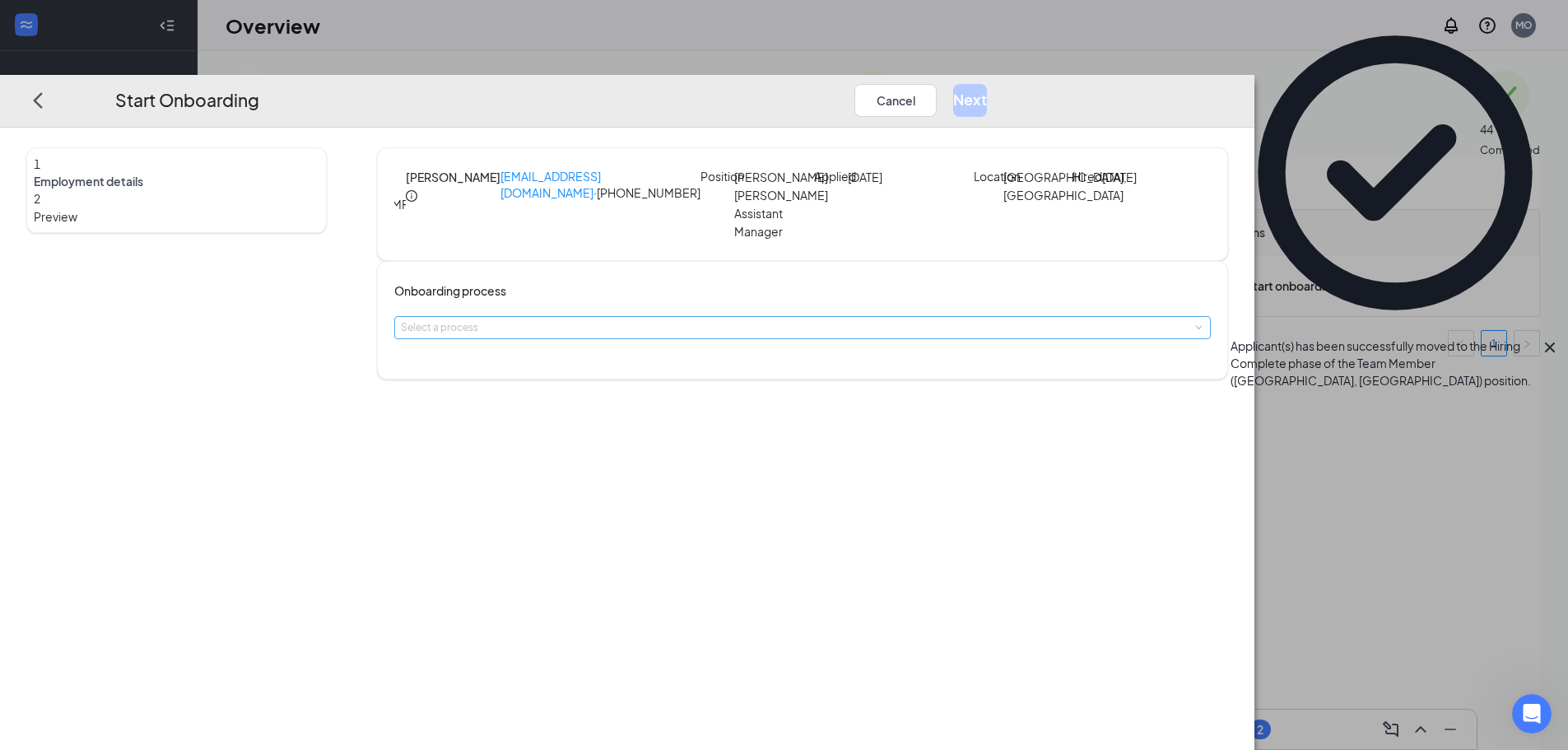
click at [667, 336] on div "Select a process" at bounding box center [799, 327] width 796 height 17
click at [646, 380] on span "[PERSON_NAME] New Hire Onboarding" at bounding box center [665, 384] width 212 height 15
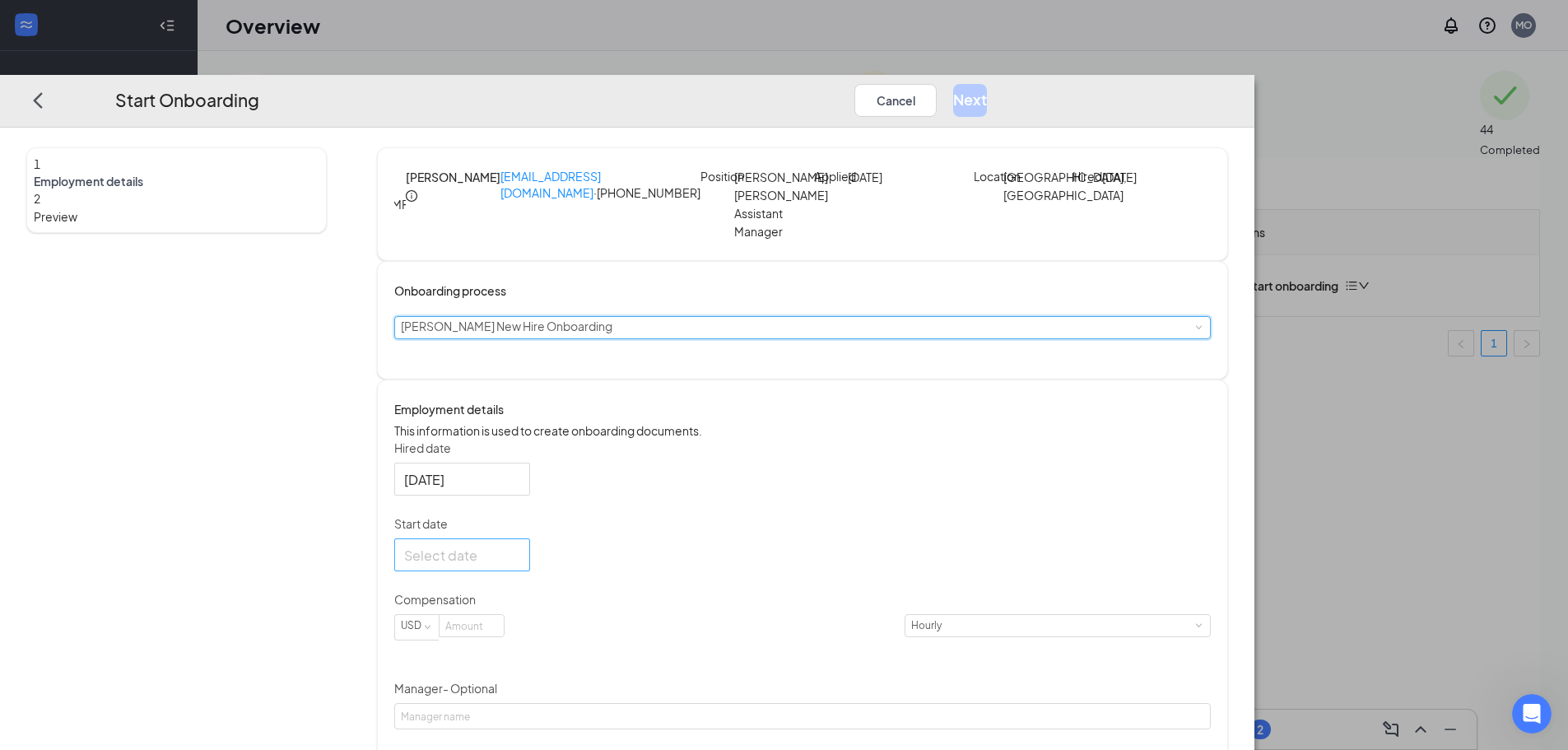
click at [530, 571] on div at bounding box center [462, 555] width 136 height 33
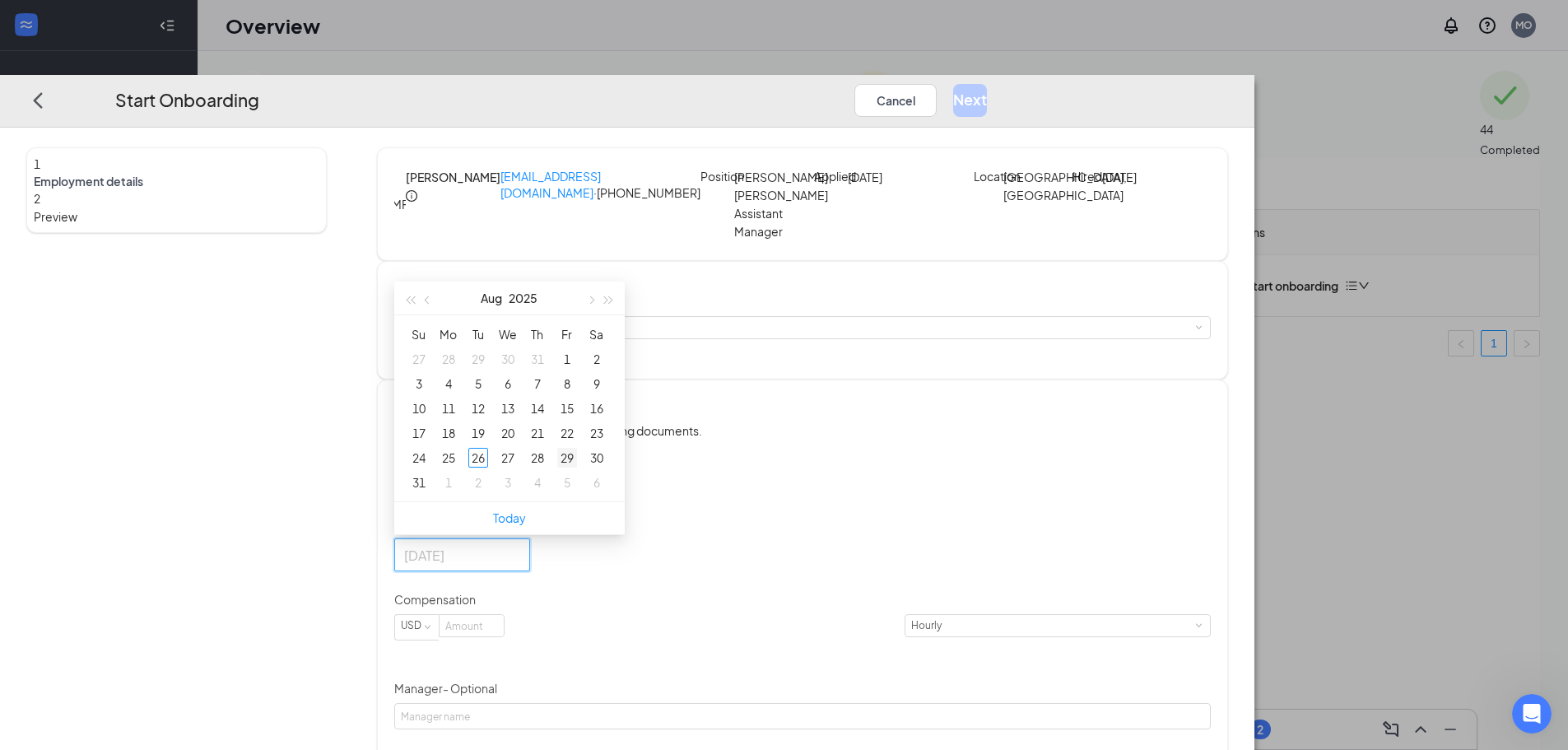
type input "[DATE]"
click at [577, 467] on div "29" at bounding box center [567, 458] width 19 height 19
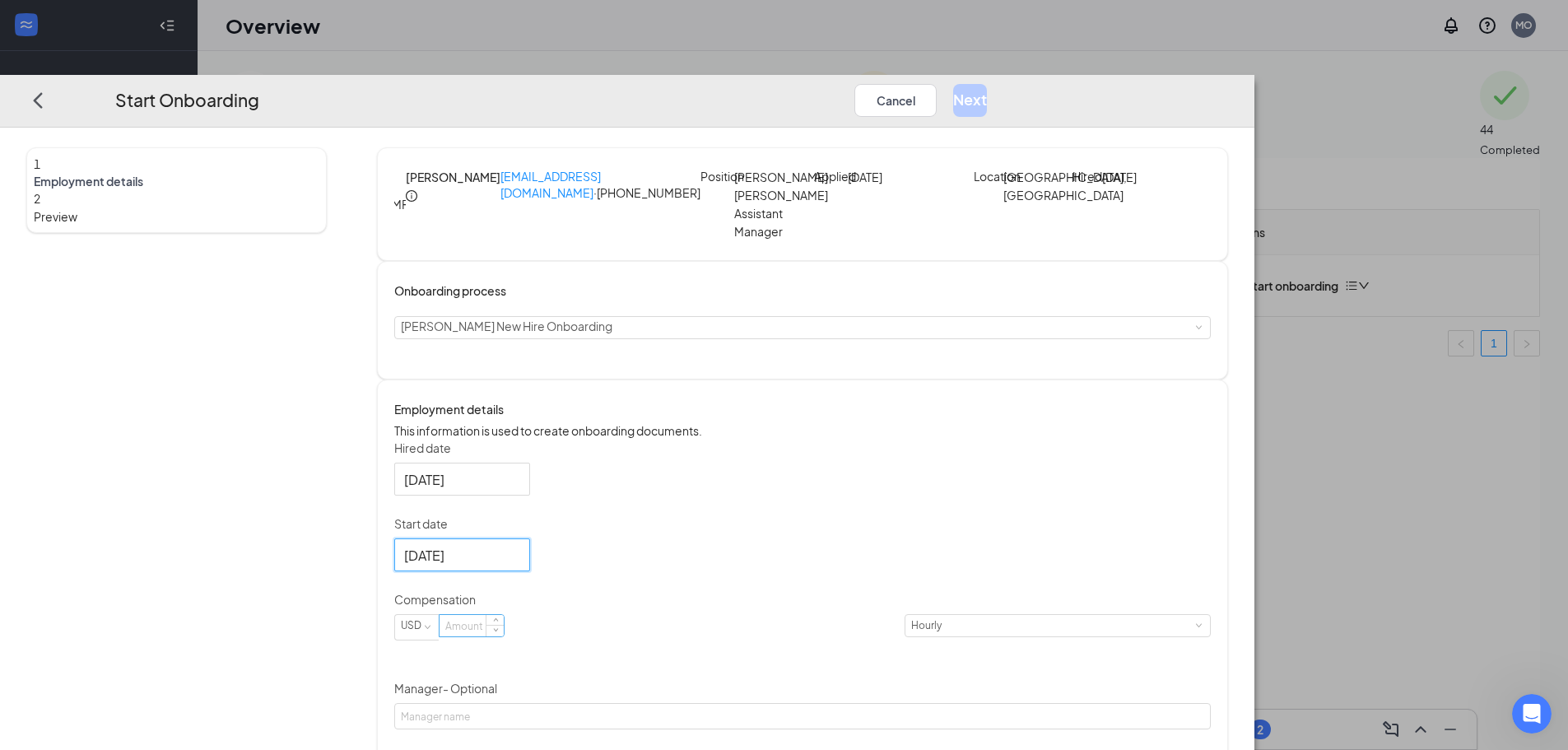
click at [504, 636] on input at bounding box center [472, 626] width 64 height 21
type input "17"
click at [942, 537] on div "Hired date [DATE] Start date [DATE] [DATE] Su Mo Tu We Th Fr Sa 27 28 29 30 31 …" at bounding box center [802, 697] width 817 height 514
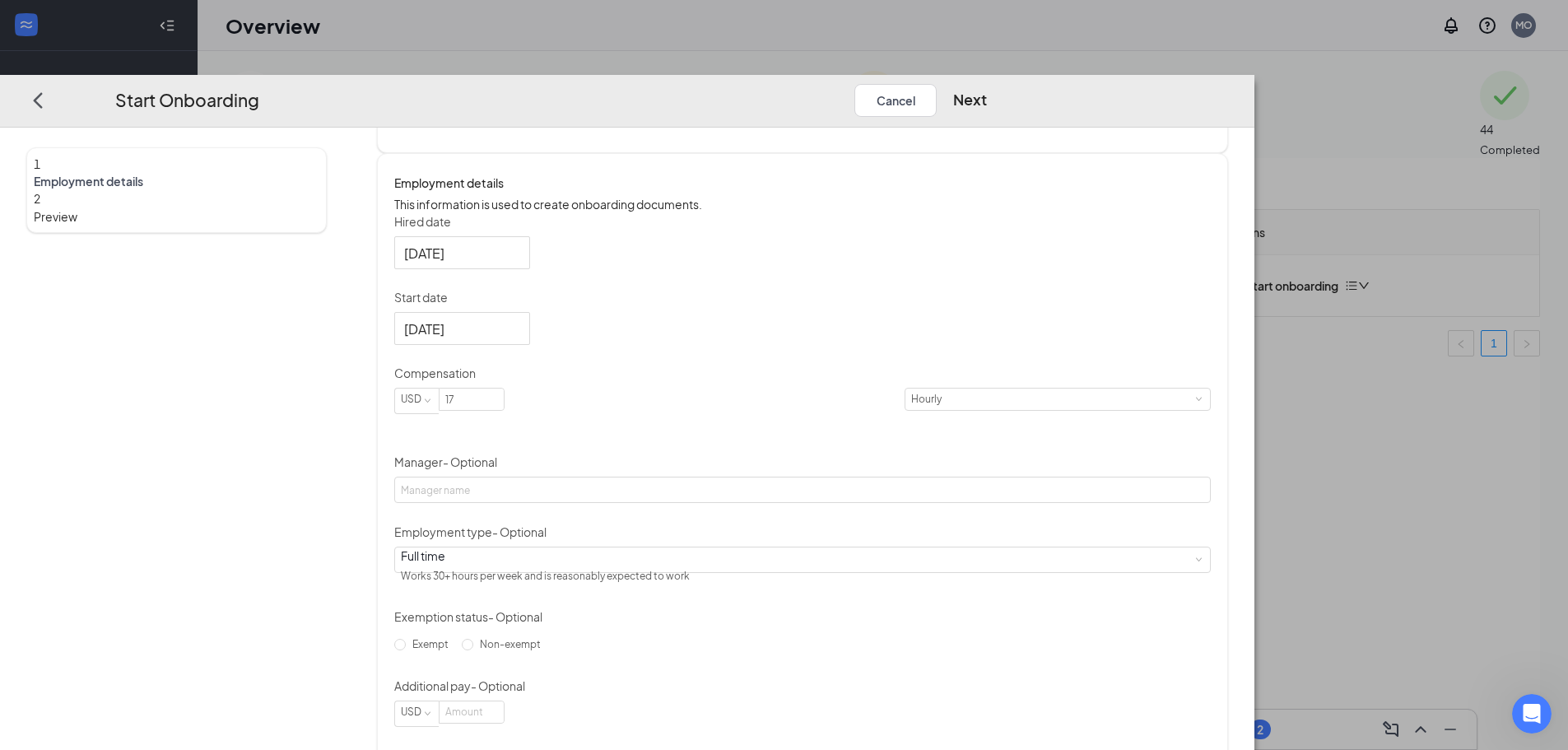
scroll to position [310, 0]
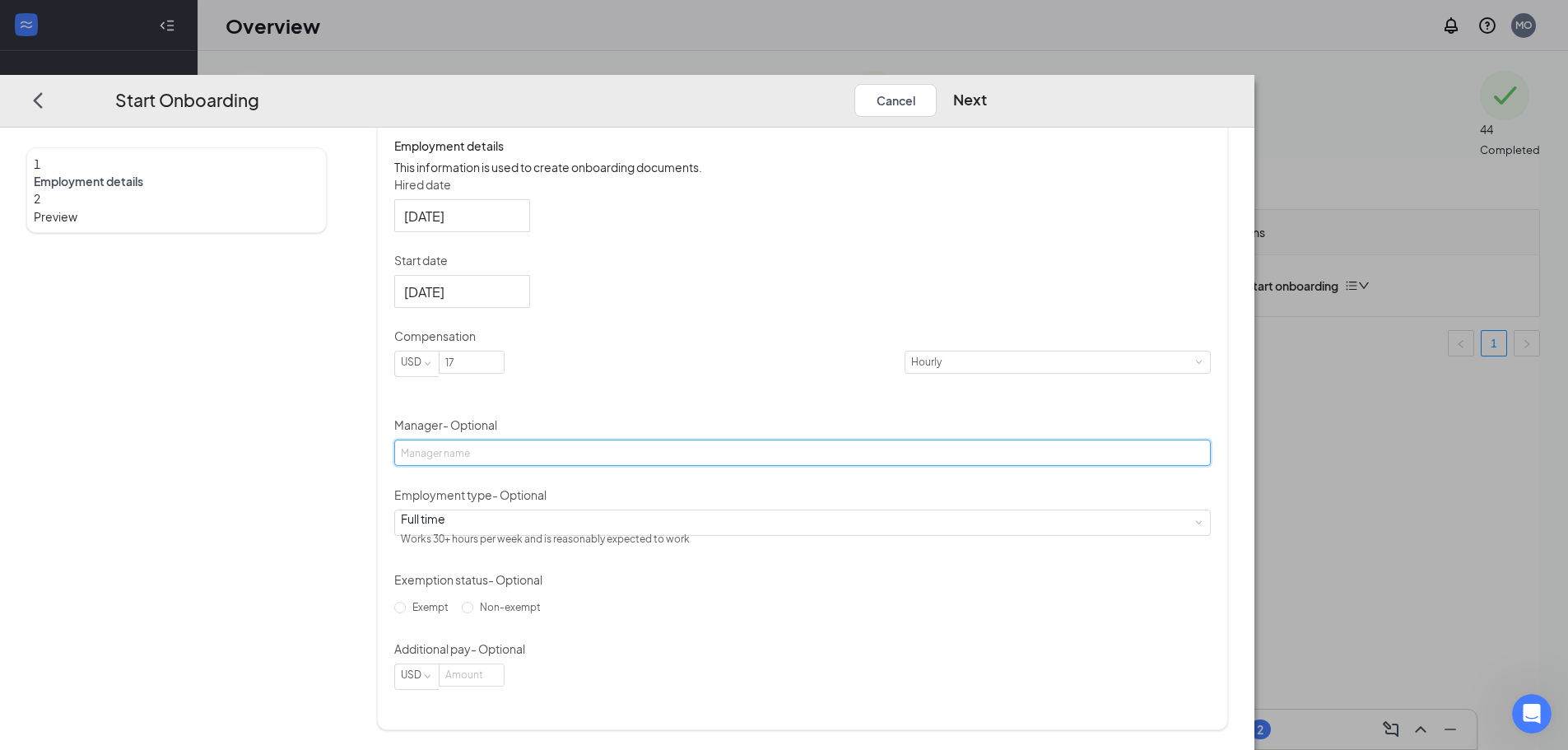
click at [714, 451] on input "Manager - Optional" at bounding box center [802, 453] width 817 height 26
type input "[PERSON_NAME]"
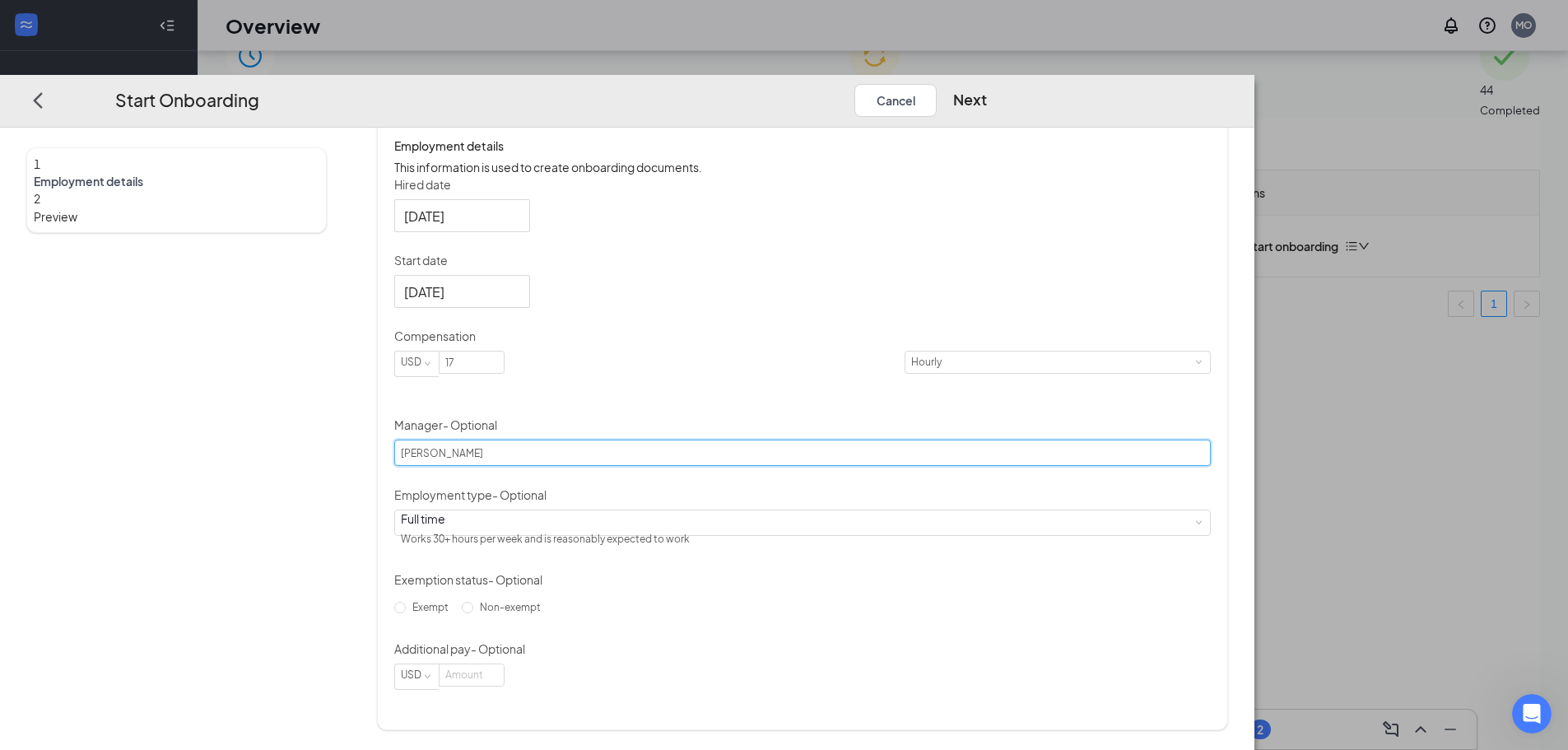
scroll to position [74, 0]
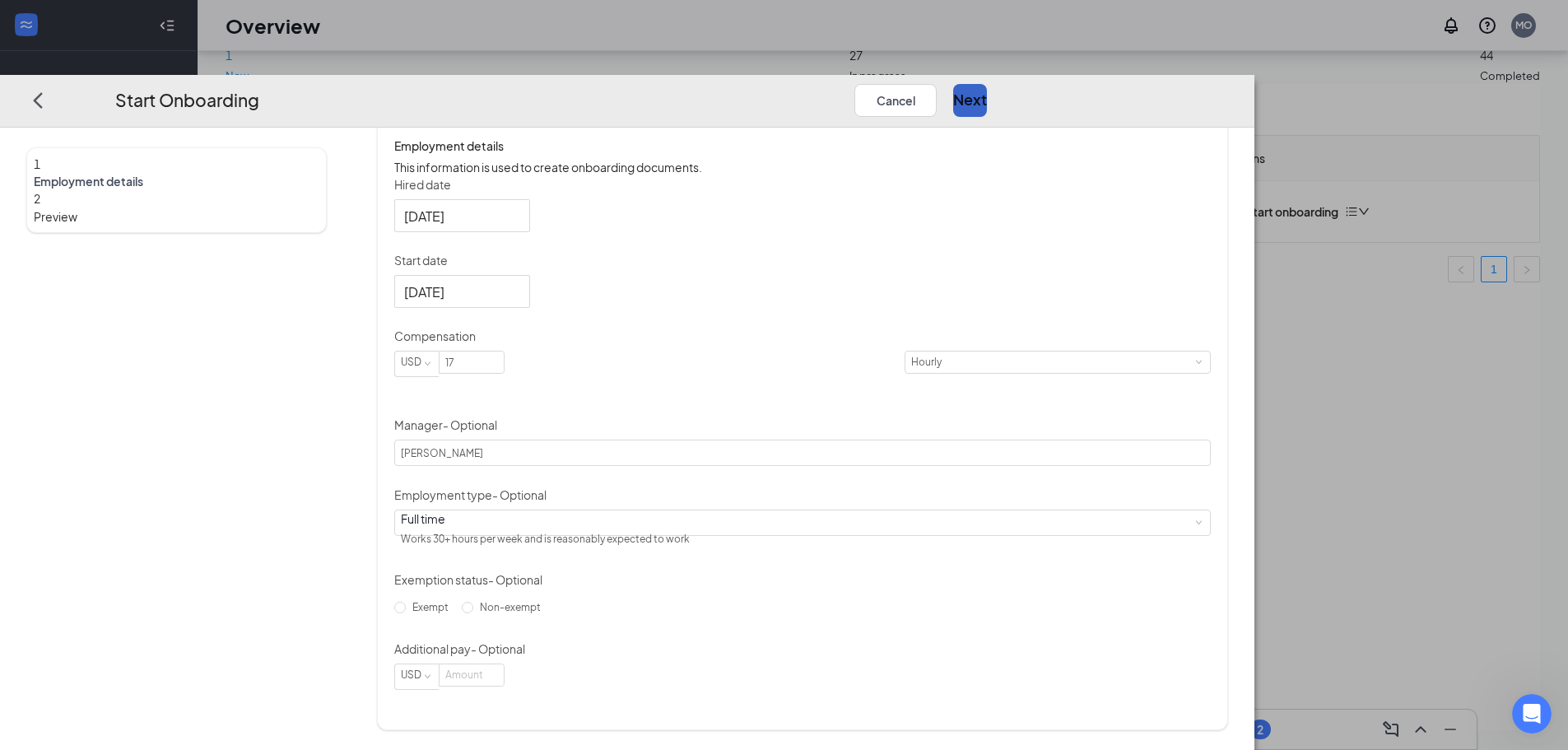
click at [987, 84] on button "Next" at bounding box center [970, 100] width 34 height 33
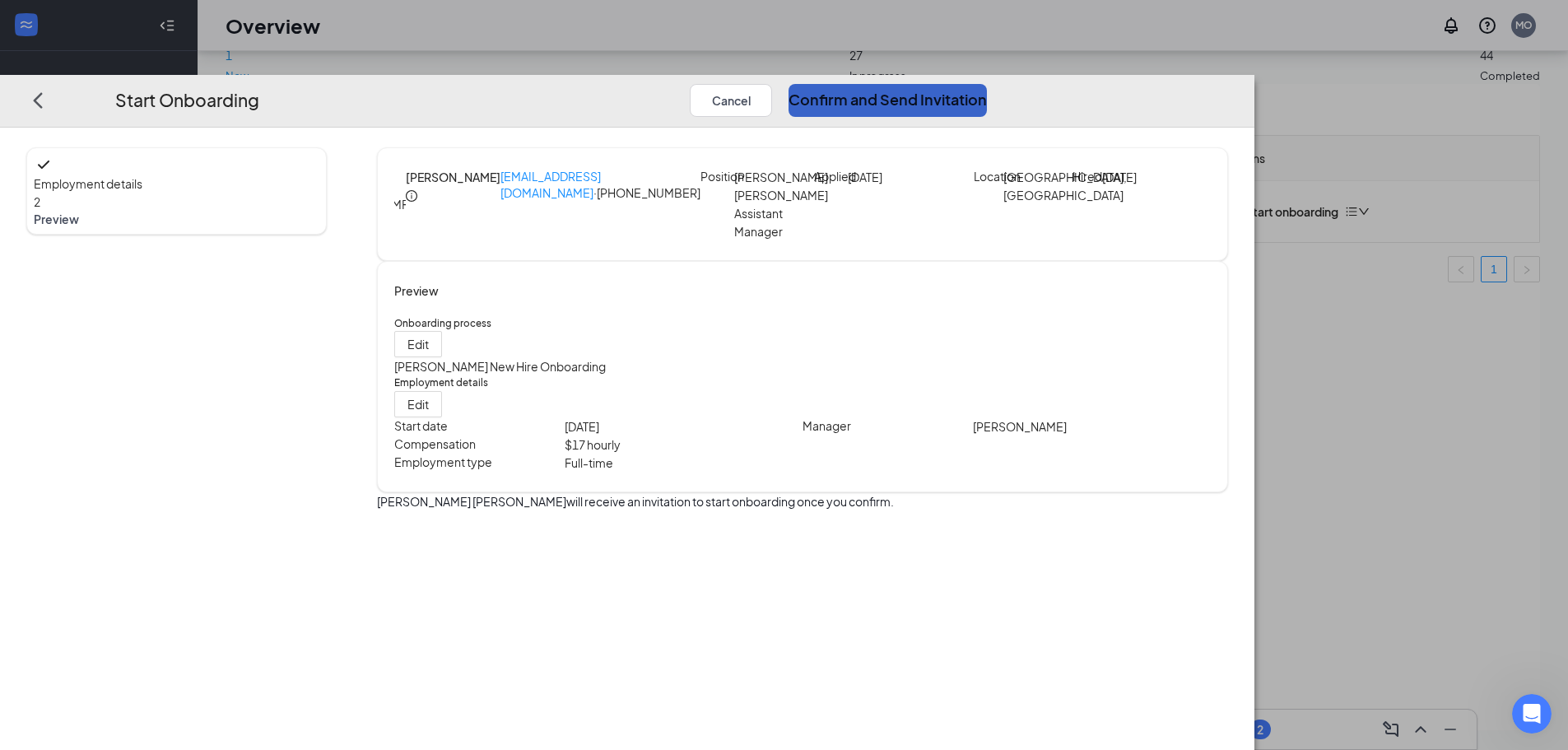
click at [987, 84] on button "Confirm and Send Invitation" at bounding box center [888, 100] width 198 height 33
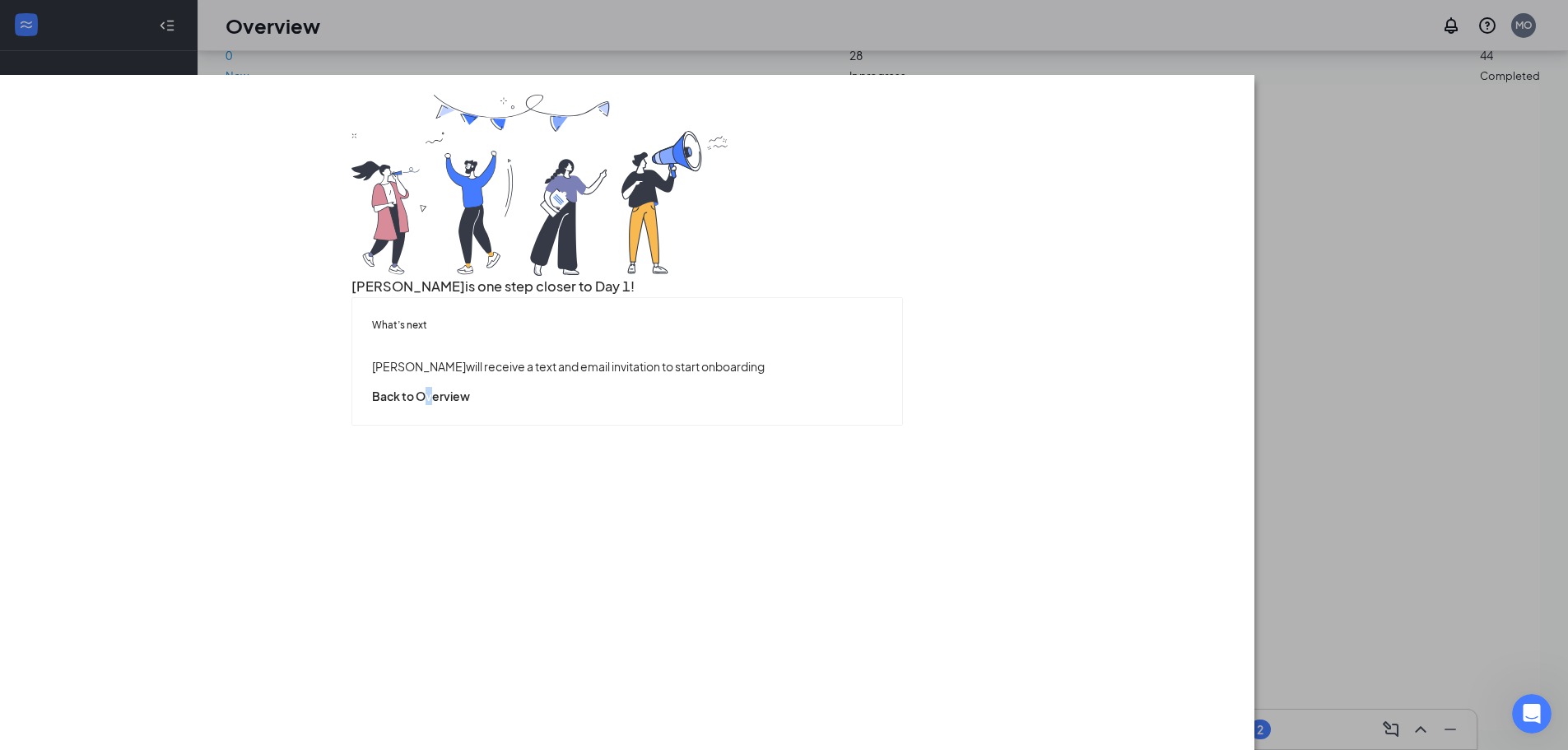
click at [796, 425] on div "What’s next [PERSON_NAME] will receive a text and email invitation to start onb…" at bounding box center [627, 361] width 549 height 127
click at [470, 405] on button "Back to Overview" at bounding box center [421, 395] width 98 height 18
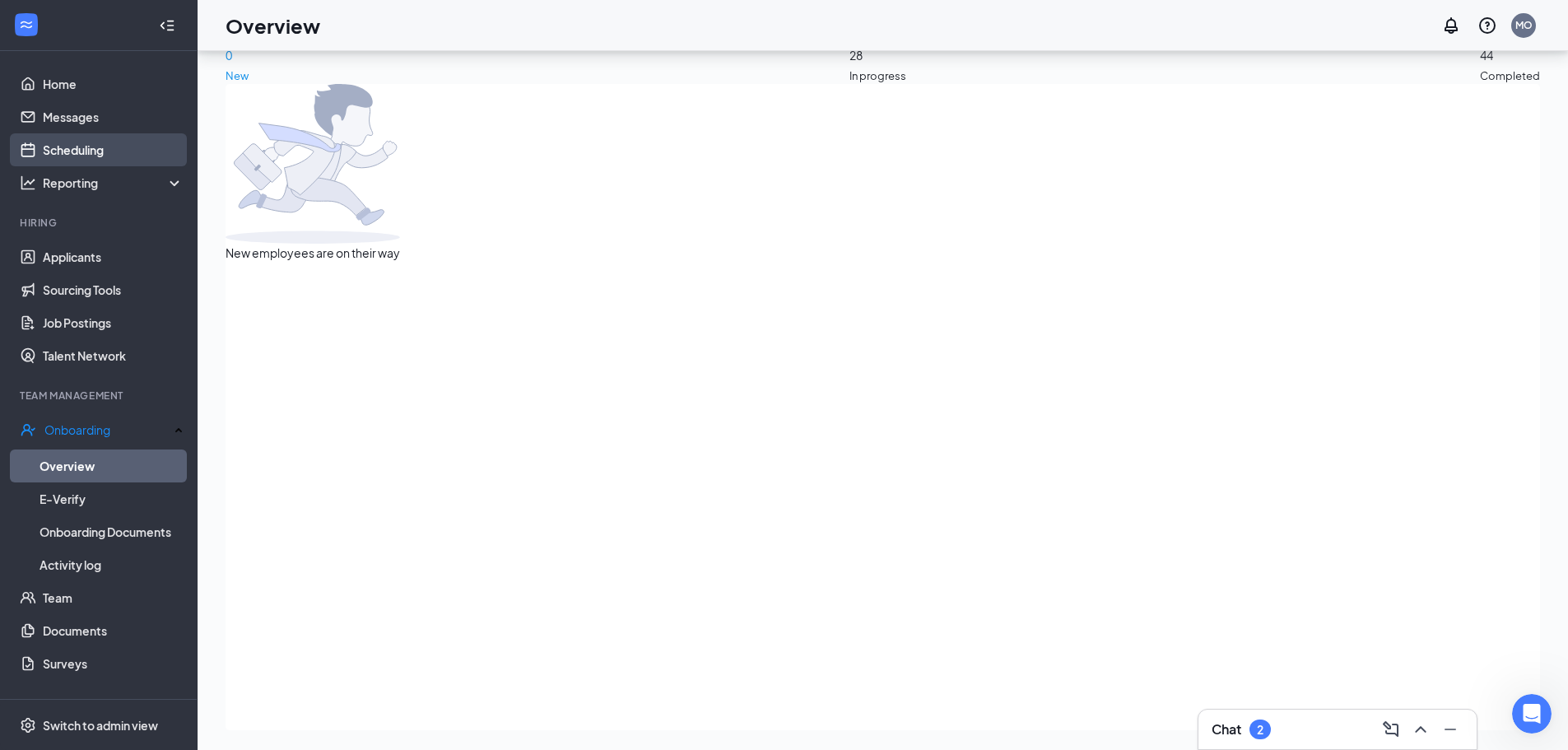
click at [123, 143] on link "Scheduling" at bounding box center [113, 150] width 141 height 33
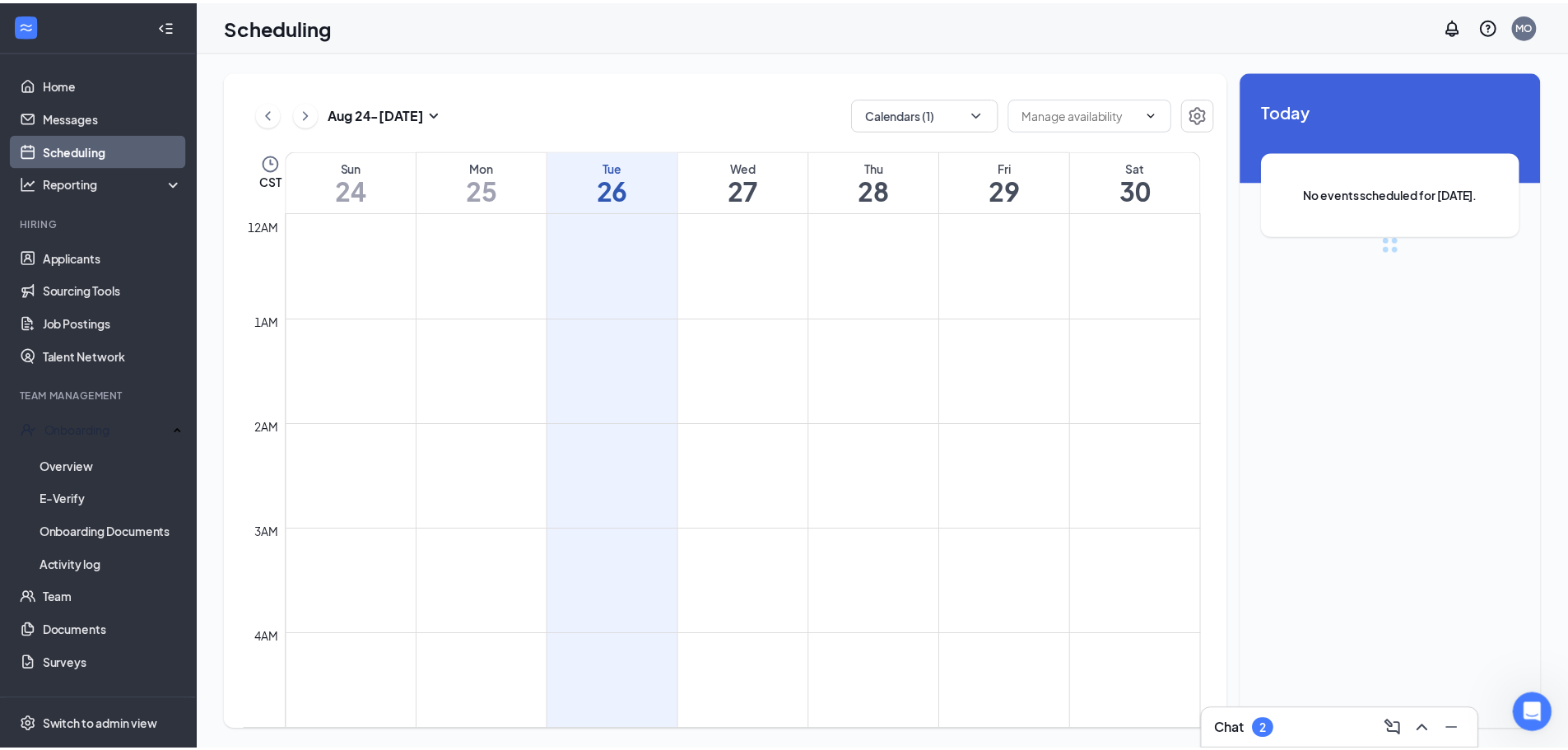
scroll to position [809, 0]
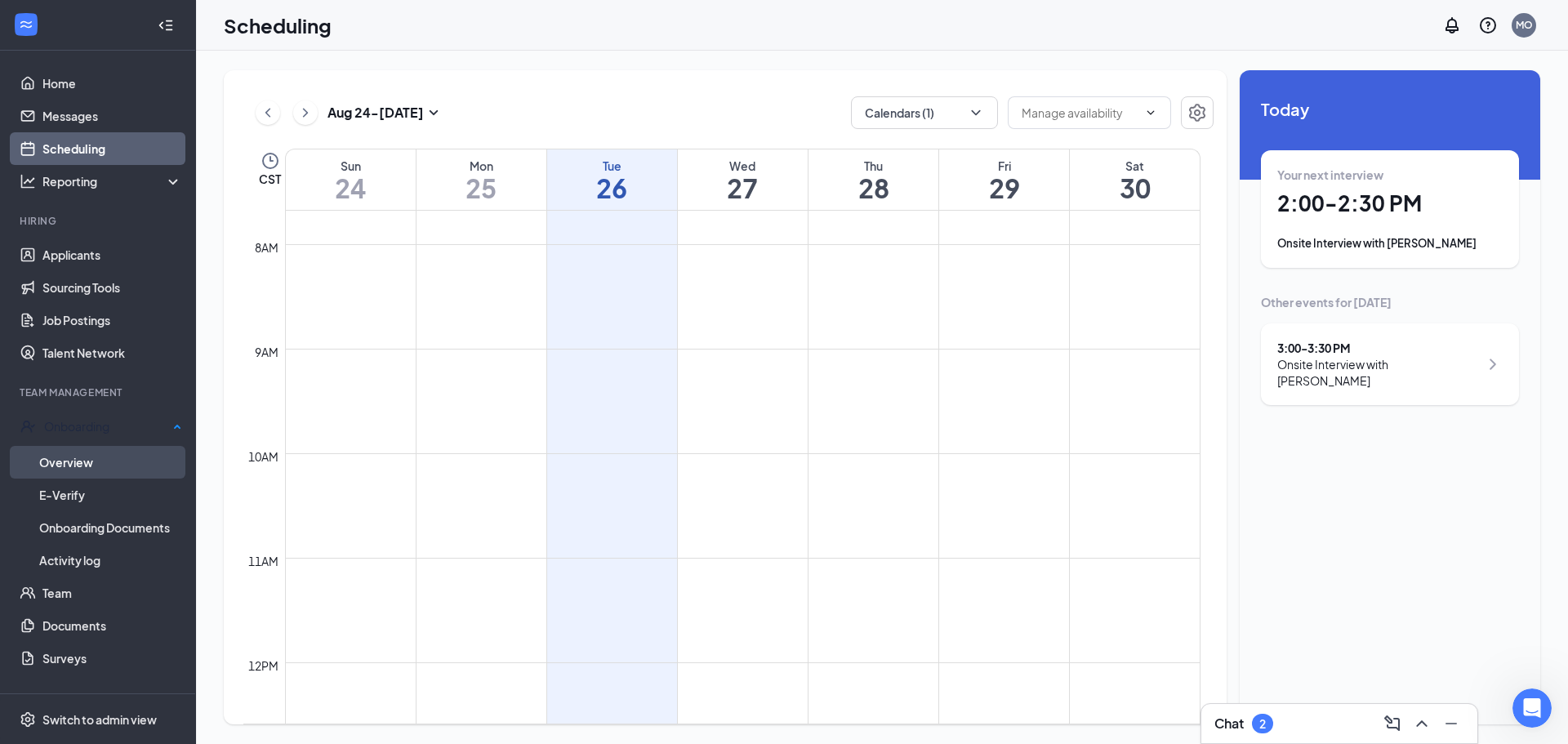
click at [106, 462] on link "Overview" at bounding box center [111, 463] width 143 height 33
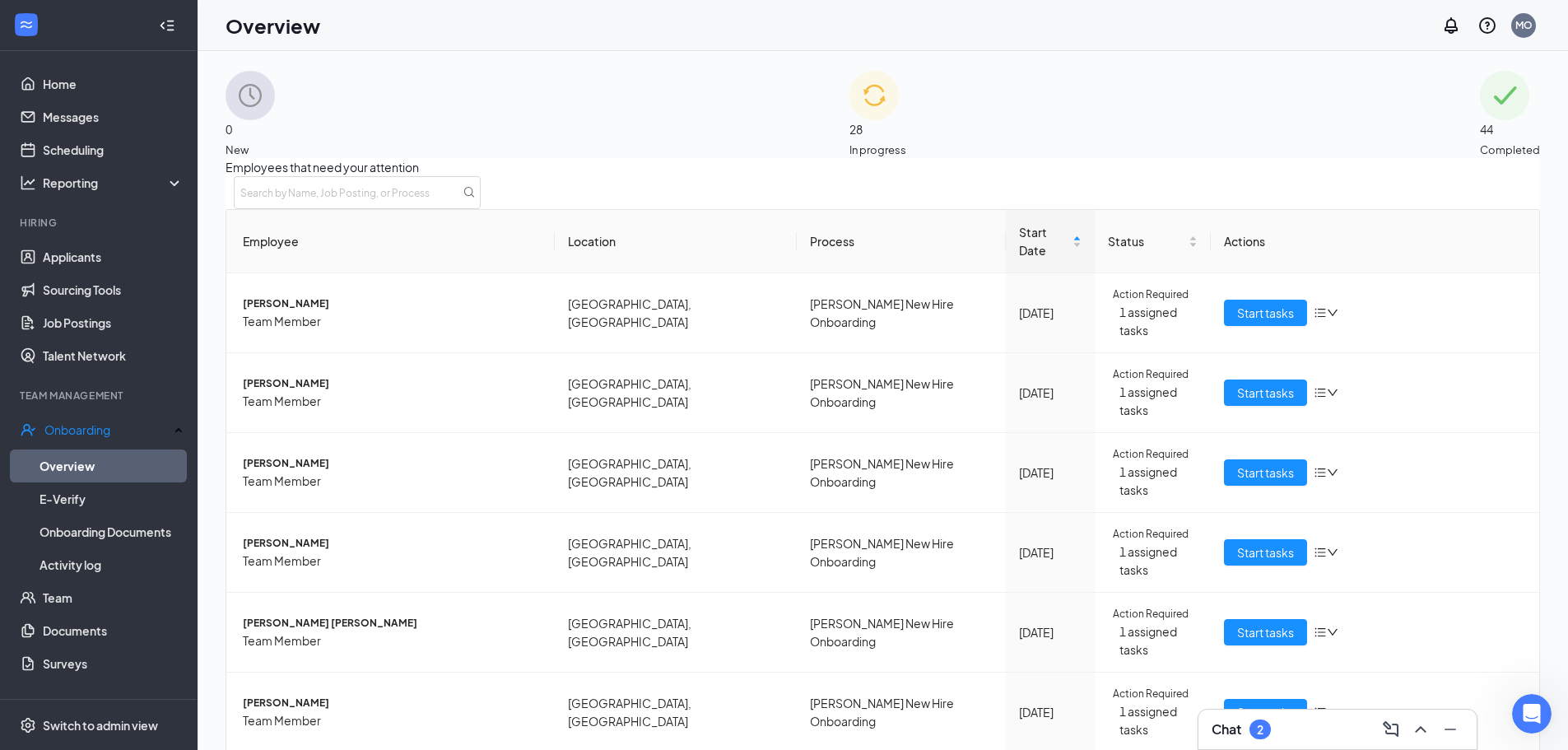
click at [850, 110] on div "28 In progress" at bounding box center [878, 115] width 56 height 87
click at [481, 200] on input "text" at bounding box center [358, 192] width 247 height 33
type input "marc"
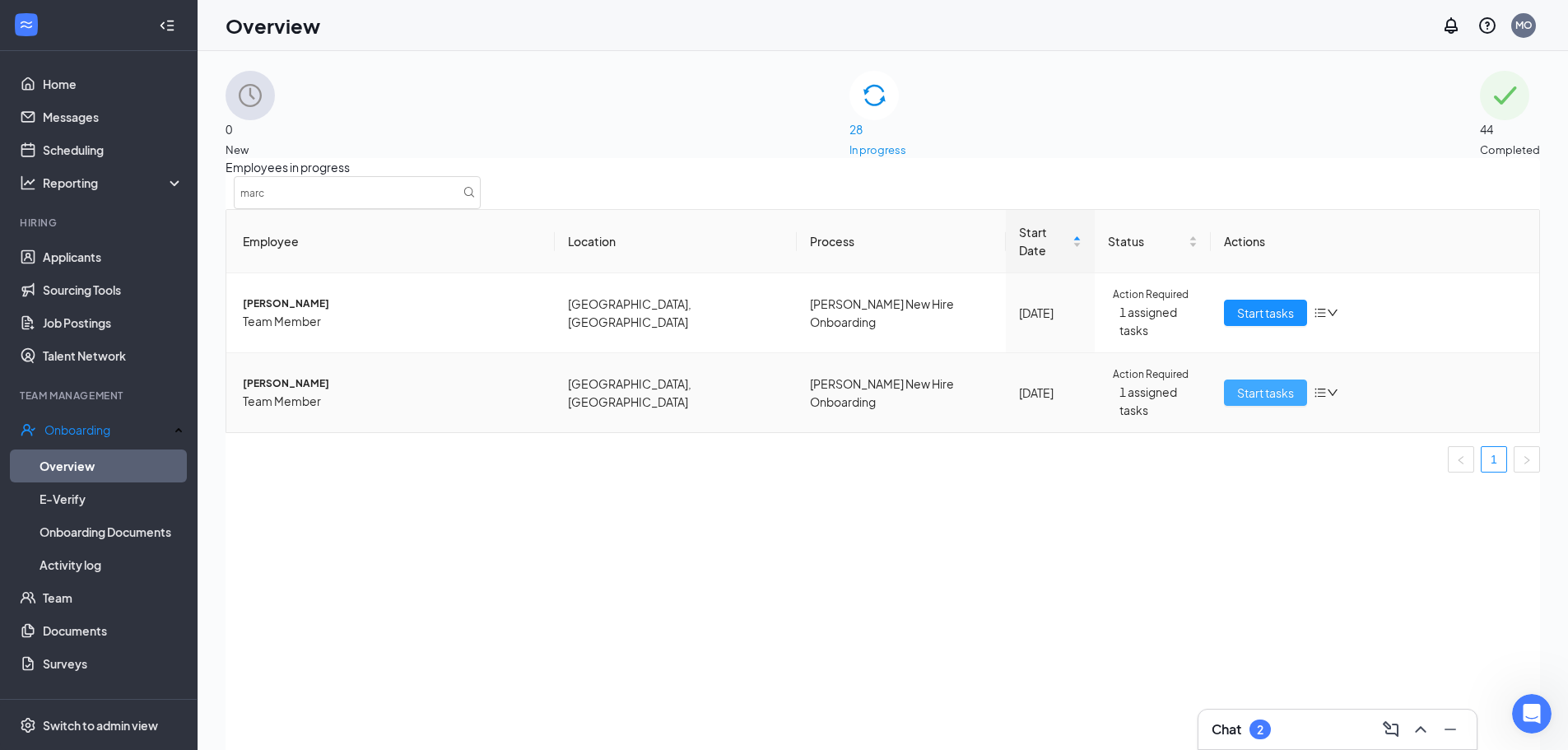
click at [1248, 384] on span "Start tasks" at bounding box center [1266, 392] width 56 height 18
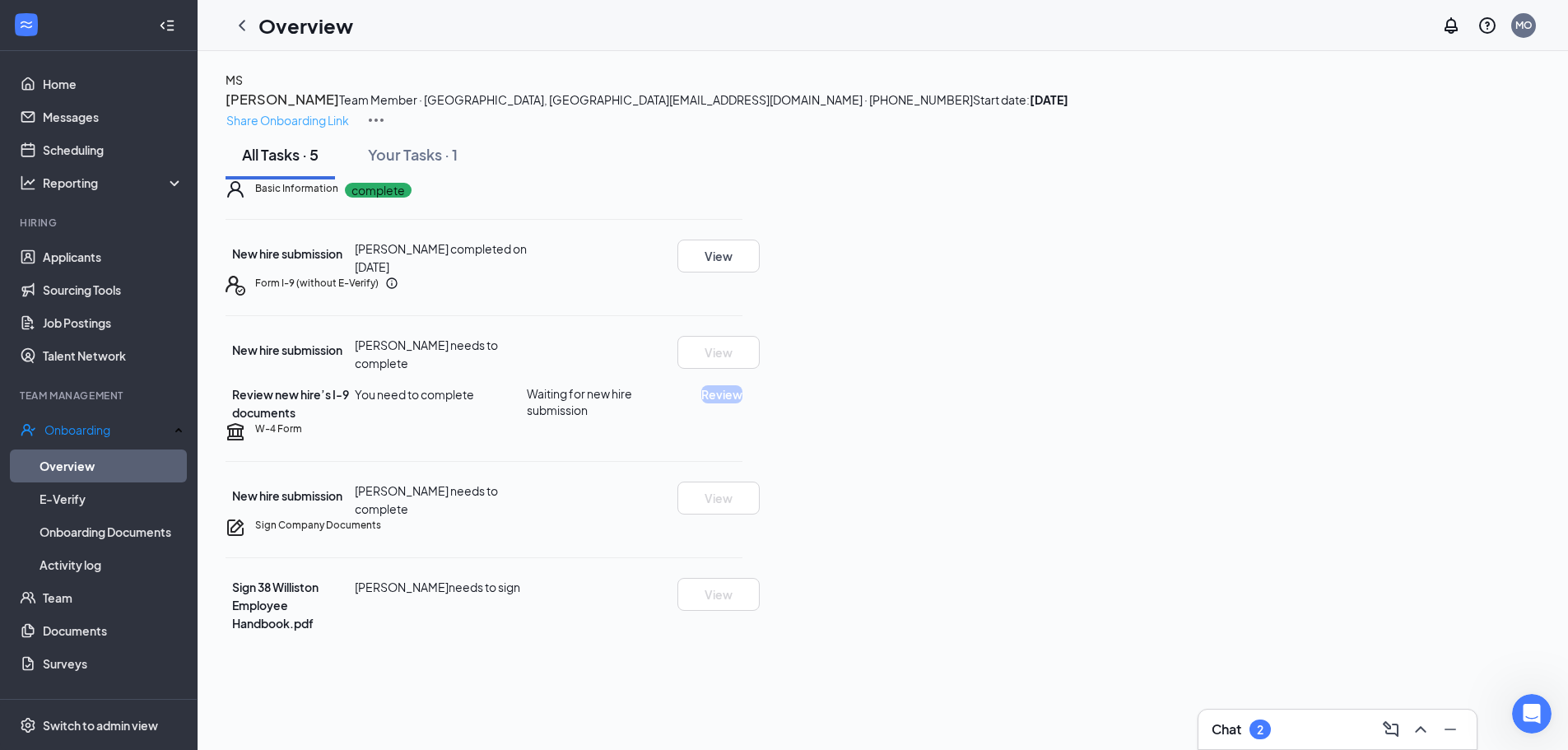
click at [349, 111] on p "Share Onboarding Link" at bounding box center [288, 119] width 122 height 18
type textarea "Hi [PERSON_NAME], This is a gentle reminder to complete your onboarding before …"
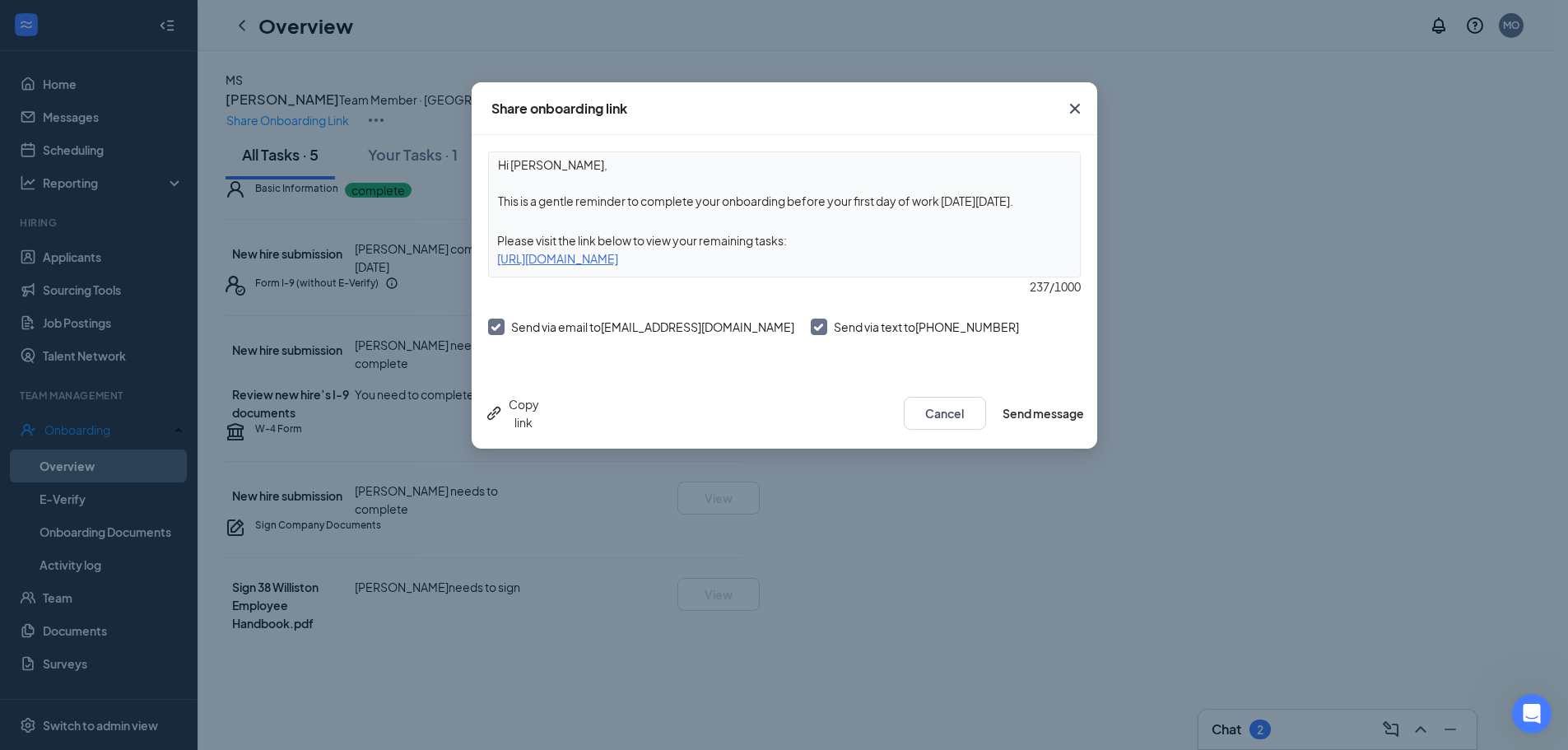
click at [1036, 430] on div "Copy link Cancel Send message" at bounding box center [785, 413] width 626 height 71
click at [1055, 402] on button "Send message" at bounding box center [1043, 413] width 82 height 33
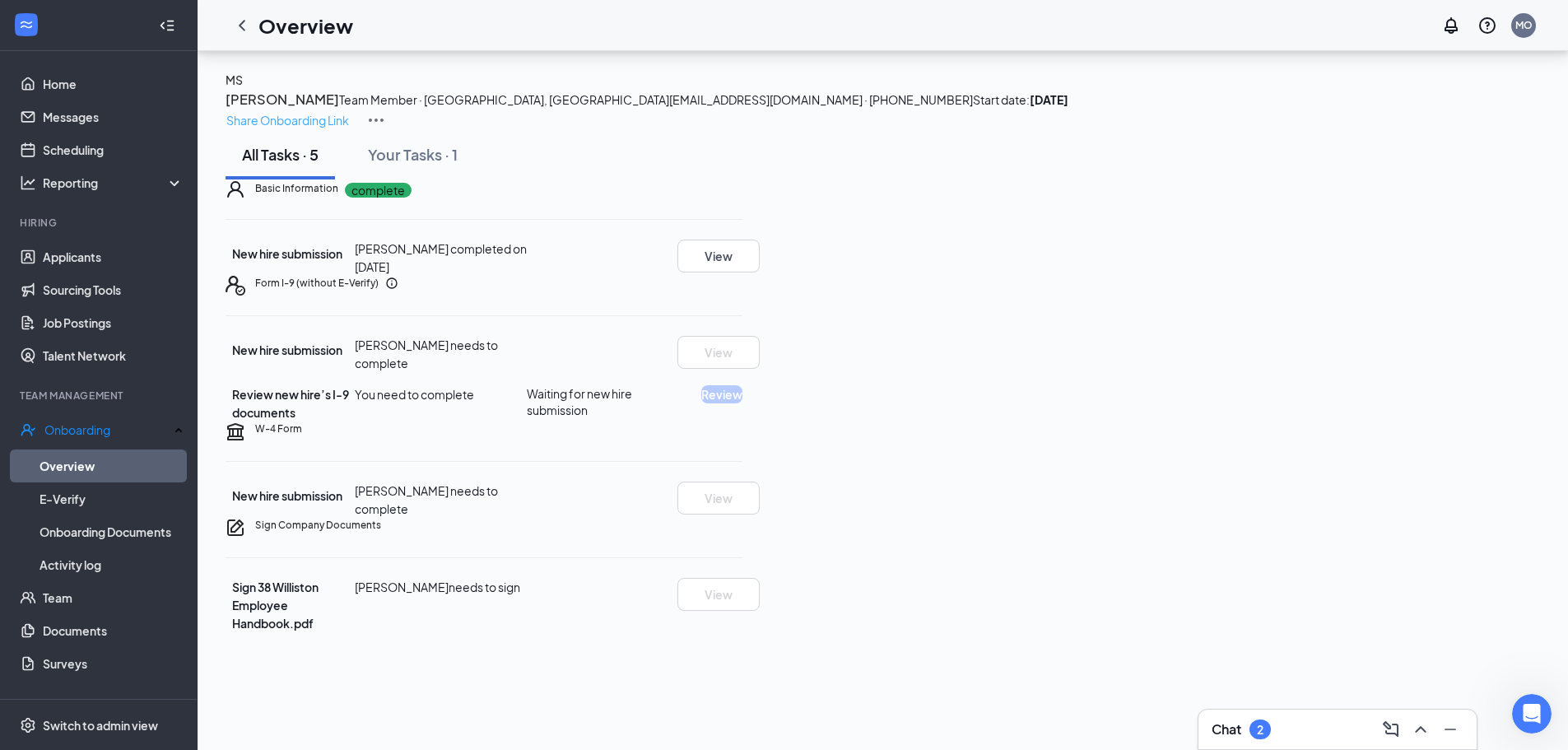
scroll to position [97, 0]
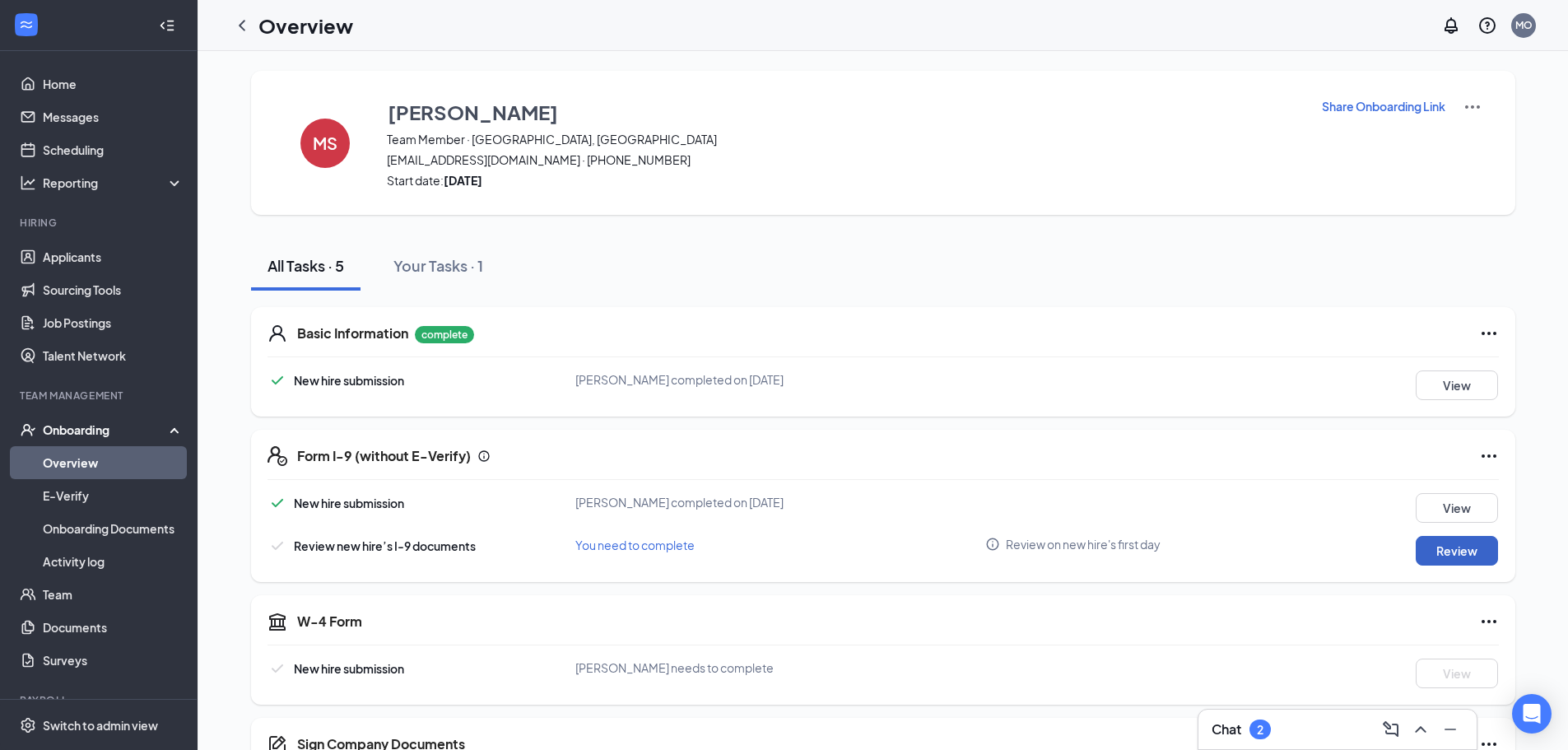
click at [1454, 553] on button "Review" at bounding box center [1457, 551] width 83 height 30
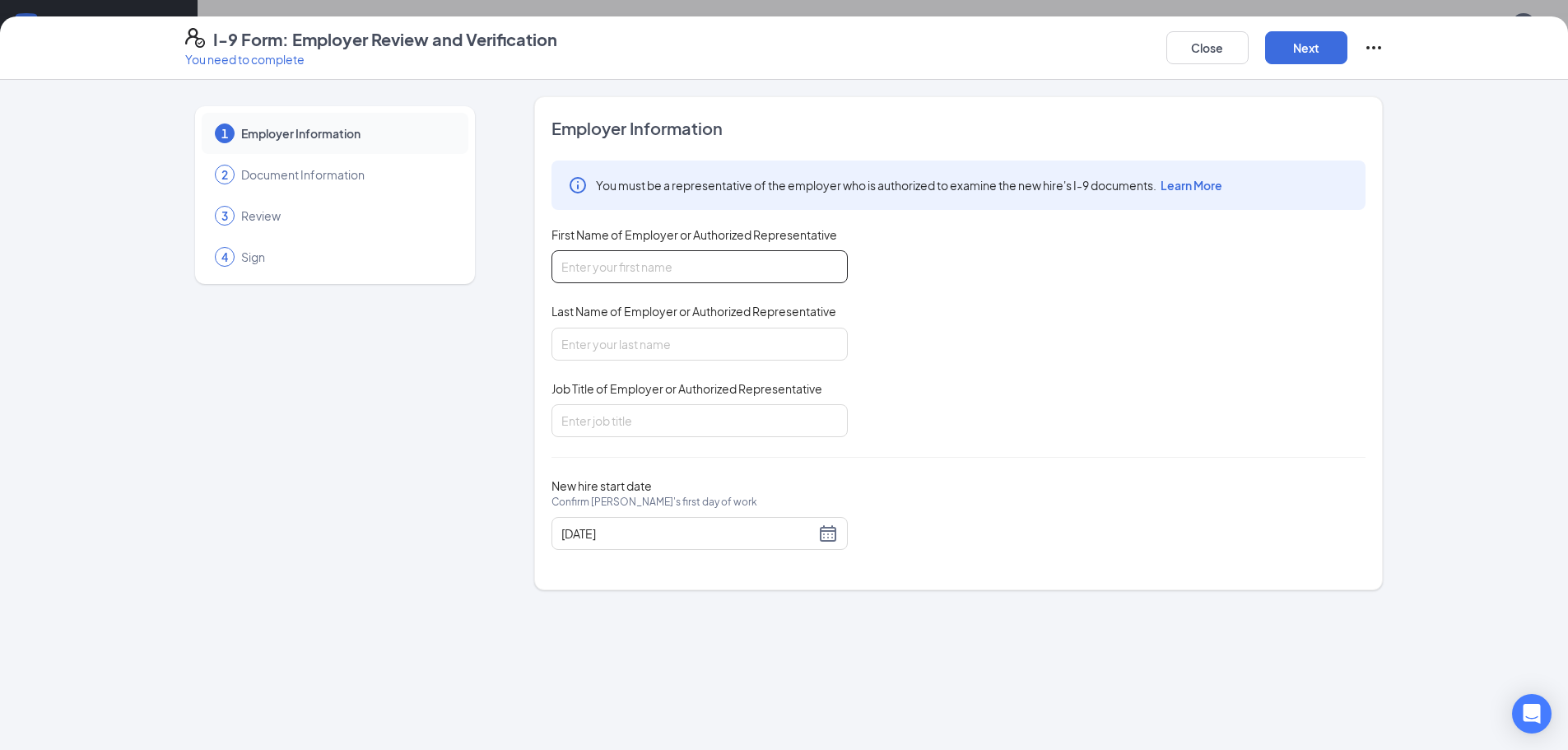
click at [609, 274] on input "First Name of Employer or Authorized Representative" at bounding box center [699, 267] width 296 height 33
click at [977, 261] on div "You must be a representative of the employer who is authorized to examine the n…" at bounding box center [959, 298] width 814 height 277
click at [671, 264] on input "First Name of Employer or Authorized Representative" at bounding box center [699, 267] width 296 height 33
type input "Mark"
type input "O'Connor"
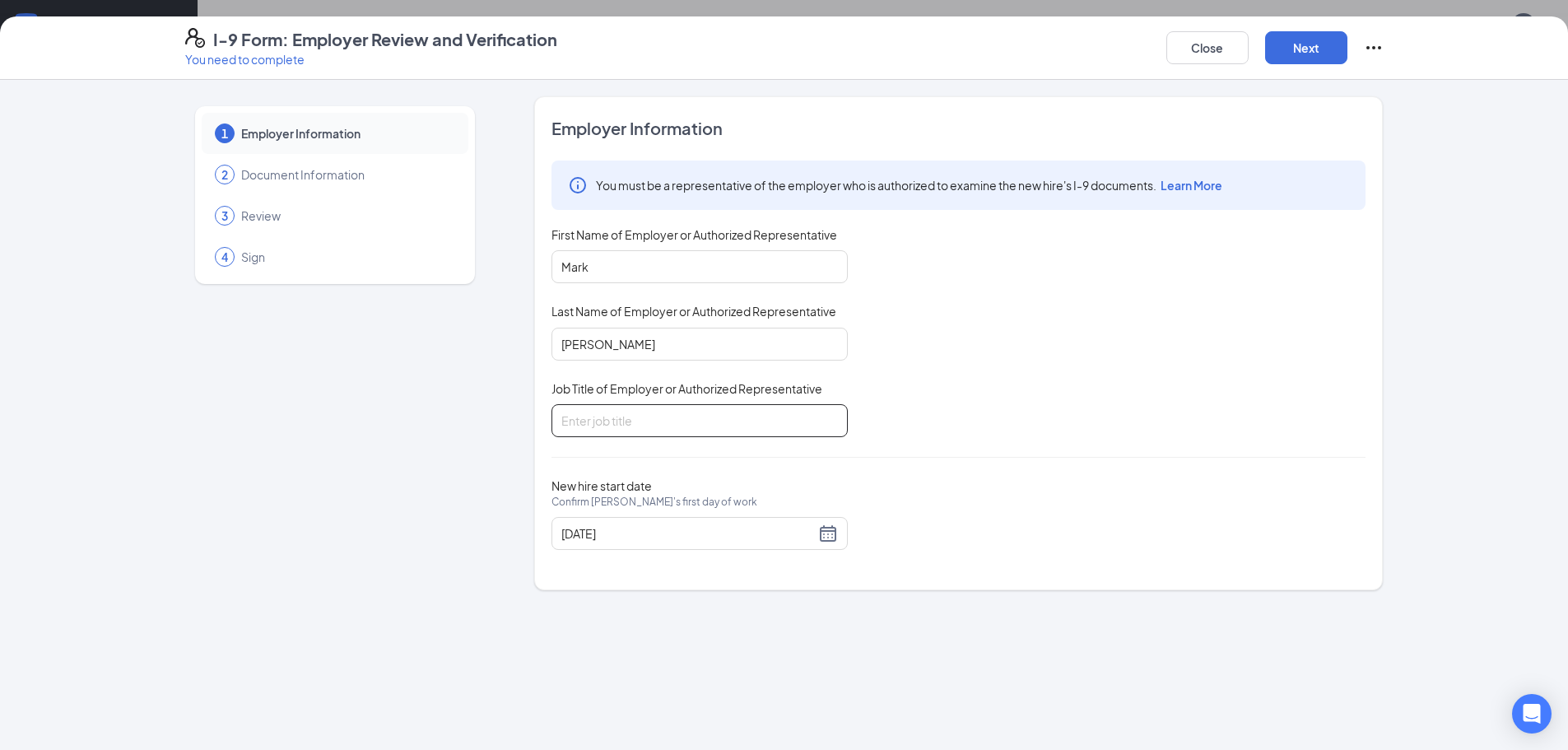
click at [681, 415] on input "Job Title of Employer or Authorized Representative" at bounding box center [699, 421] width 296 height 33
type input "Owner/Operator"
click at [829, 532] on div "08/25/2025" at bounding box center [699, 533] width 277 height 19
type input "08/25/2025"
click at [605, 732] on div "25" at bounding box center [606, 730] width 19 height 19
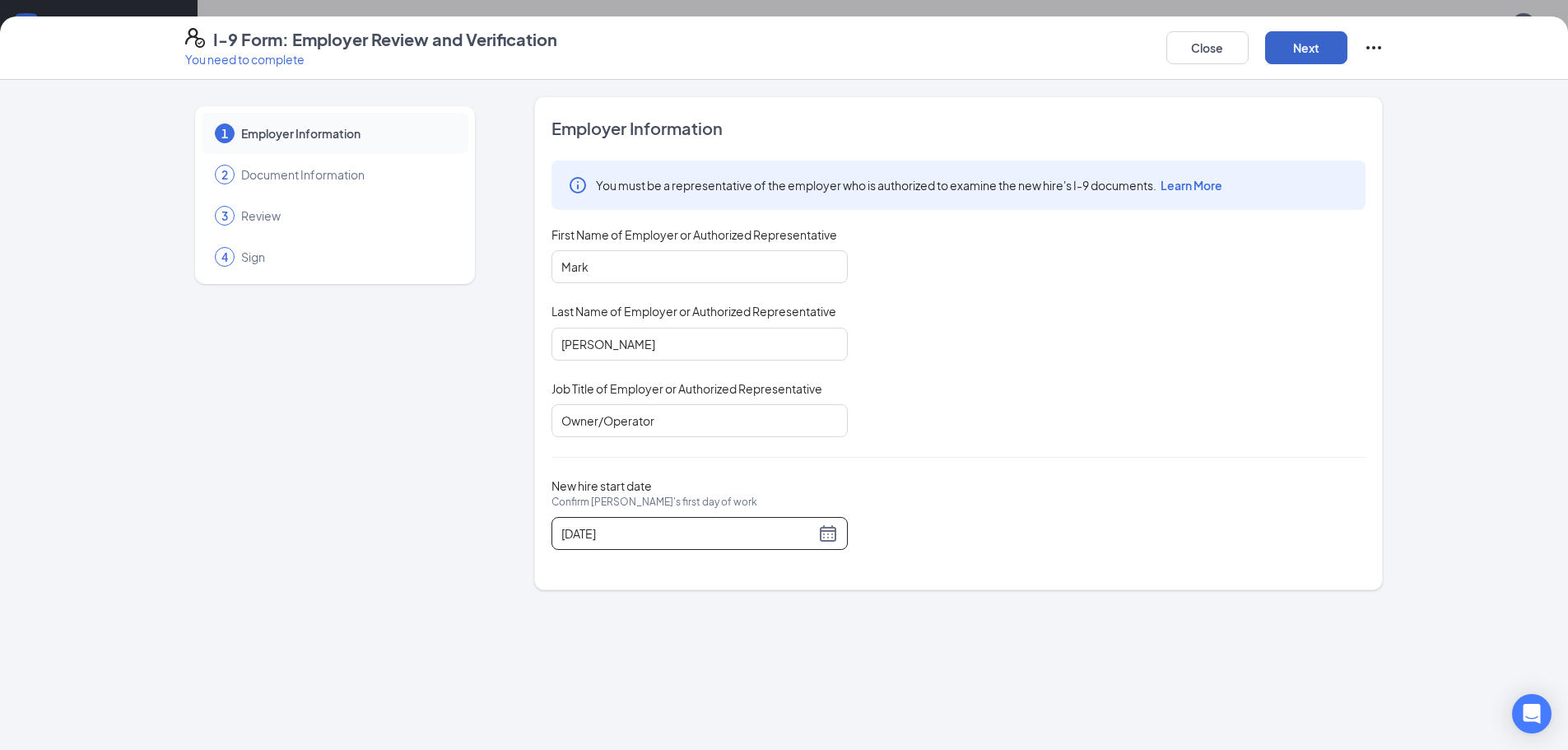
click at [1292, 48] on button "Next" at bounding box center [1306, 48] width 83 height 33
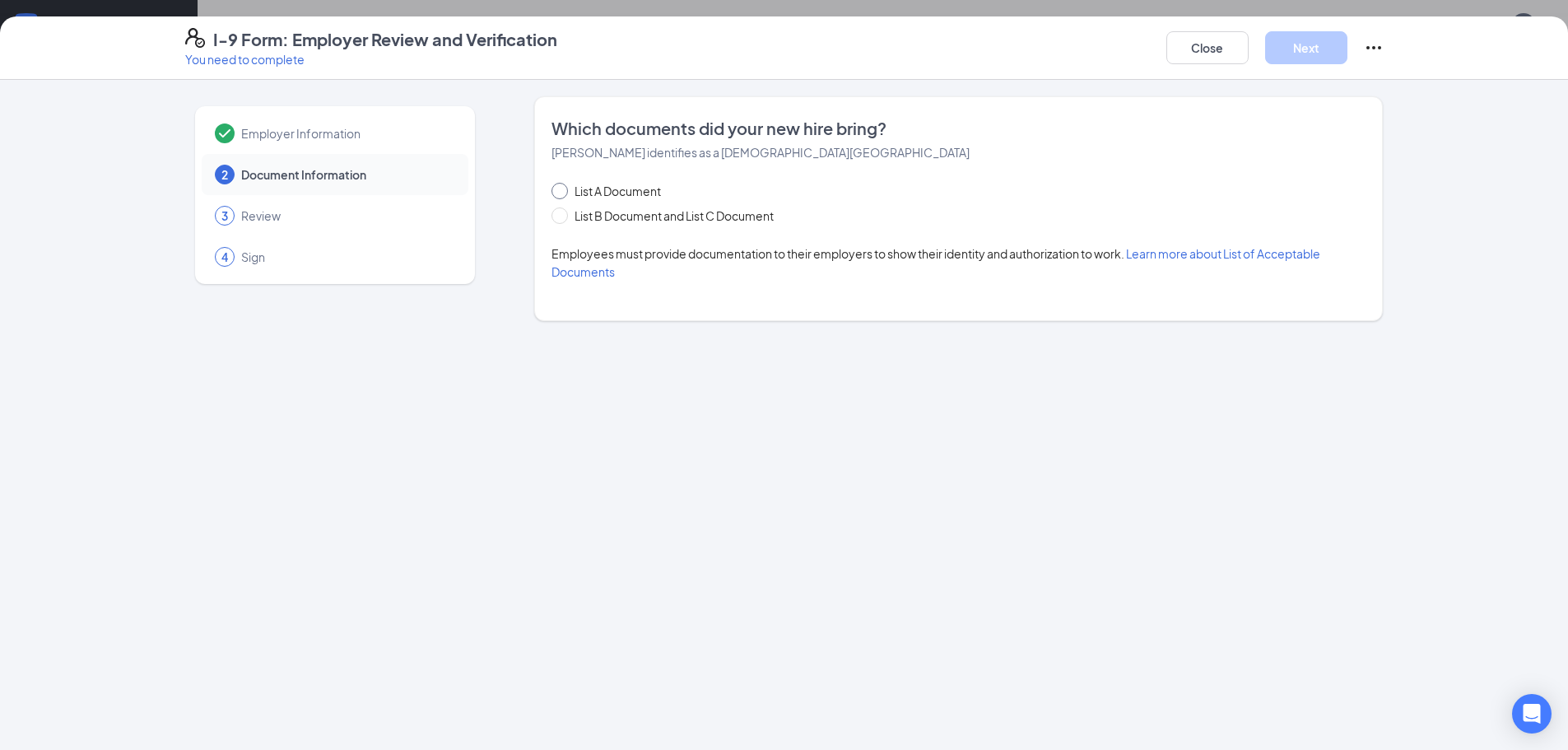
click at [594, 192] on span "List A Document" at bounding box center [618, 190] width 100 height 18
click at [563, 192] on input "List A Document" at bounding box center [558, 188] width 12 height 12
radio input "true"
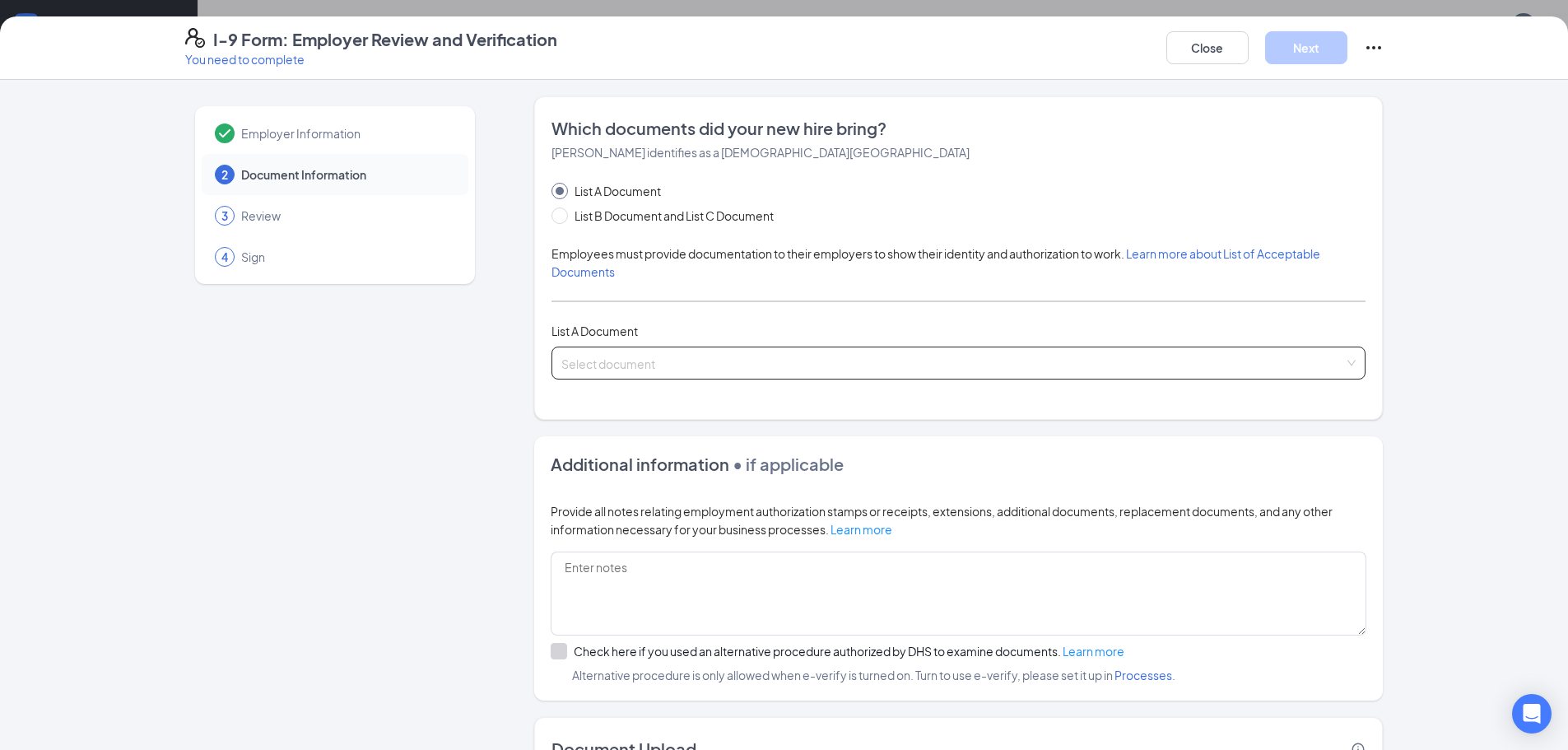
click at [665, 373] on span at bounding box center [953, 363] width 783 height 31
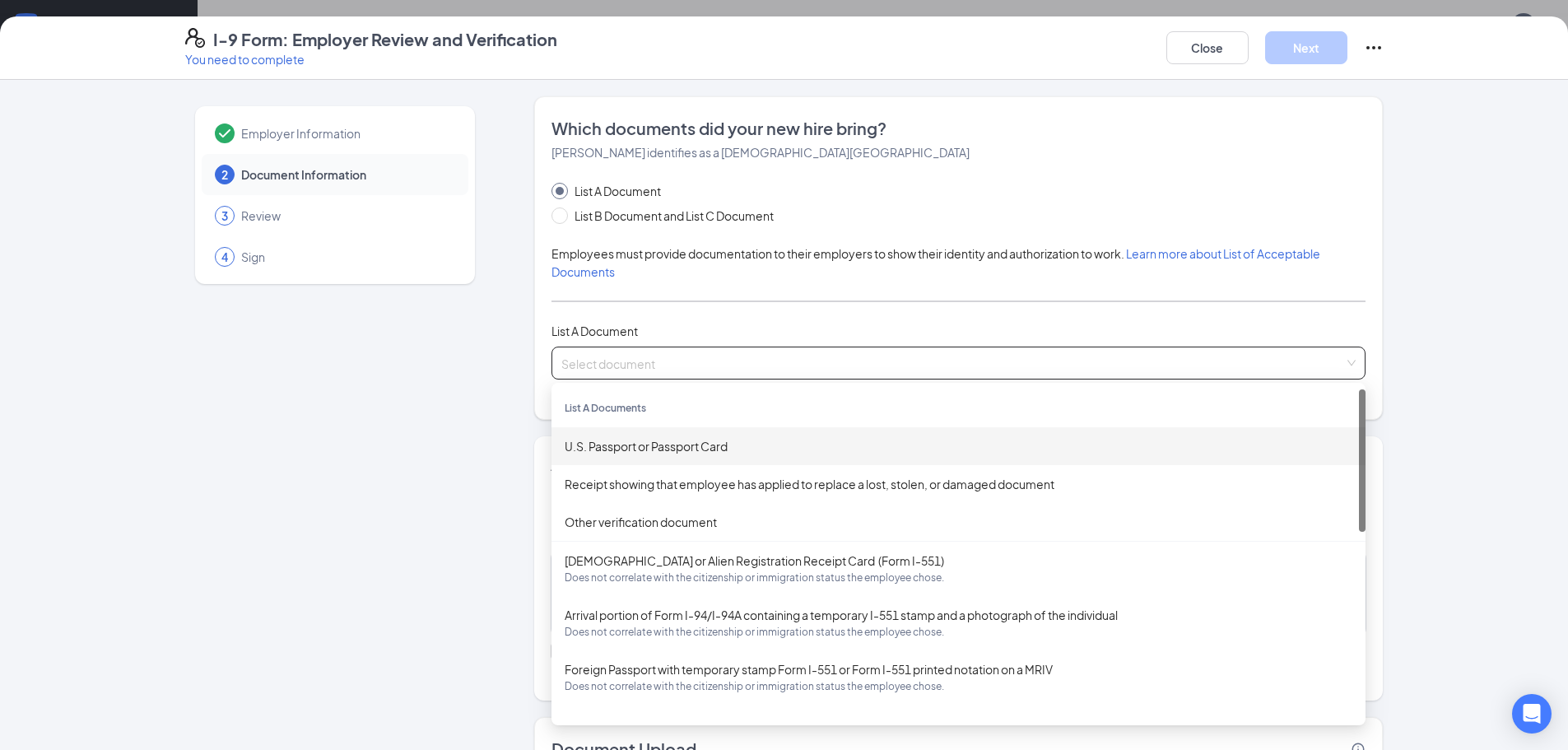
click at [656, 451] on div "U.S. Passport or Passport Card" at bounding box center [958, 446] width 788 height 18
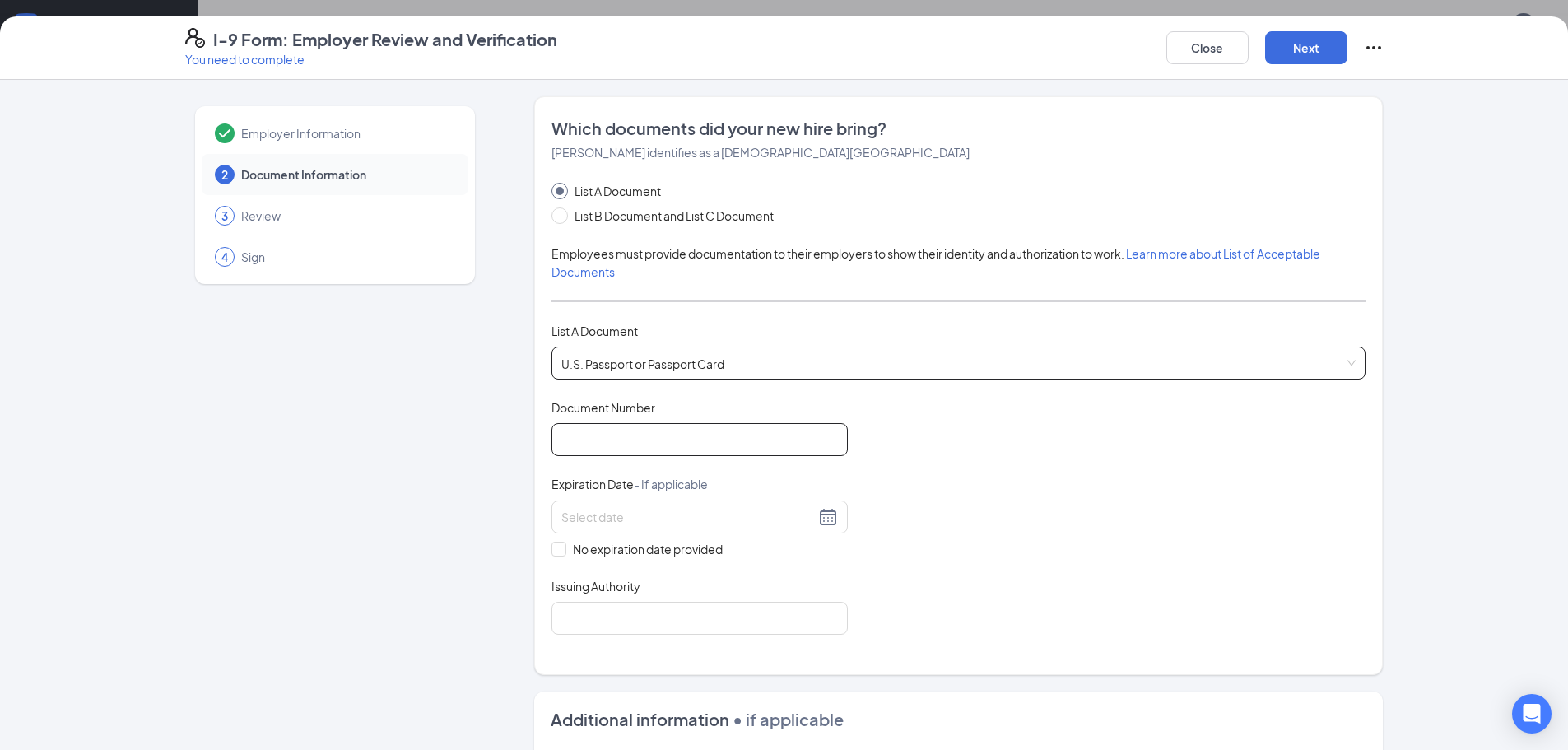
click at [810, 442] on input "Document Number" at bounding box center [699, 440] width 296 height 33
type input "C36330568"
click at [819, 515] on div at bounding box center [699, 517] width 277 height 19
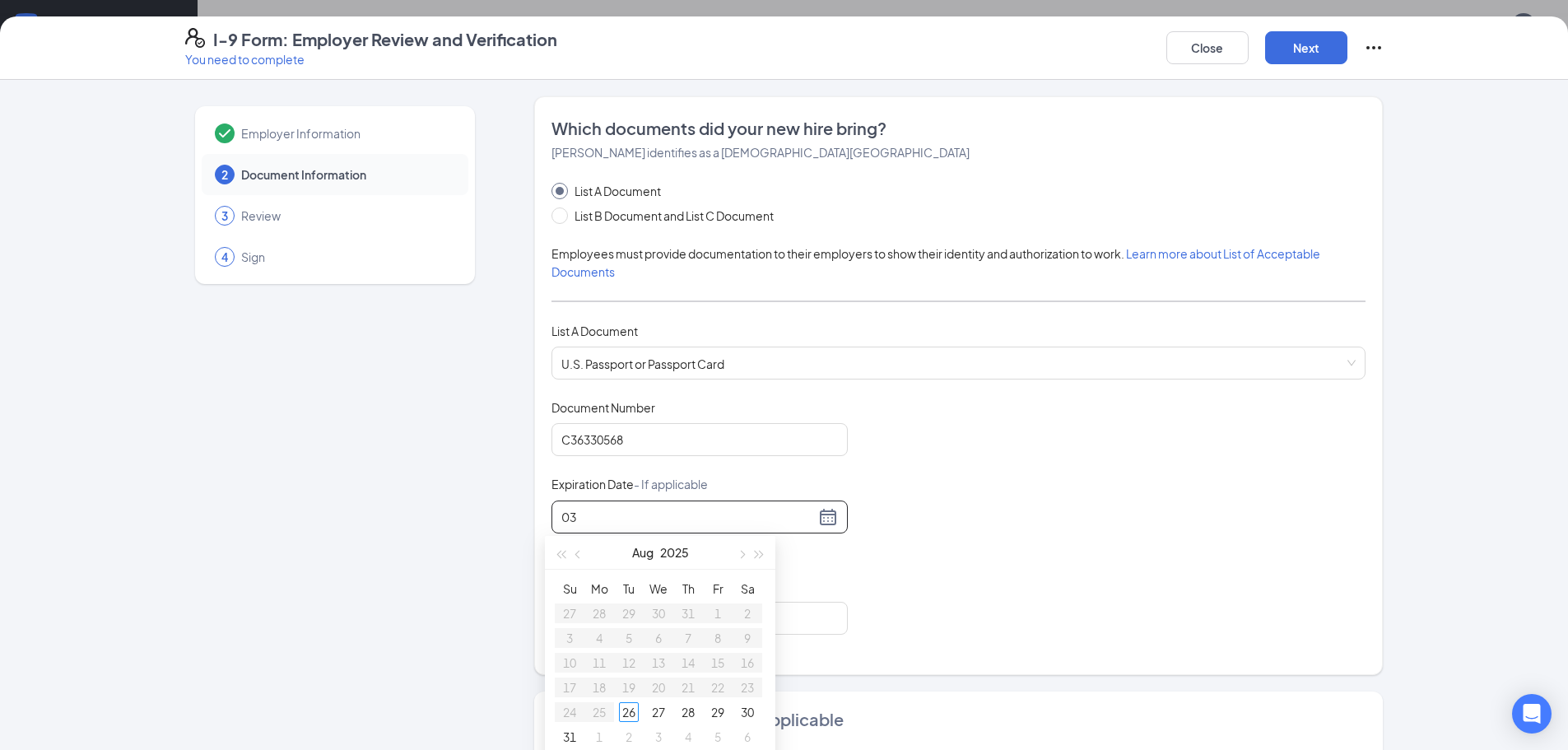
type input "0"
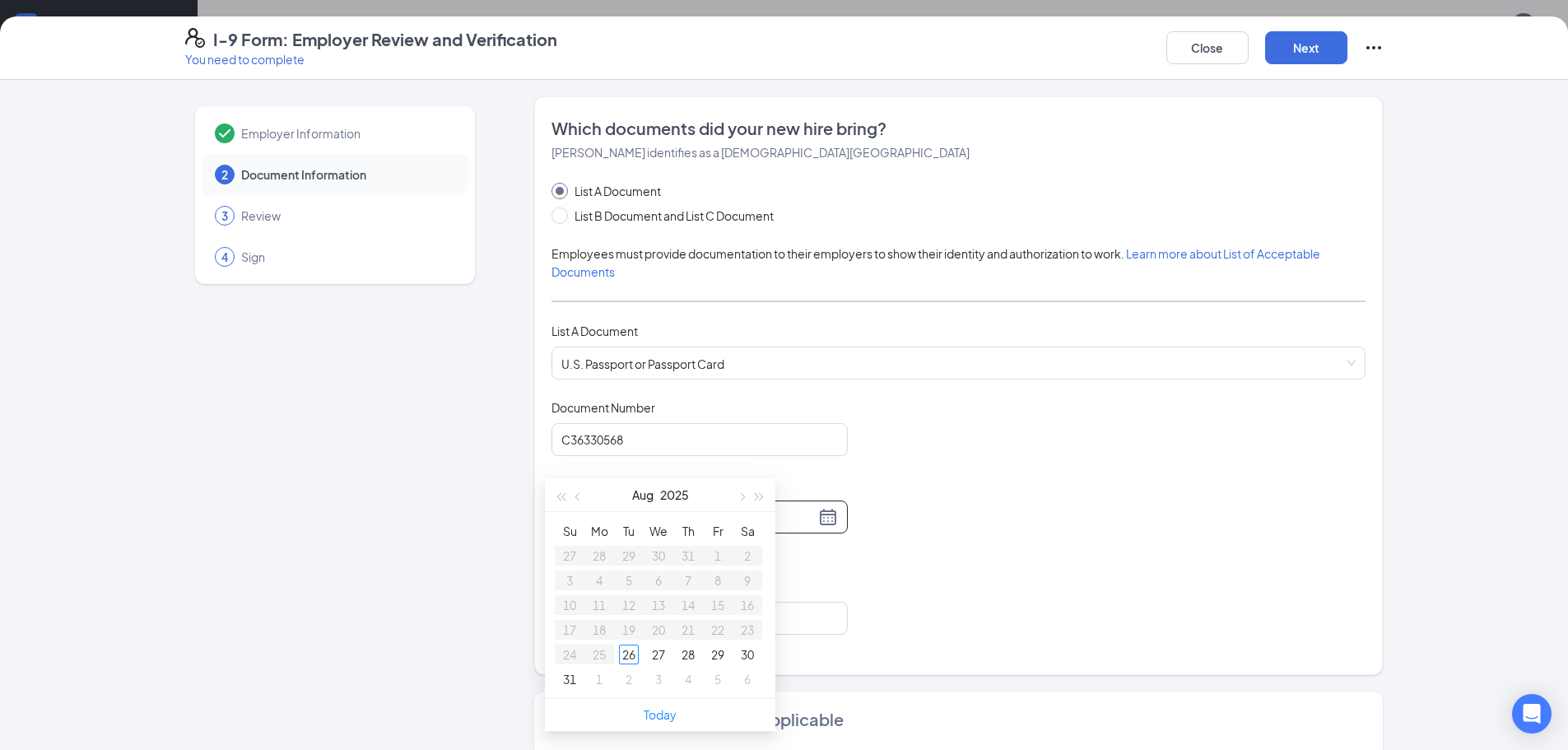
scroll to position [97, 0]
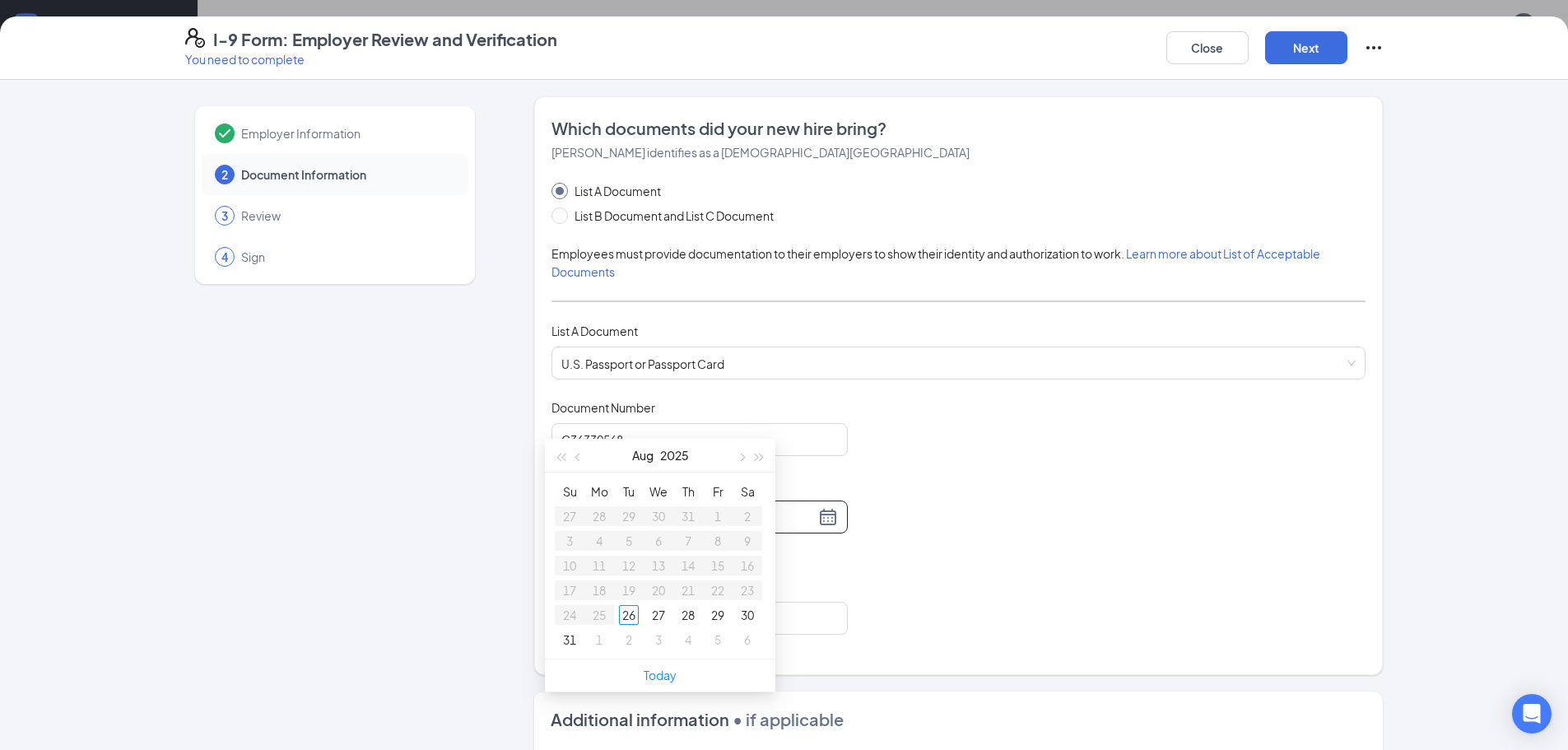
click at [793, 515] on input "03/02/2025" at bounding box center [688, 517] width 254 height 18
type input "03/02/2025"
click at [869, 576] on div "Document Title U.S. Passport or Passport Card Document Number C36330568 Expirat…" at bounding box center [959, 517] width 814 height 235
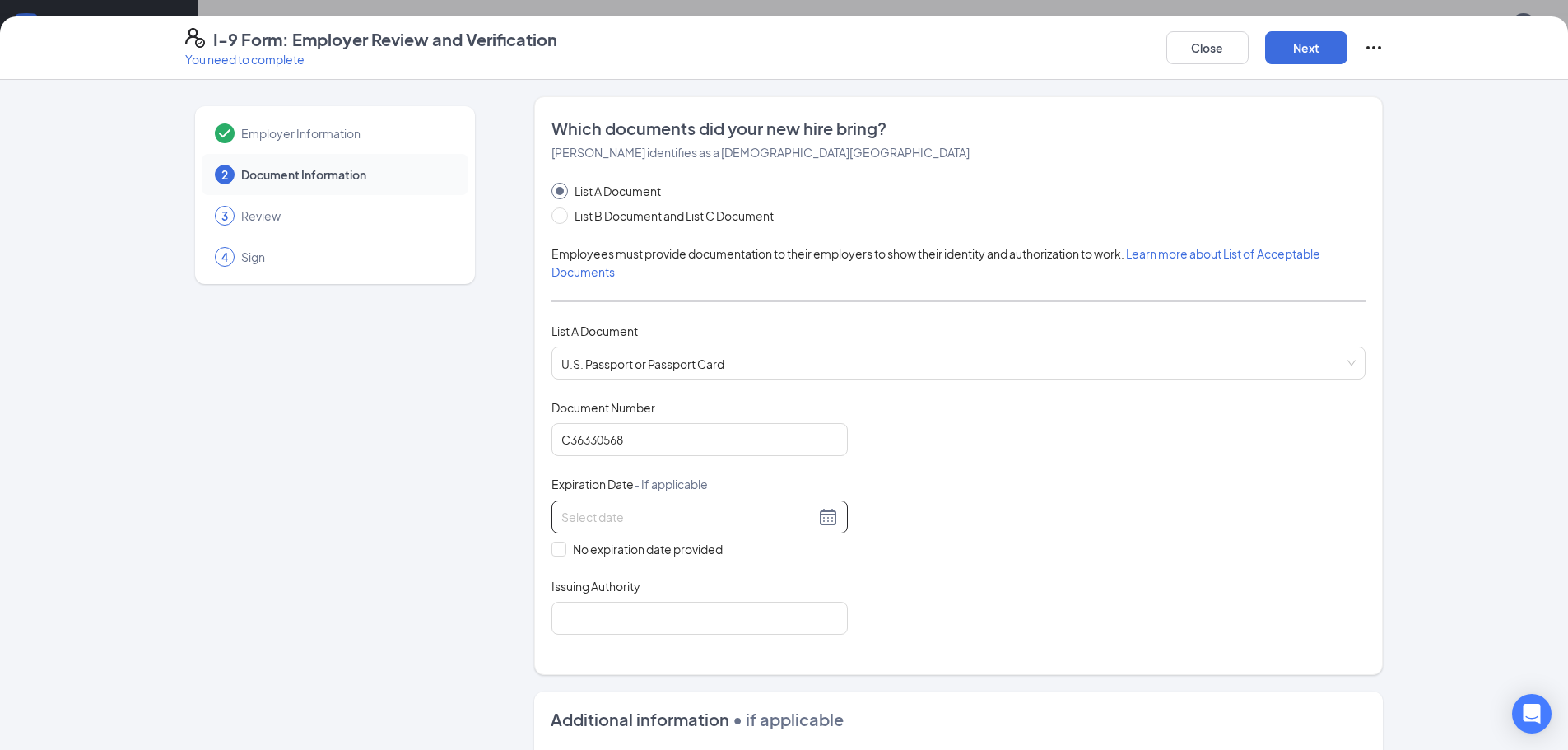
click at [685, 525] on input at bounding box center [688, 517] width 254 height 18
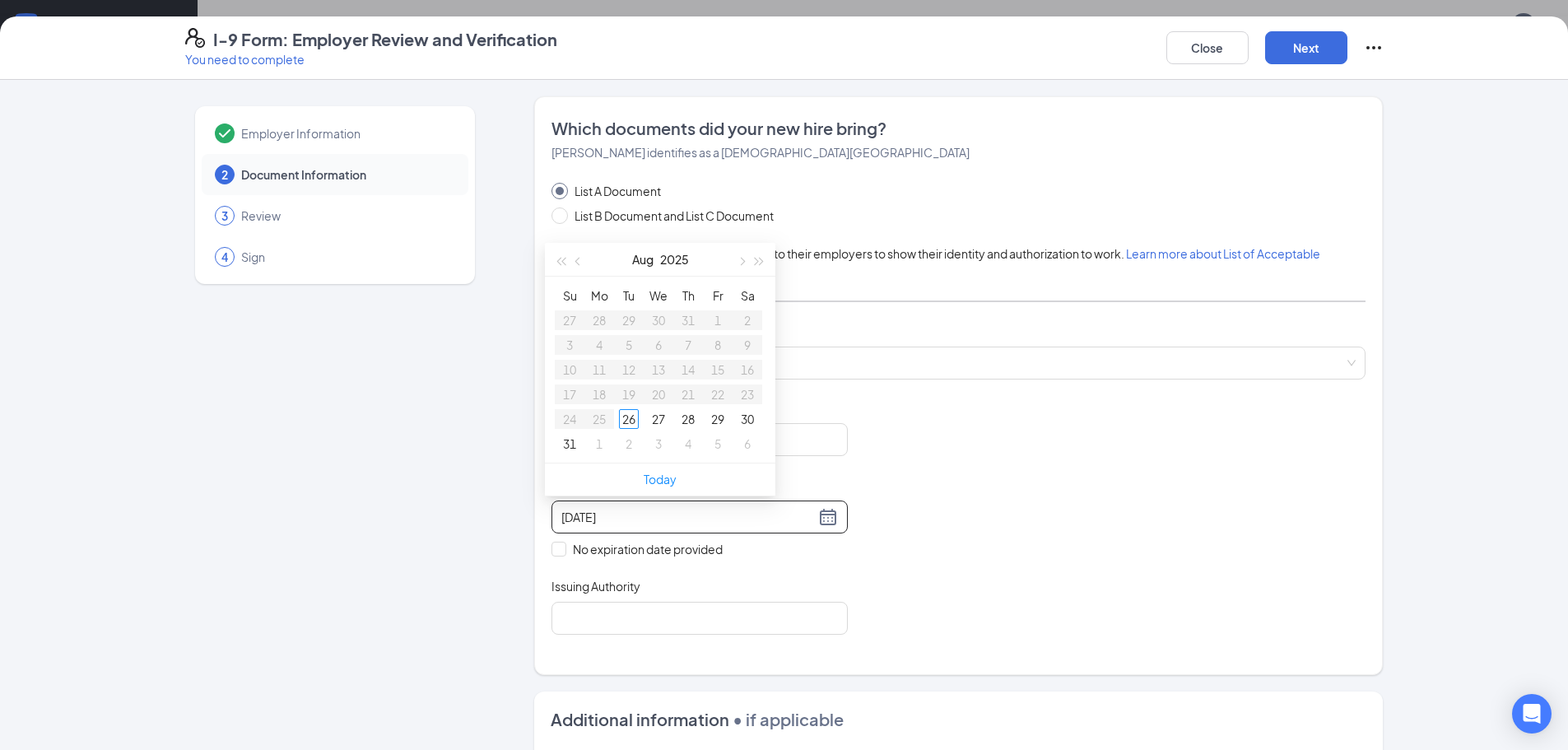
type input "02/03/2025"
click at [978, 522] on div "Document Title U.S. Passport or Passport Card Document Number C36330568 Expirat…" at bounding box center [959, 517] width 814 height 235
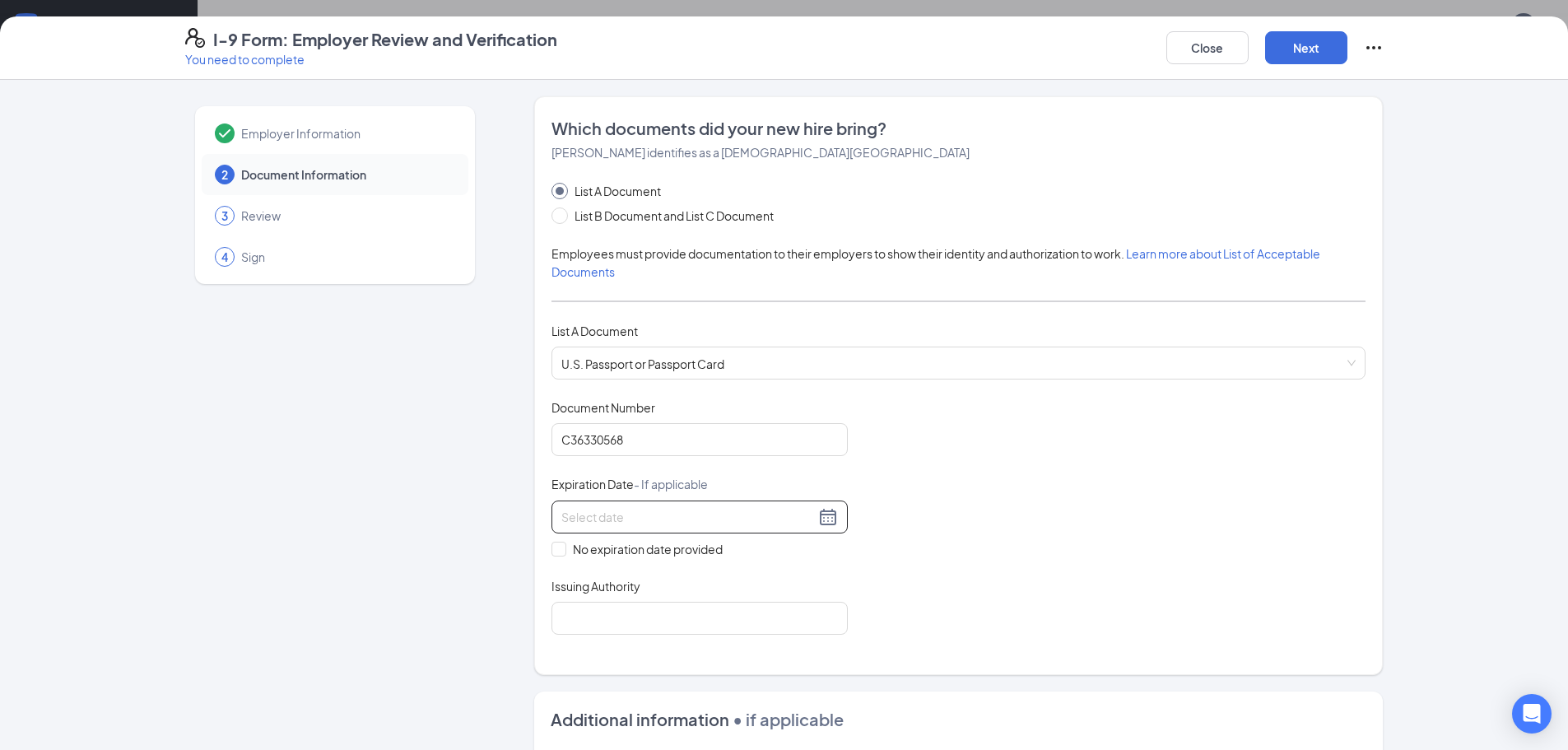
click at [715, 516] on input at bounding box center [688, 517] width 254 height 18
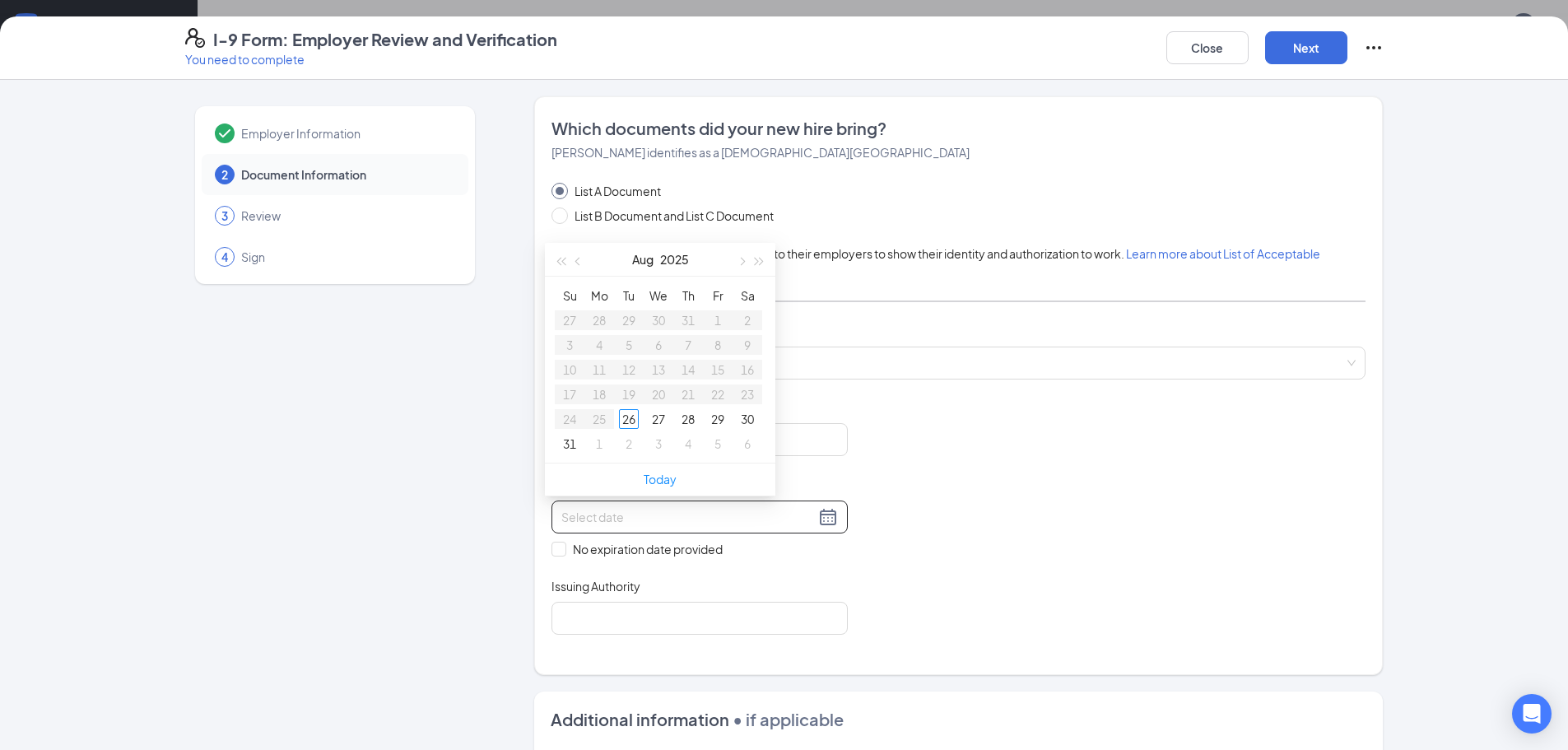
click at [823, 518] on div at bounding box center [699, 517] width 277 height 19
type input "08/30/2025"
click at [763, 260] on span "button" at bounding box center [760, 261] width 8 height 8
click at [756, 260] on span "button" at bounding box center [760, 261] width 8 height 8
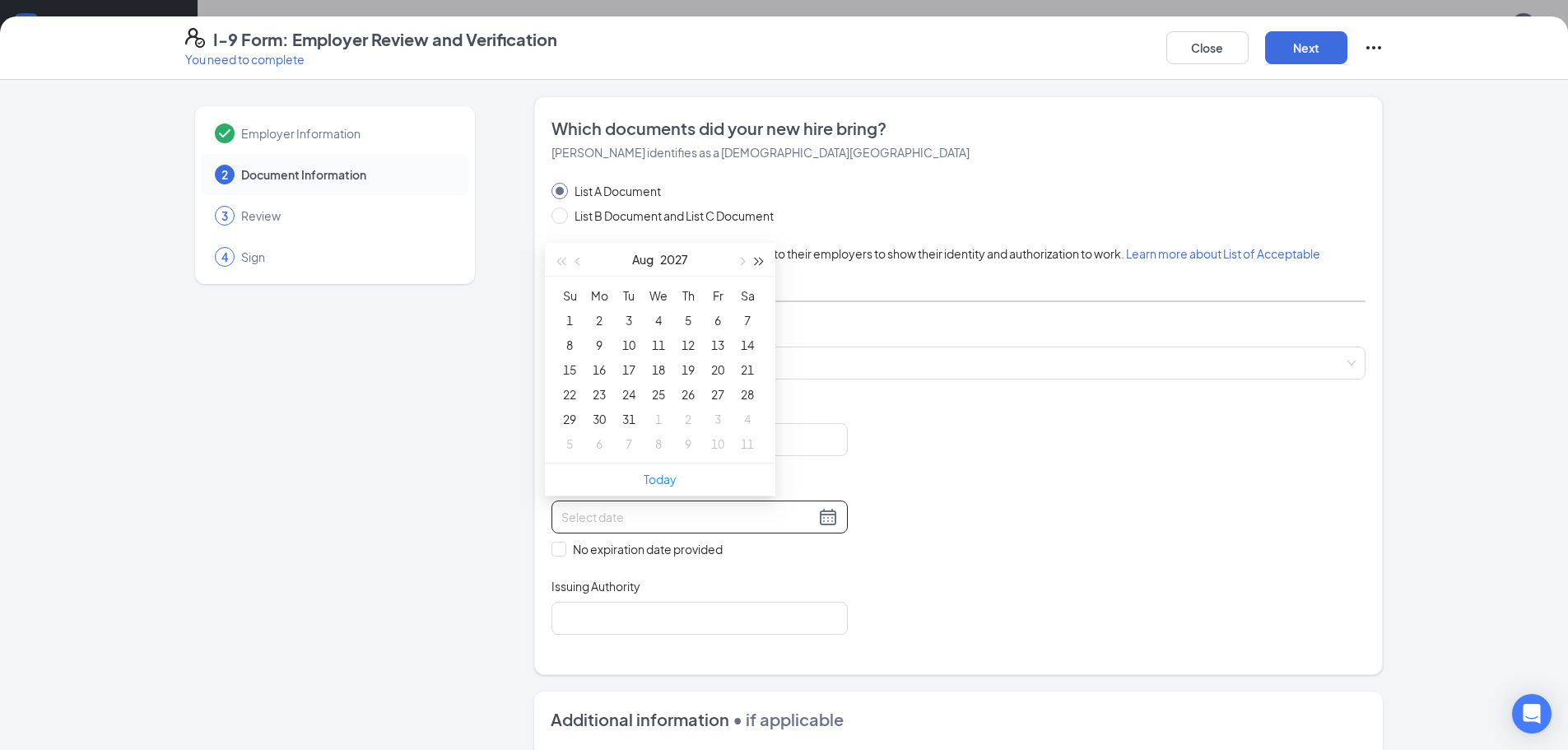
click at [756, 260] on span "button" at bounding box center [760, 261] width 8 height 8
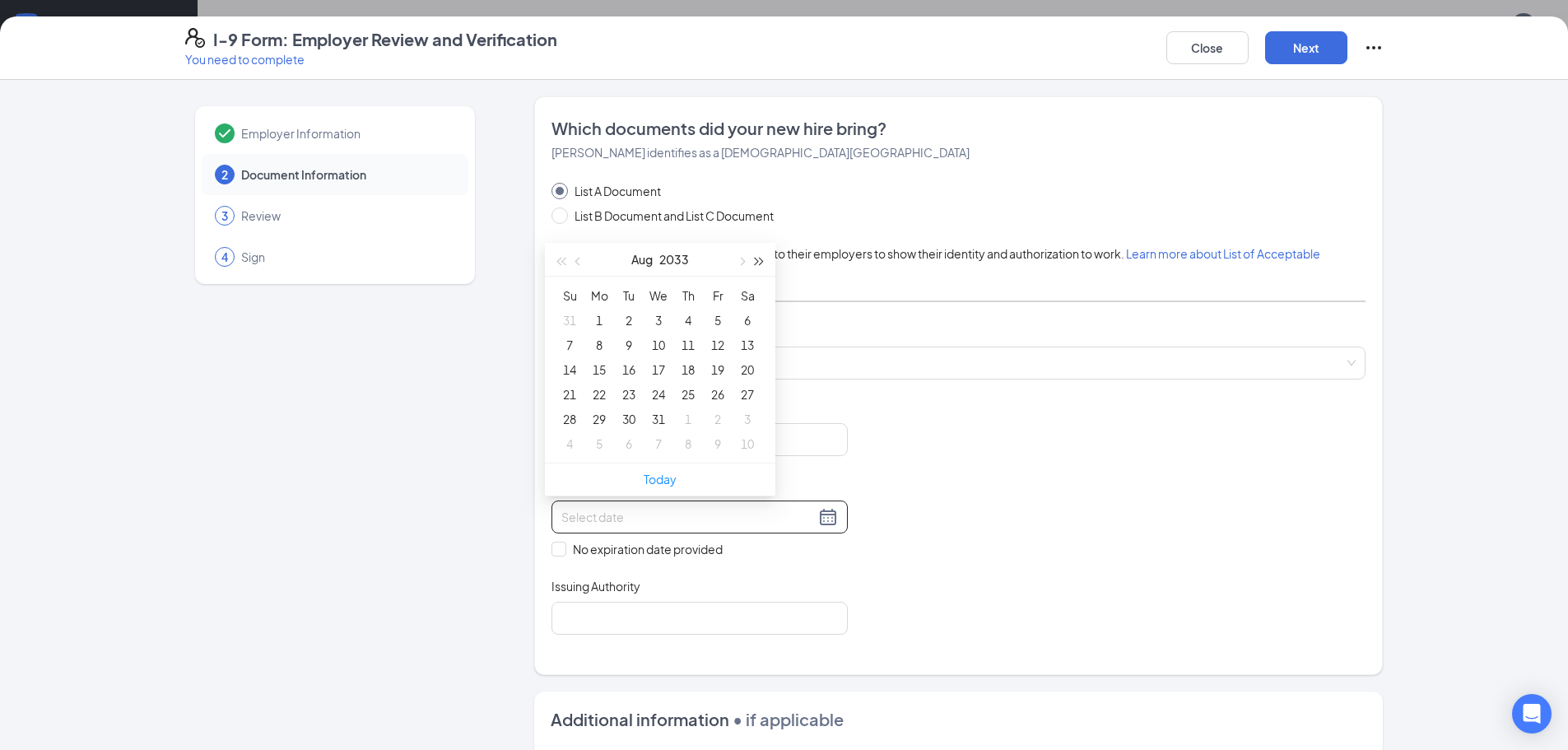
click at [756, 260] on span "button" at bounding box center [760, 261] width 8 height 8
click at [578, 259] on span "button" at bounding box center [579, 261] width 8 height 8
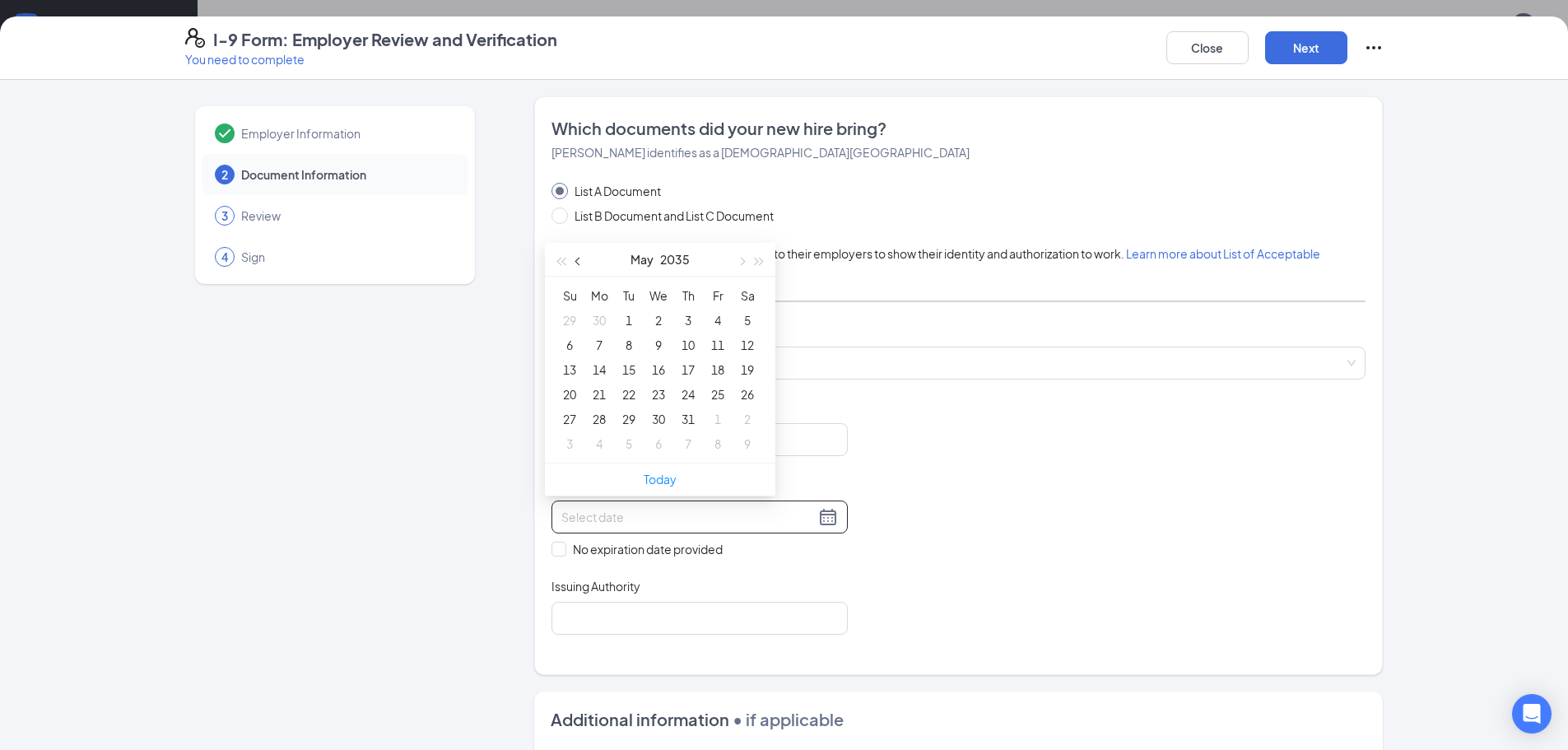
click at [578, 259] on span "button" at bounding box center [579, 261] width 8 height 8
type input "03/02/2035"
click at [716, 321] on div "2" at bounding box center [718, 320] width 19 height 19
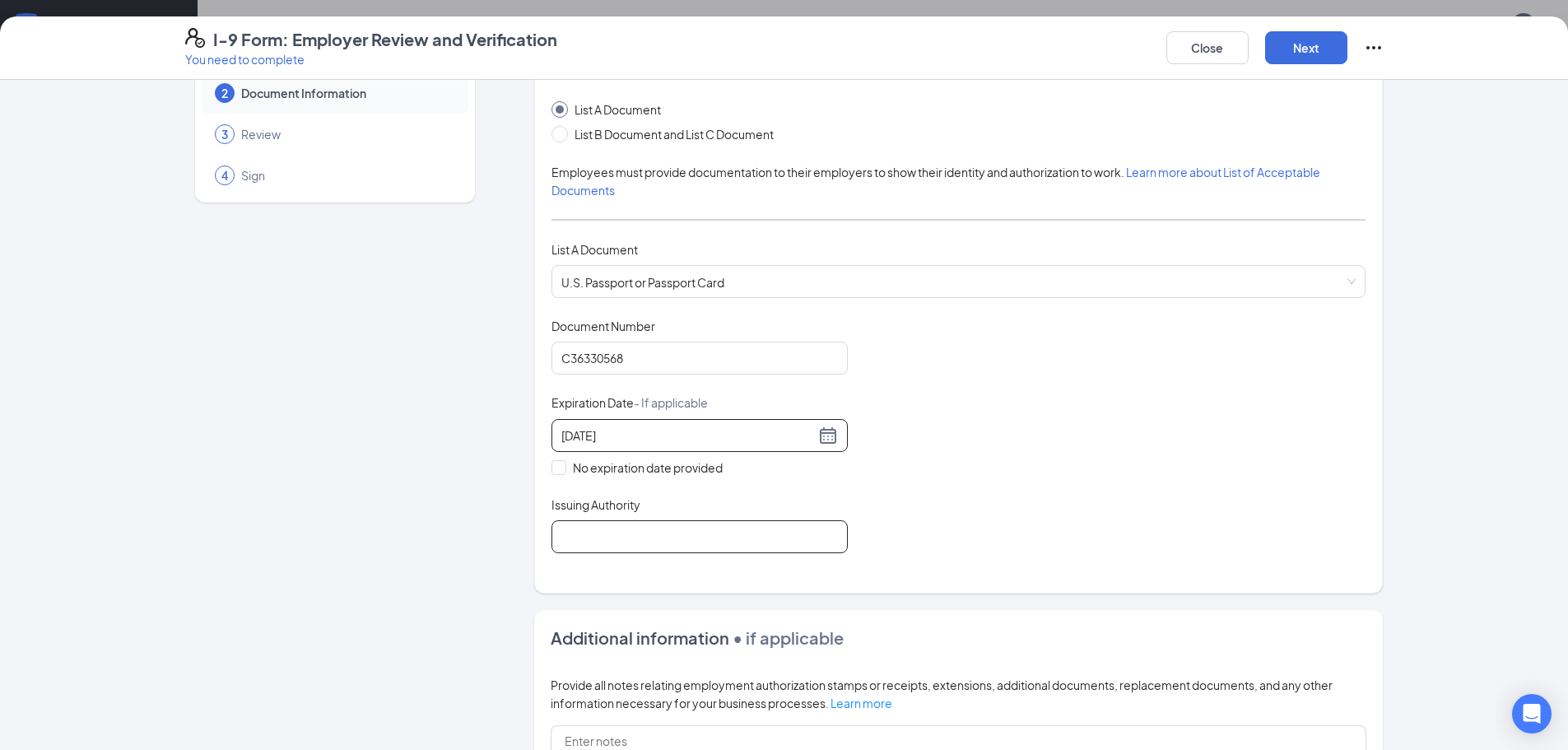
scroll to position [83, 0]
click at [802, 536] on input "Issuing Authority" at bounding box center [699, 536] width 296 height 33
type input "United States"
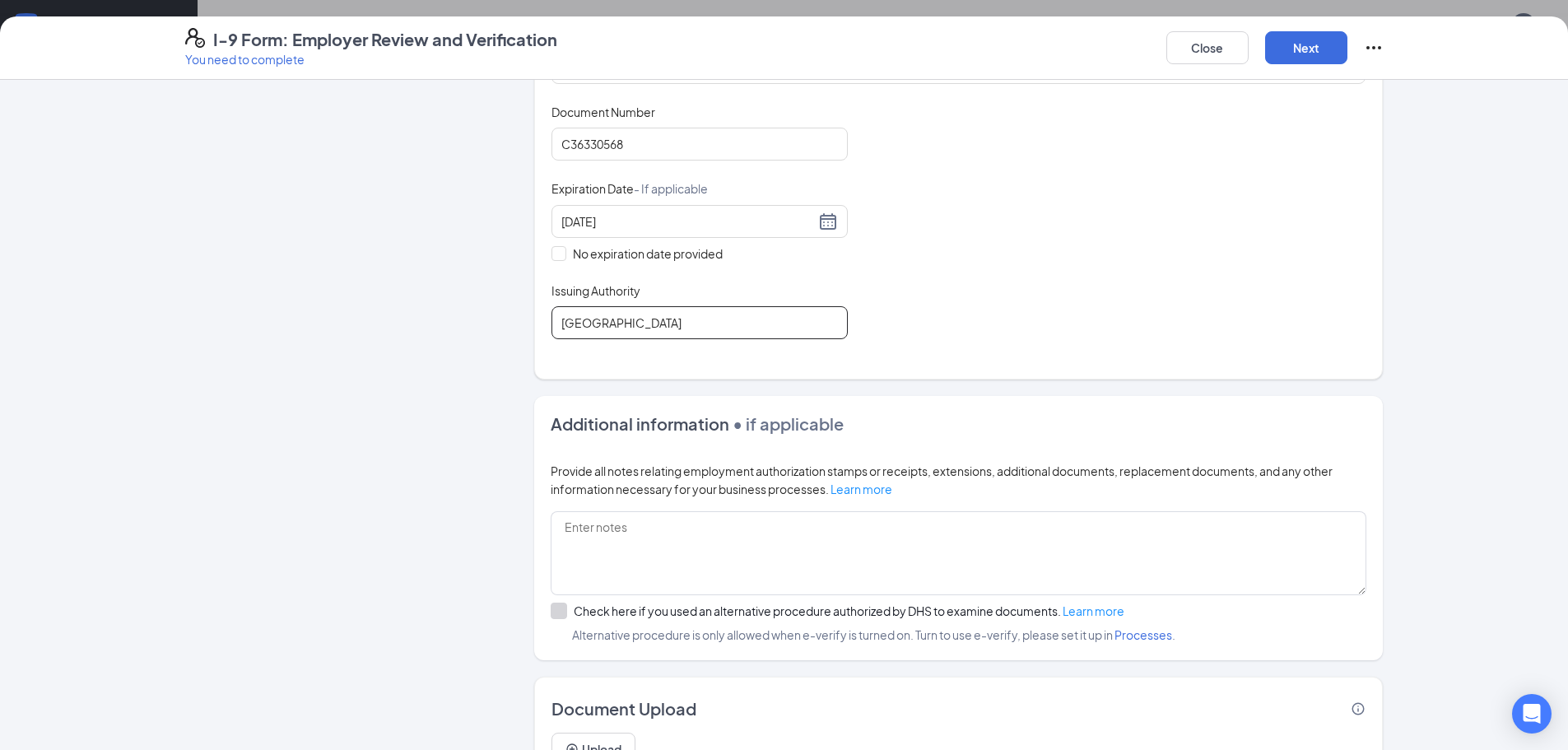
scroll to position [379, 0]
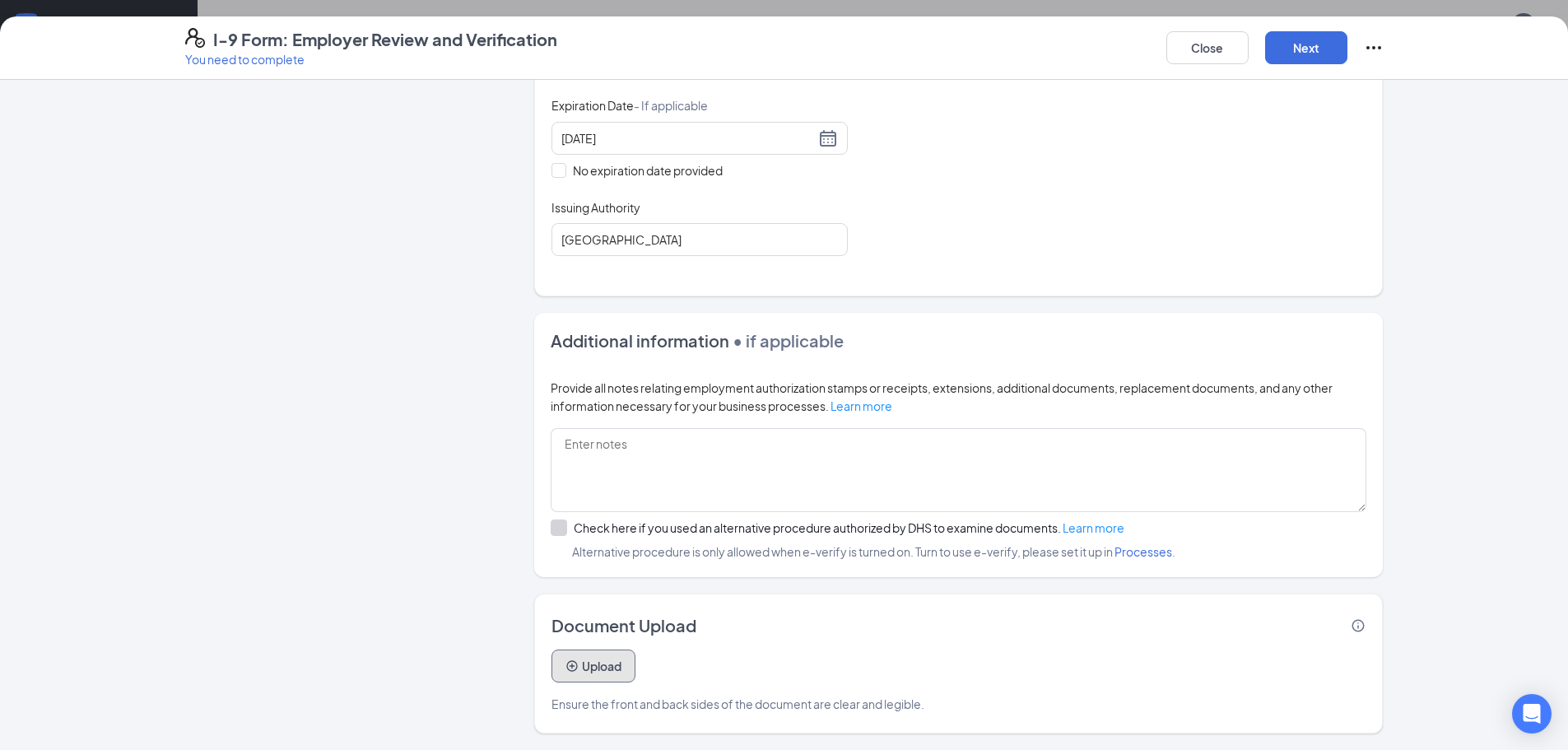
click at [609, 662] on button "Upload" at bounding box center [594, 666] width 84 height 33
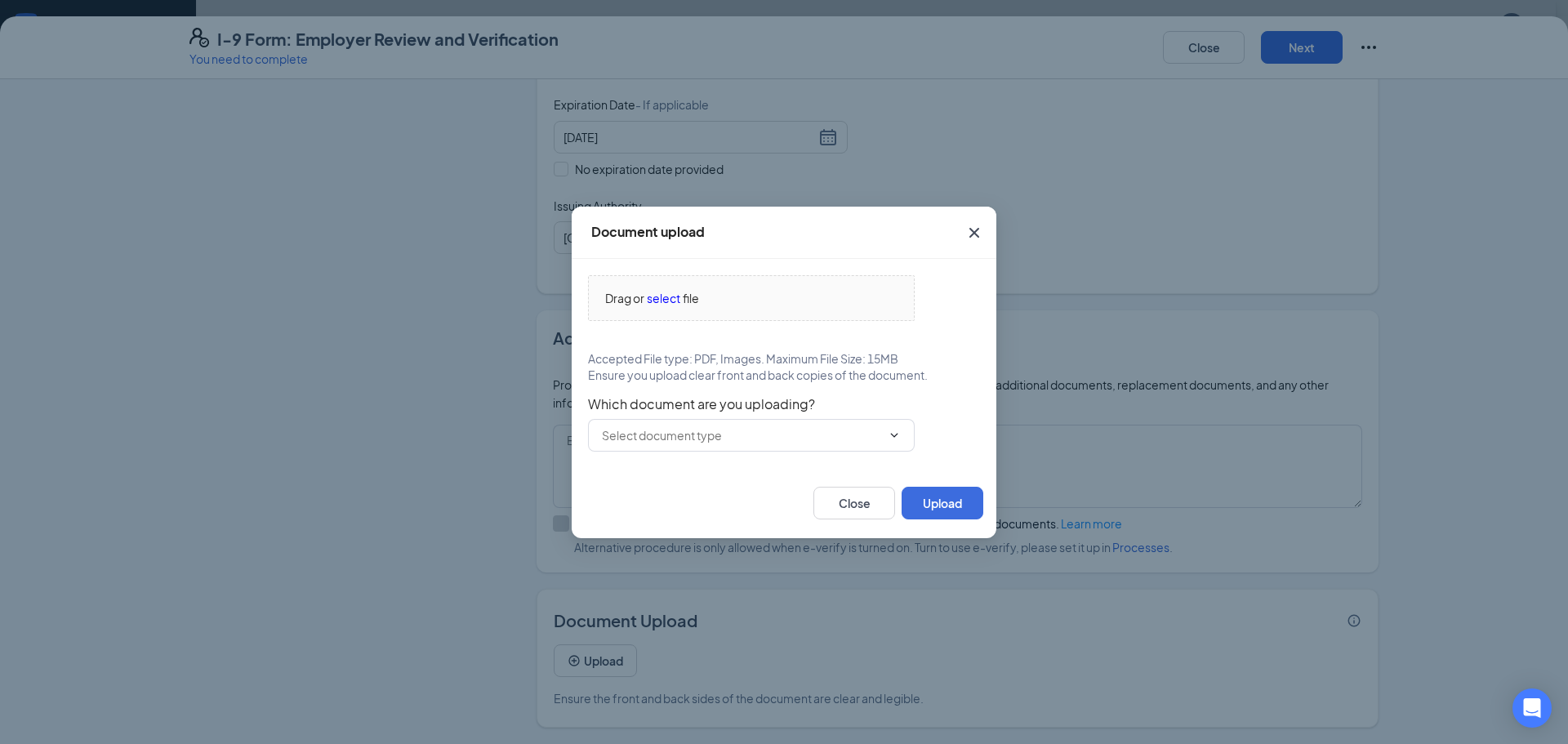
click at [969, 233] on icon "Cross" at bounding box center [974, 232] width 19 height 19
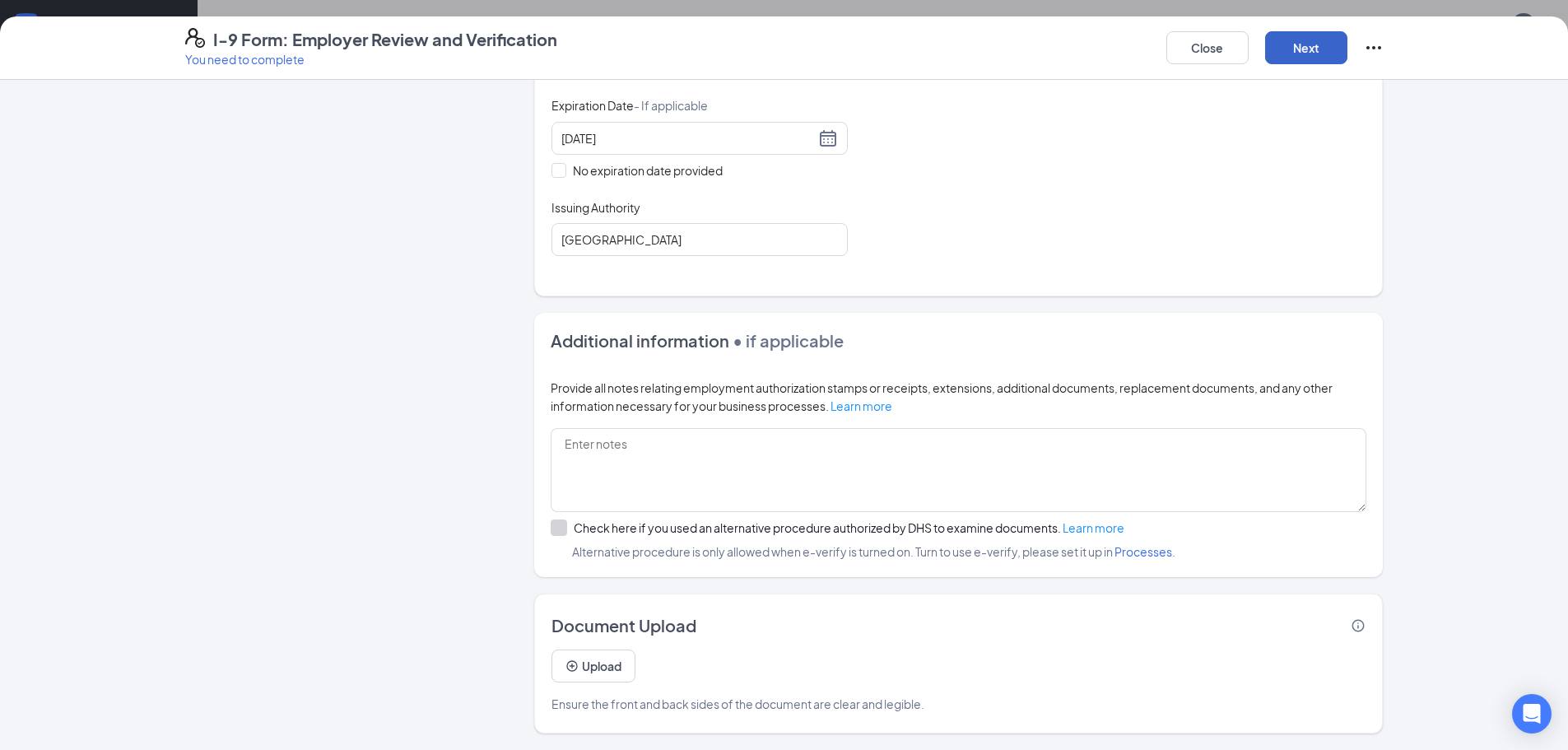
click at [1298, 56] on button "Next" at bounding box center [1306, 48] width 83 height 33
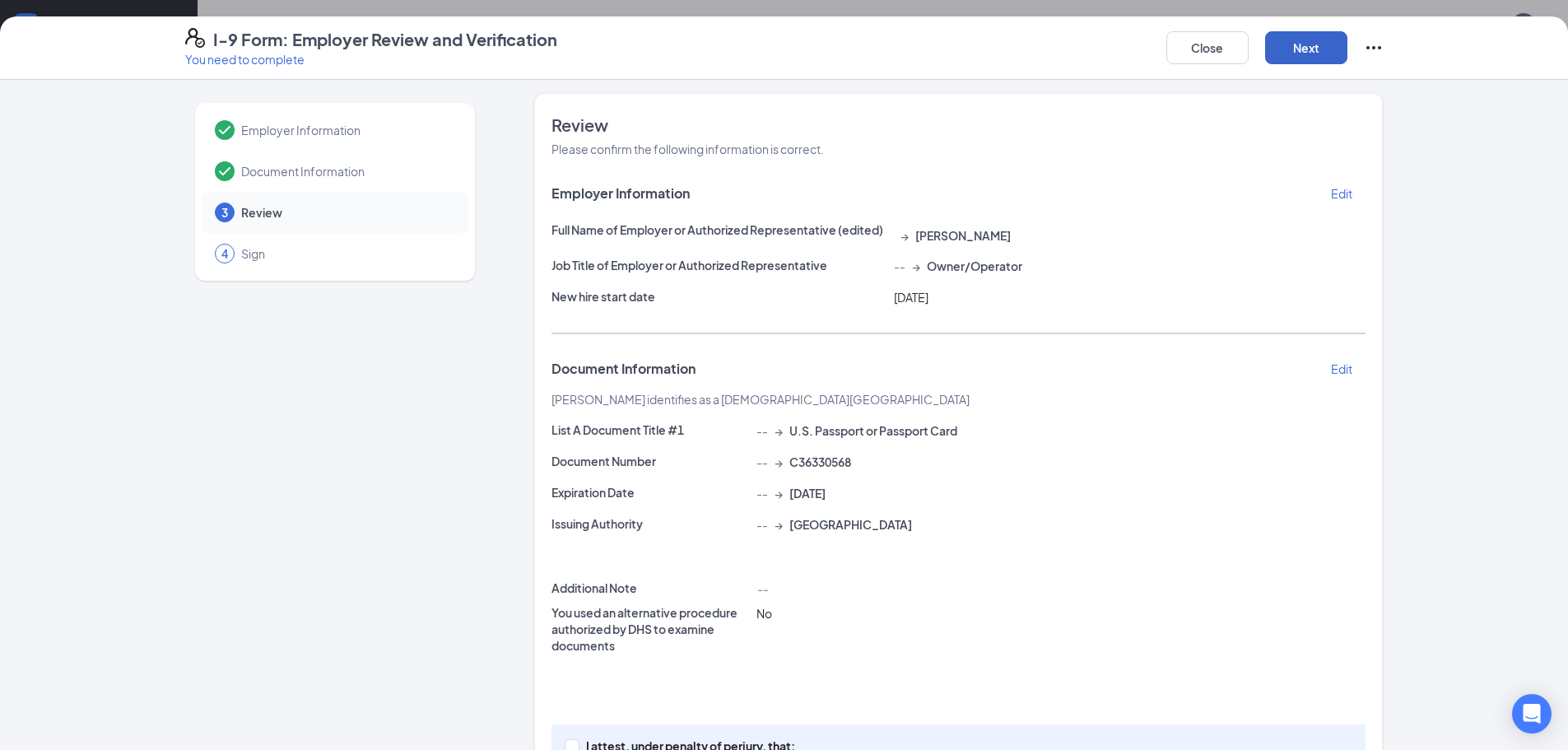
scroll to position [0, 0]
click at [362, 166] on span "Document Information" at bounding box center [346, 174] width 211 height 17
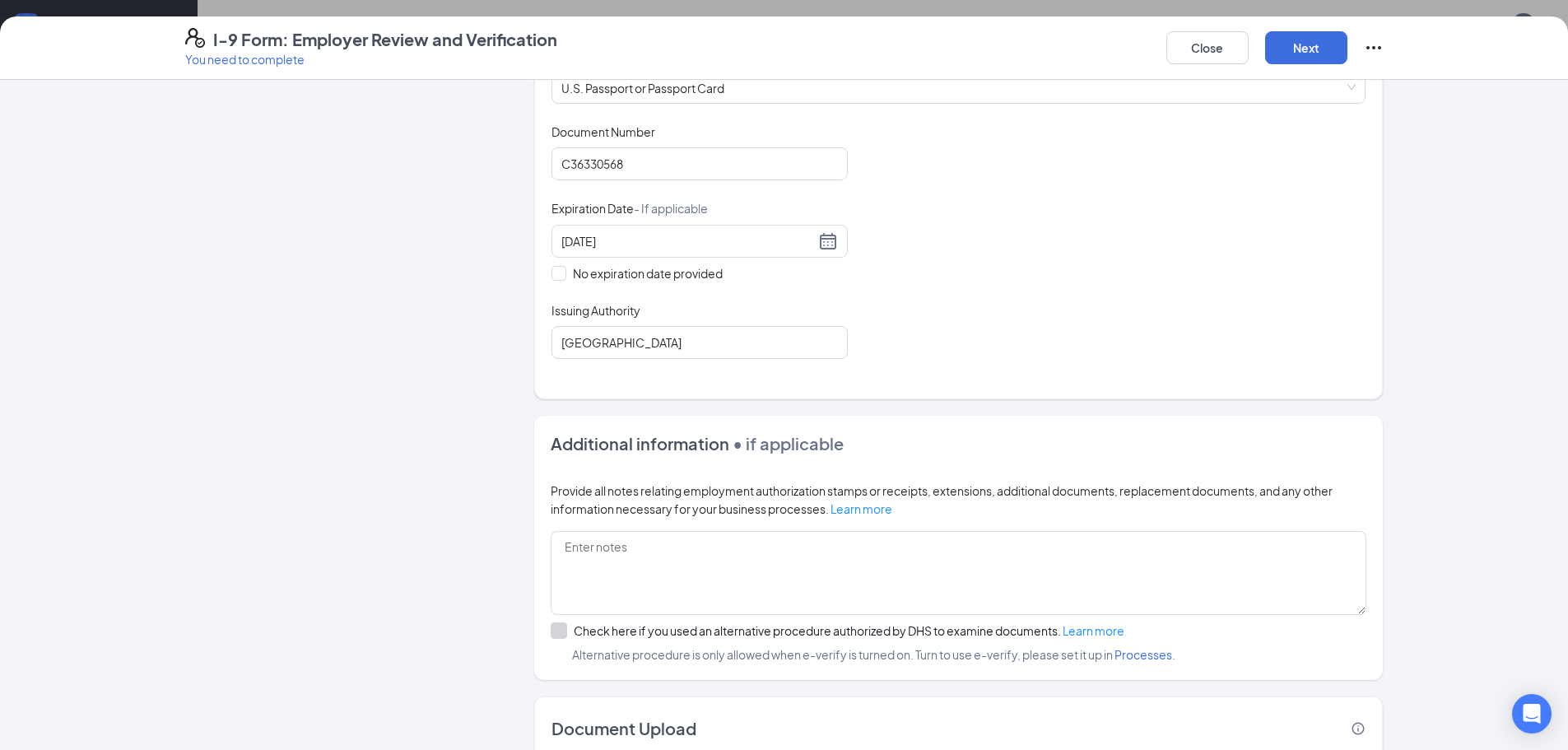
scroll to position [379, 0]
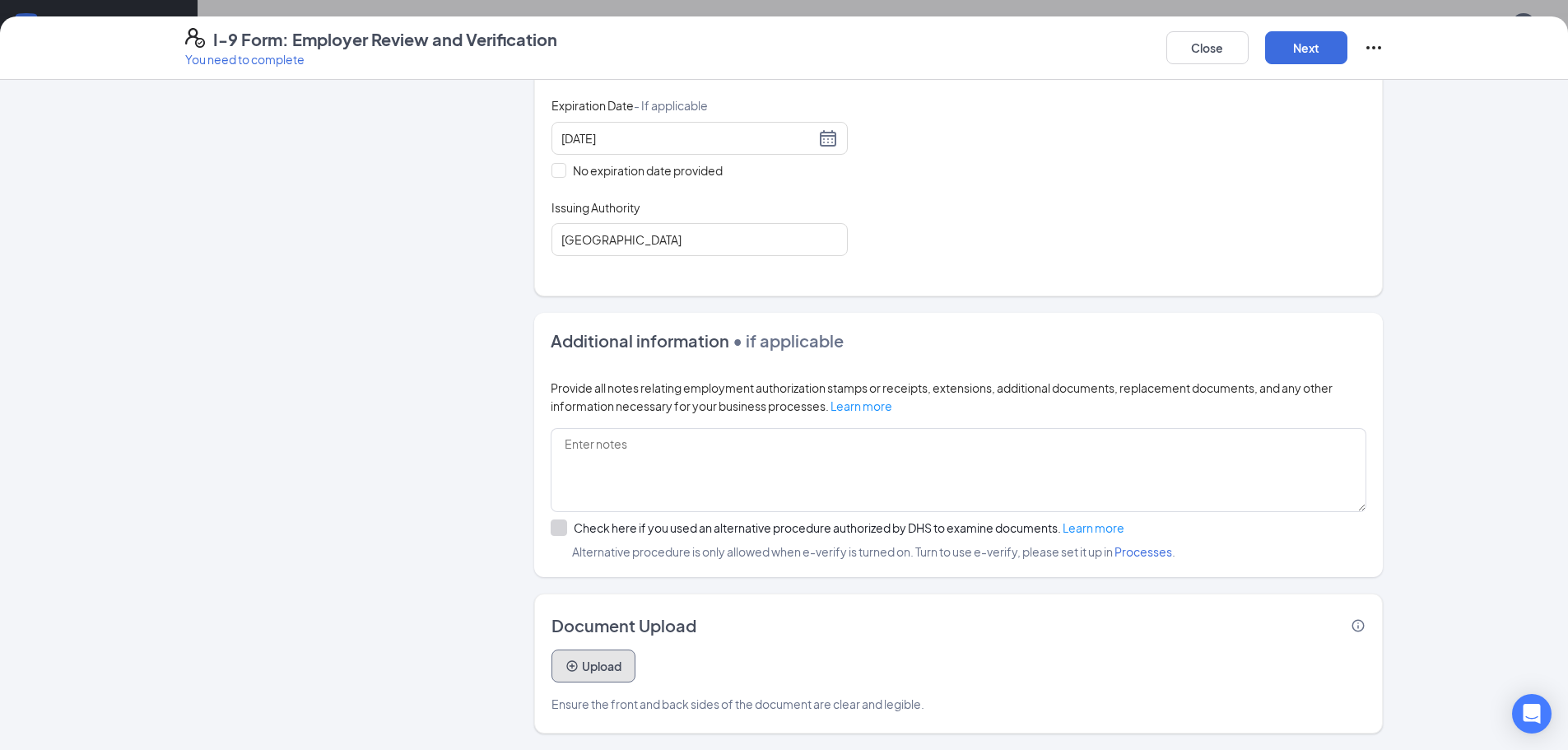
click at [615, 673] on button "Upload" at bounding box center [594, 666] width 84 height 33
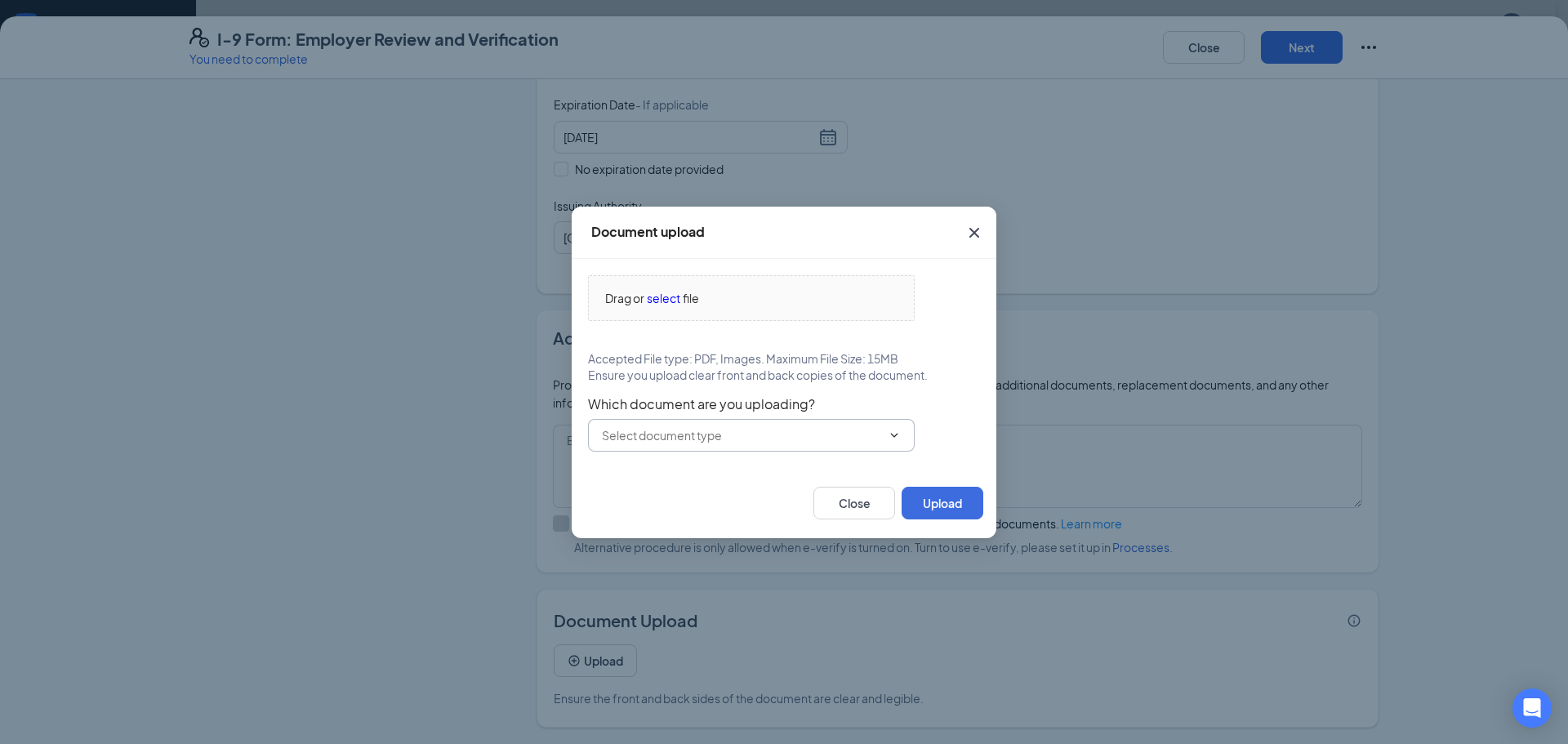
click at [854, 444] on span at bounding box center [751, 436] width 327 height 33
click at [889, 440] on icon "ChevronUp" at bounding box center [894, 436] width 13 height 13
click at [853, 441] on input "text" at bounding box center [742, 435] width 279 height 18
click at [739, 467] on div "U.S. Passport or Passport Card" at bounding box center [682, 472] width 162 height 18
type input "U.S. Passport or Passport Card"
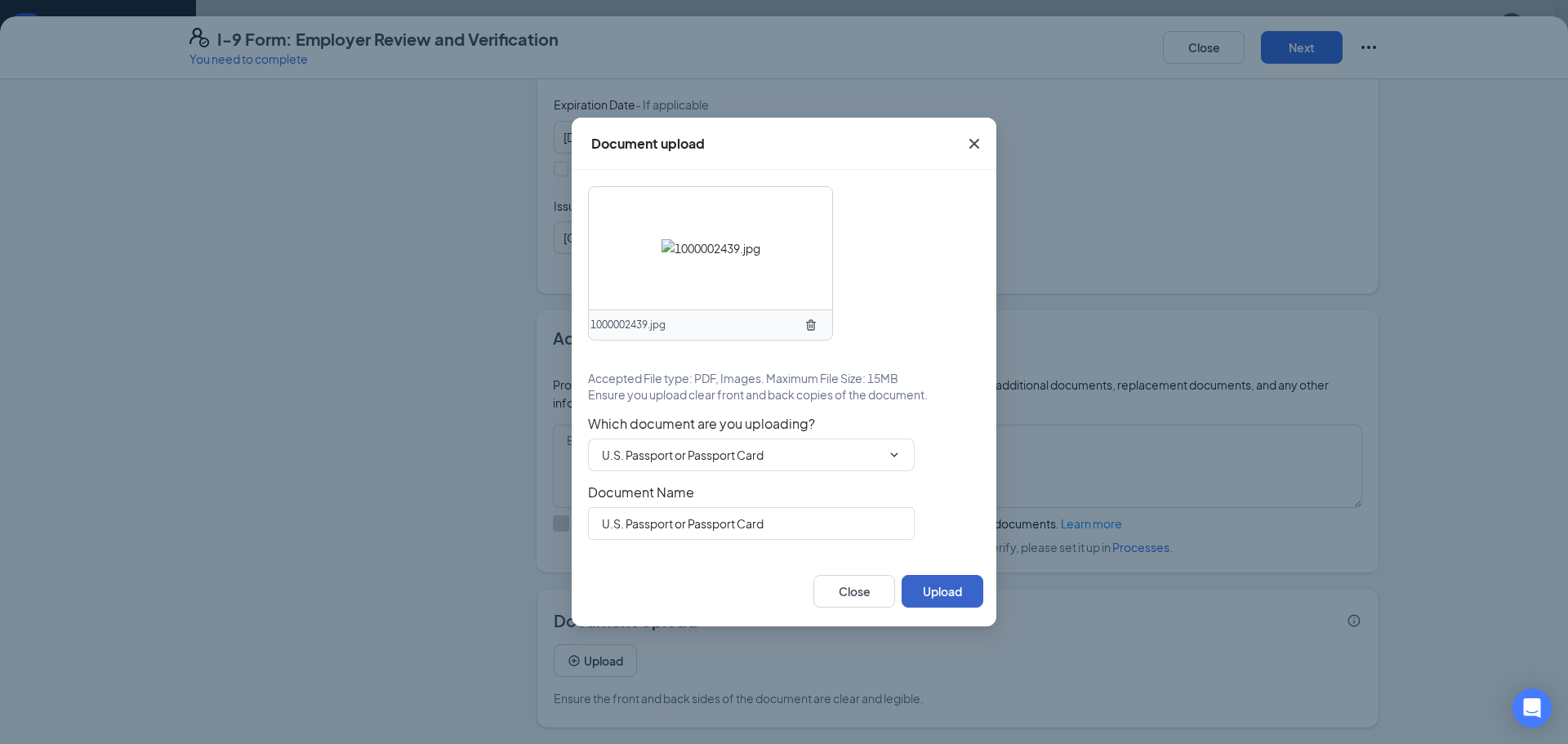
click at [951, 596] on button "Upload" at bounding box center [943, 592] width 82 height 33
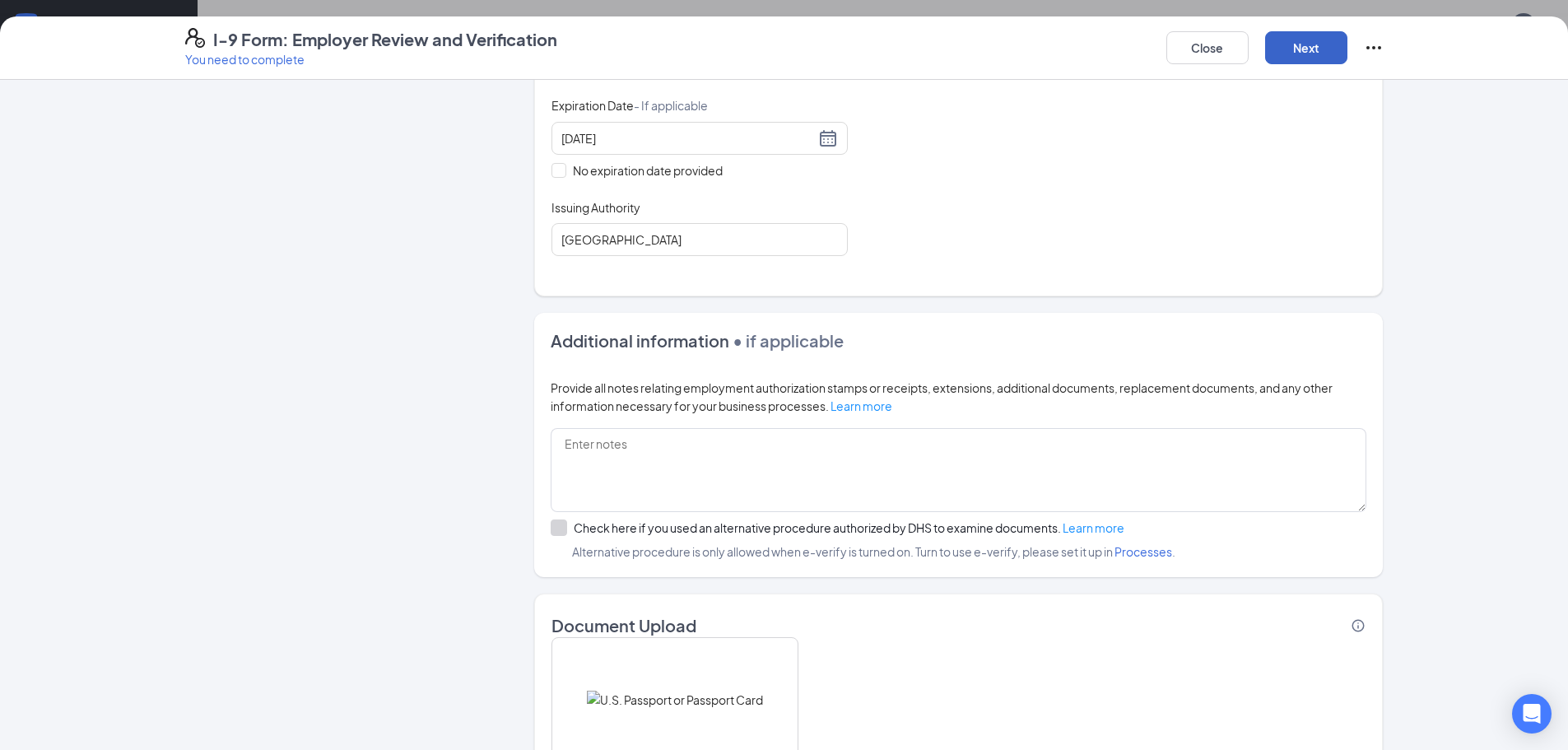
click at [1322, 44] on button "Next" at bounding box center [1306, 48] width 83 height 33
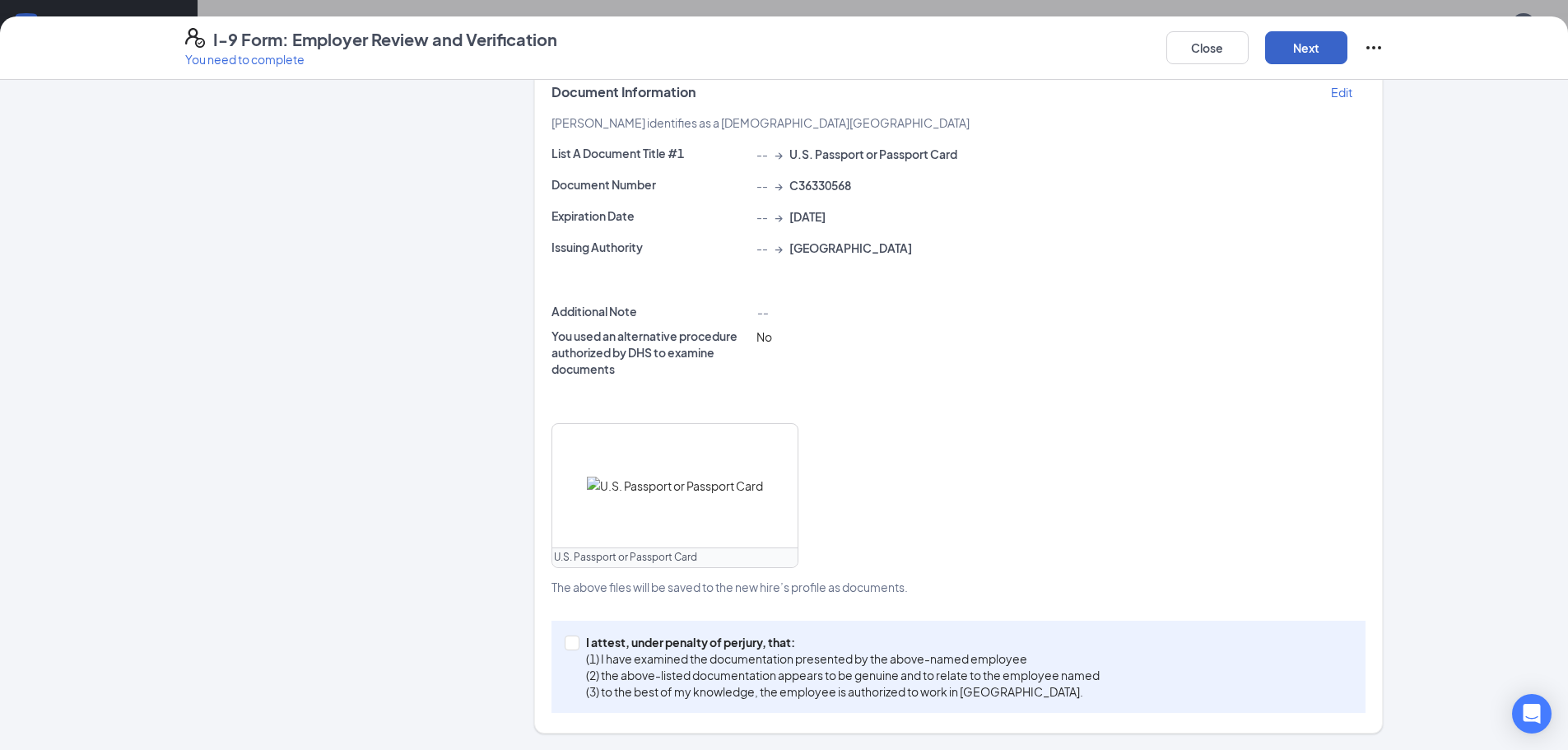
scroll to position [280, 0]
click at [567, 639] on input "I attest, under penalty of perjury, that: (1) I have examined the documentation…" at bounding box center [570, 641] width 12 height 12
checkbox input "true"
click at [1308, 48] on button "Next" at bounding box center [1306, 48] width 83 height 33
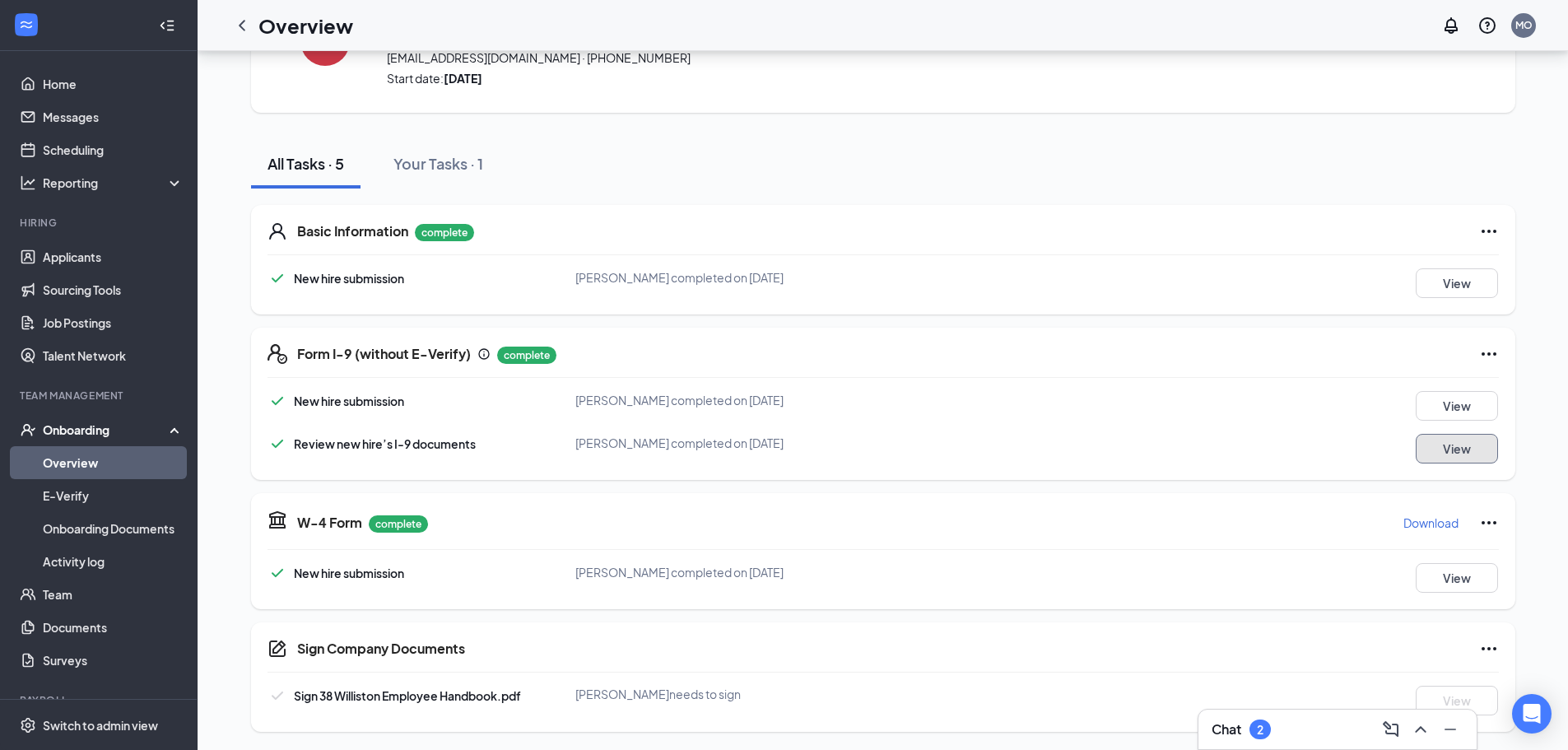
scroll to position [104, 0]
